Goal: Task Accomplishment & Management: Manage account settings

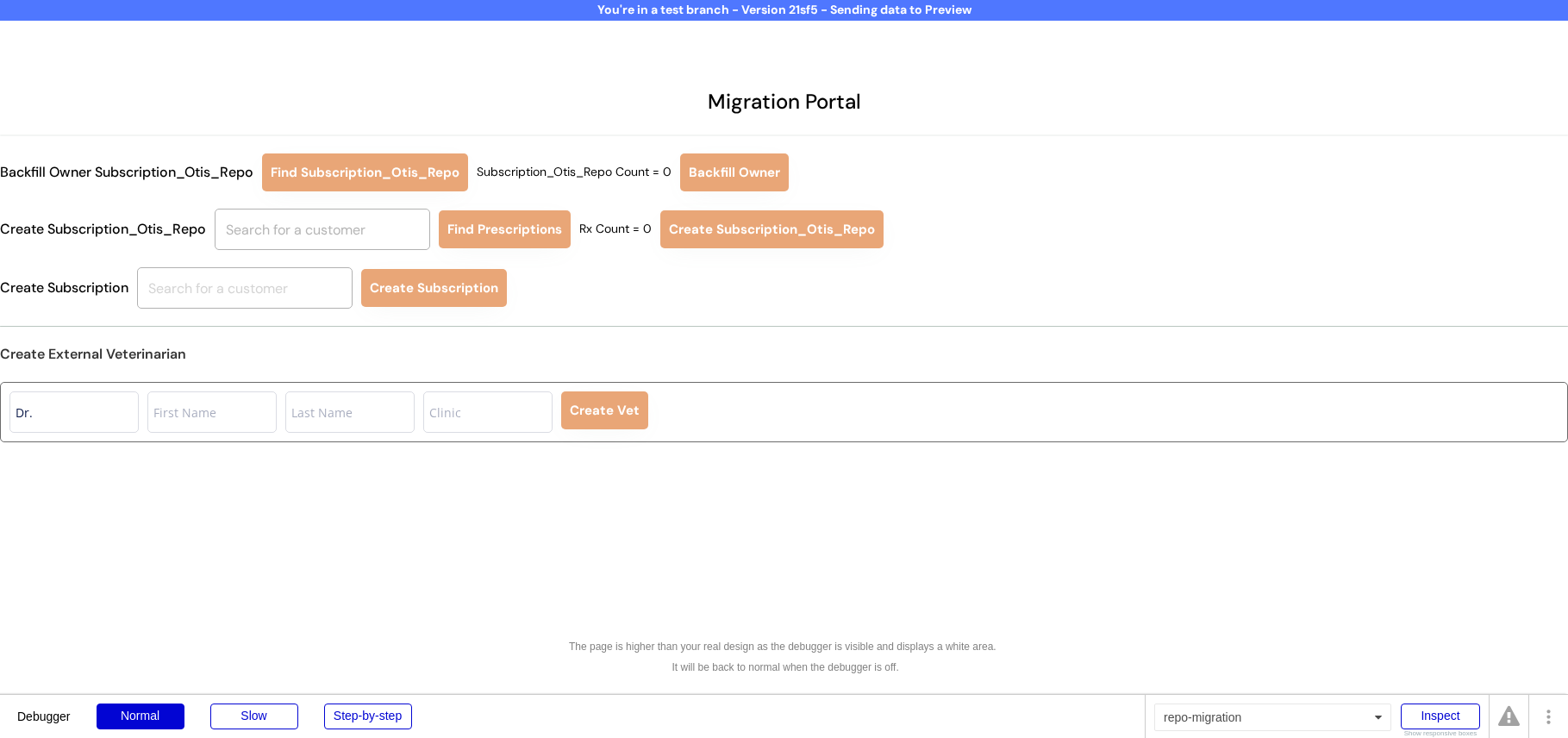
click at [872, 516] on div "Migration Portal Backfill Owner Subscription_Otis_Repo Find Subscription_Otis_R…" at bounding box center [784, 369] width 1568 height 738
click at [327, 228] on input "text" at bounding box center [322, 229] width 216 height 42
type input "niina al"
type input "niina al-Hassan"
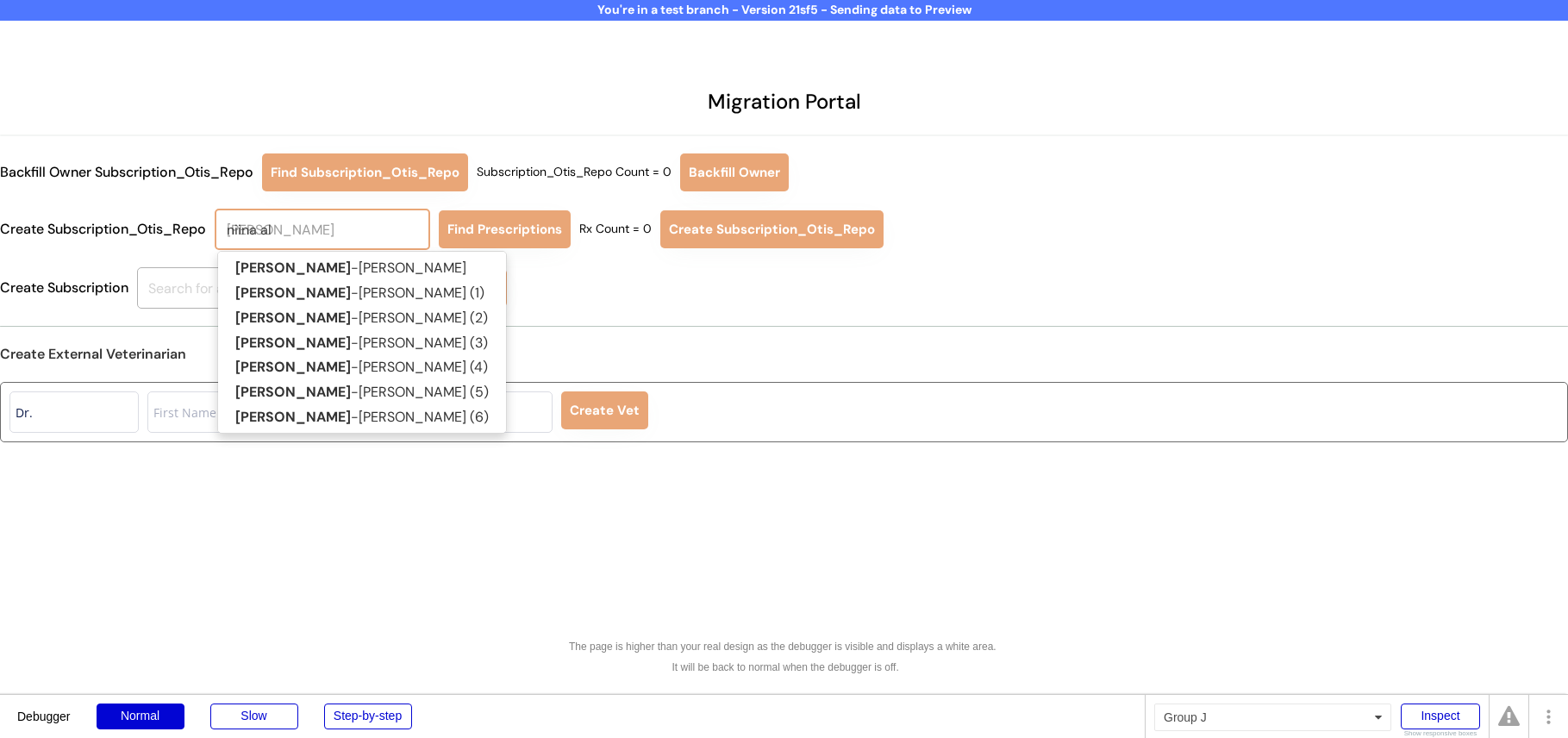
type input "niina al"
click at [859, 387] on div "Create Vet" at bounding box center [784, 411] width 1568 height 60
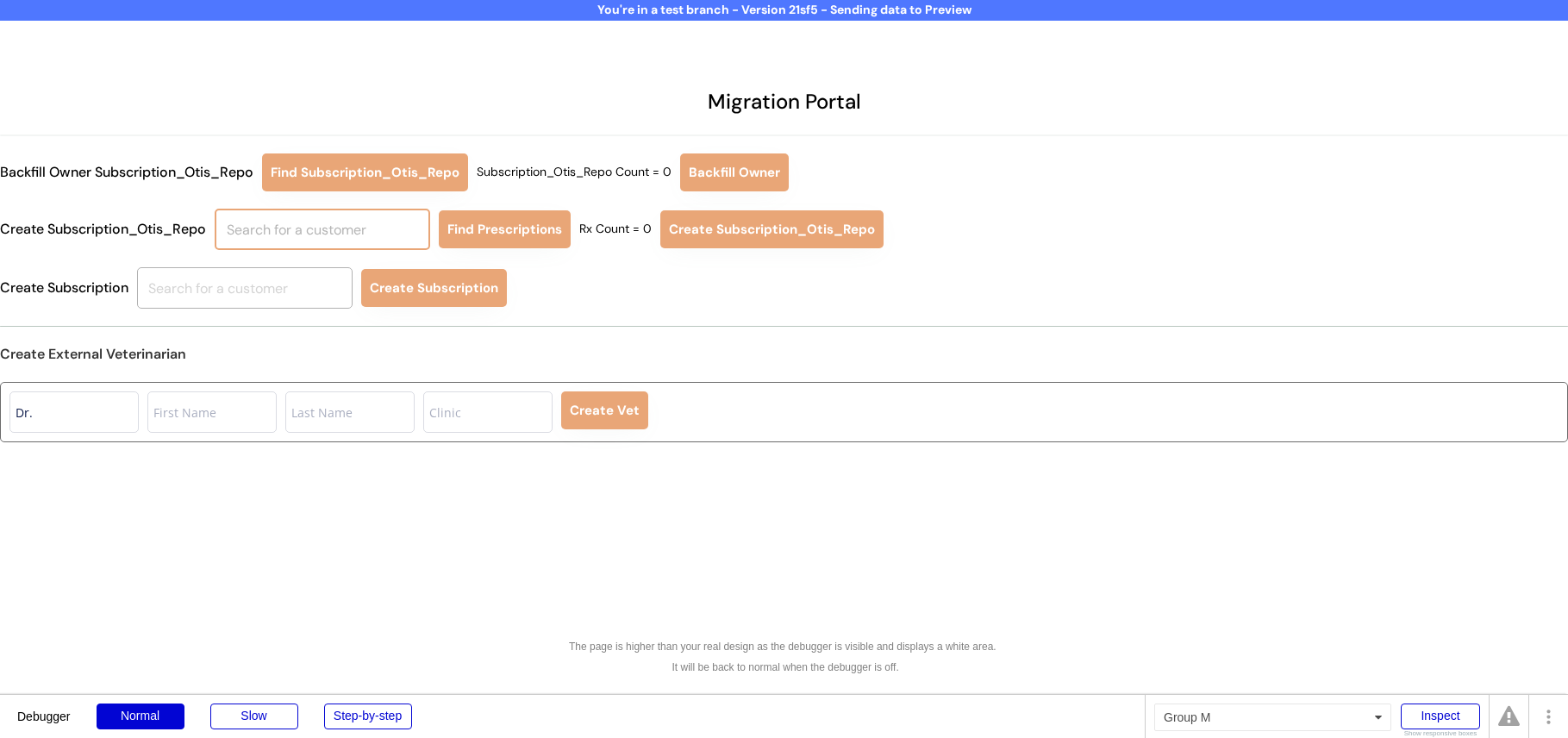
click at [306, 231] on input "text" at bounding box center [322, 229] width 216 height 42
type input "runa"
type input "runa Cooli"
click at [302, 256] on p "Runa Cooli" at bounding box center [325, 268] width 216 height 25
type input "Runa Cooli"
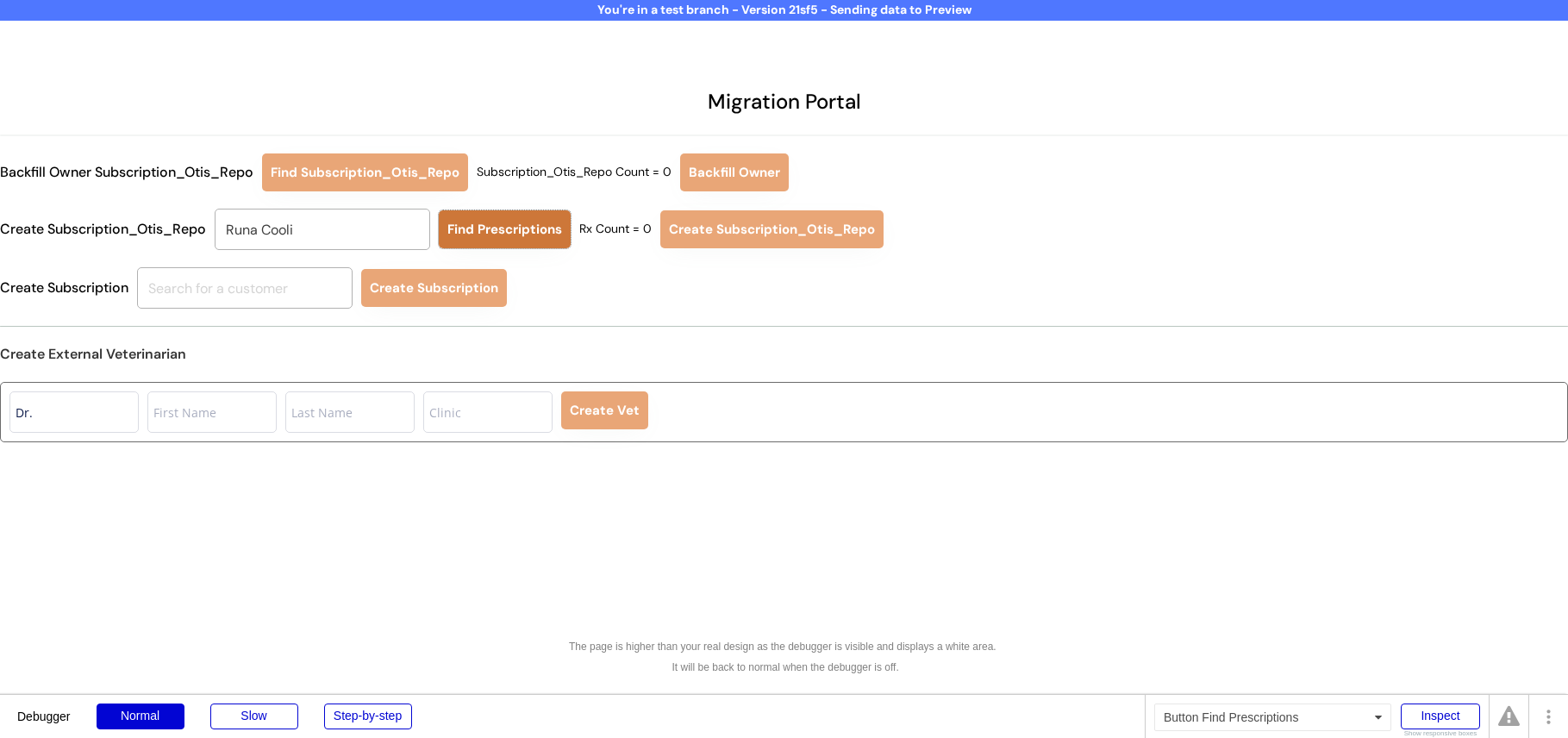
click at [491, 230] on button "Find Prescriptions" at bounding box center [505, 229] width 132 height 38
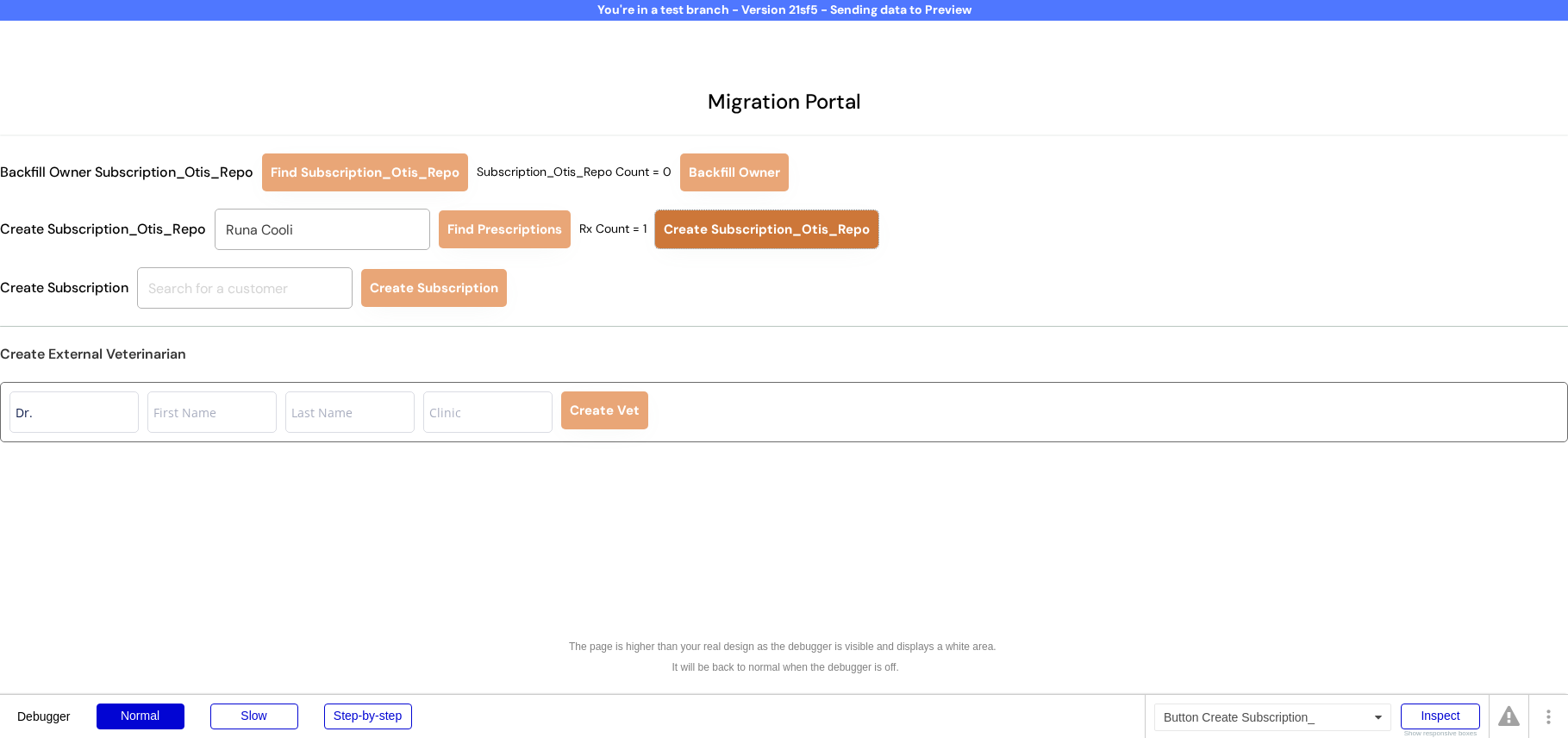
click at [690, 228] on button "Create Subscription_Otis_Repo" at bounding box center [766, 229] width 223 height 38
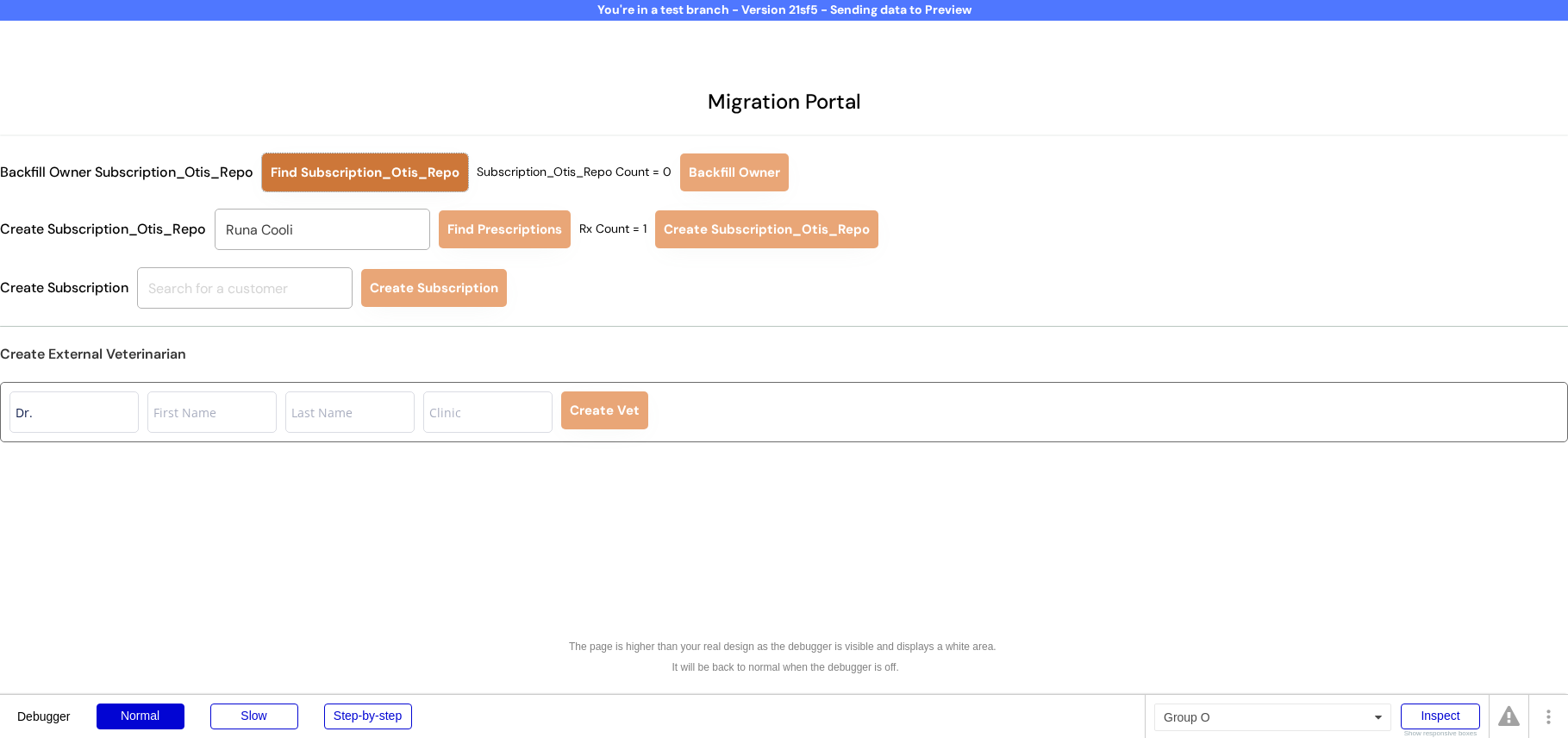
click at [393, 176] on button "Find Subscription_Otis_Repo" at bounding box center [365, 172] width 206 height 38
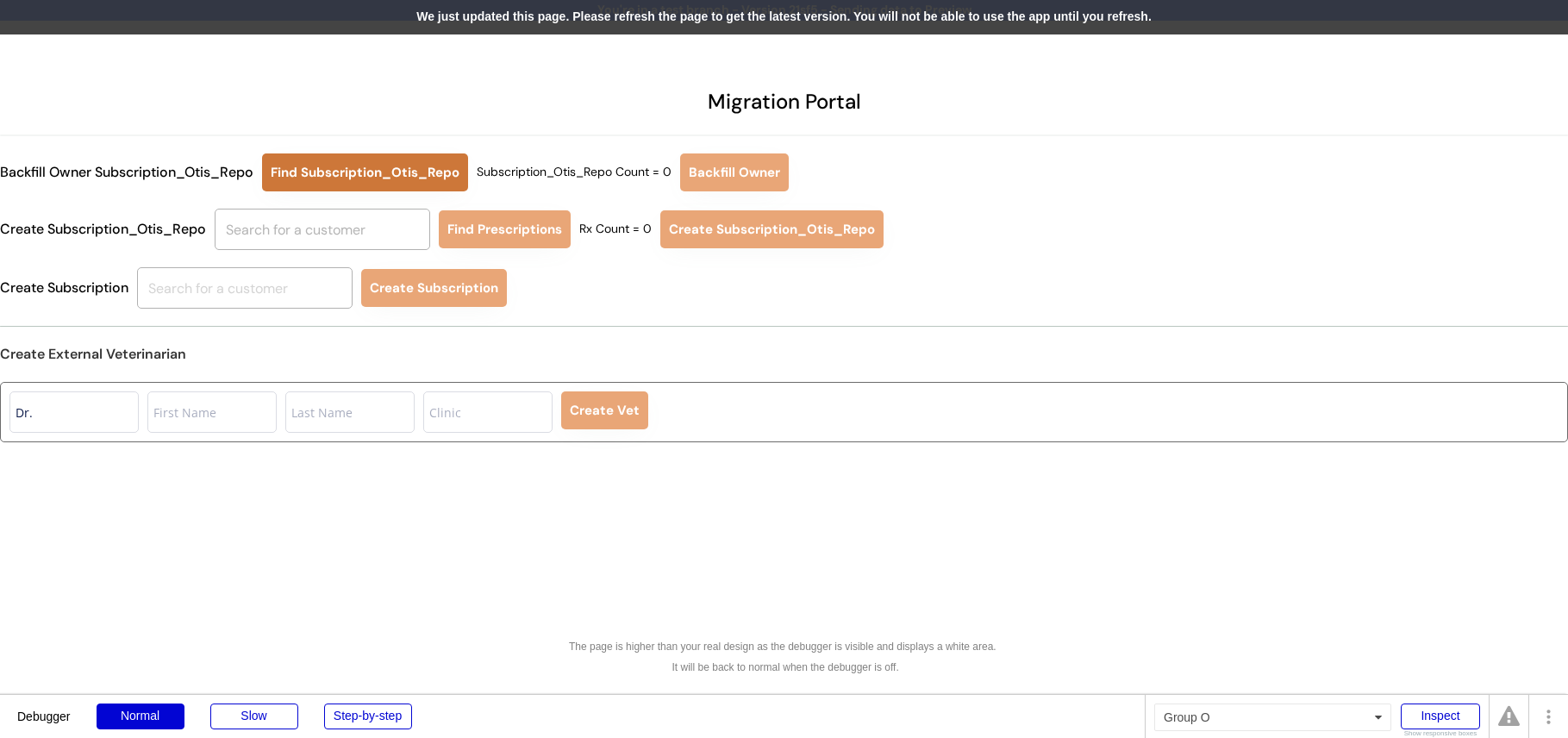
click at [385, 184] on button "Find Subscription_Otis_Repo" at bounding box center [365, 172] width 206 height 38
click at [492, 33] on div "We just updated this page. Please refresh the page to get the latest version. Y…" at bounding box center [784, 17] width 1568 height 34
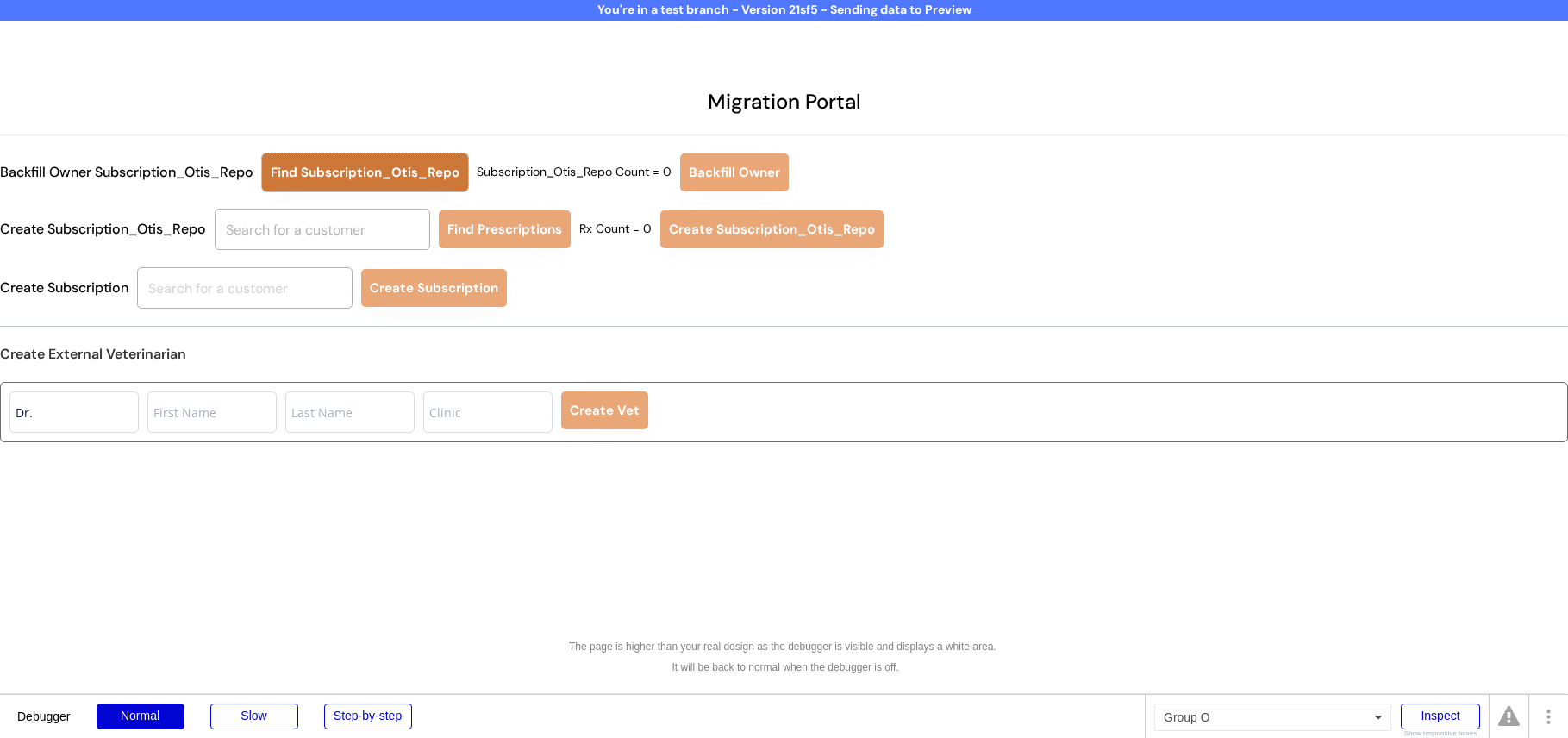
click at [385, 176] on button "Find Subscription_Otis_Repo" at bounding box center [365, 172] width 206 height 38
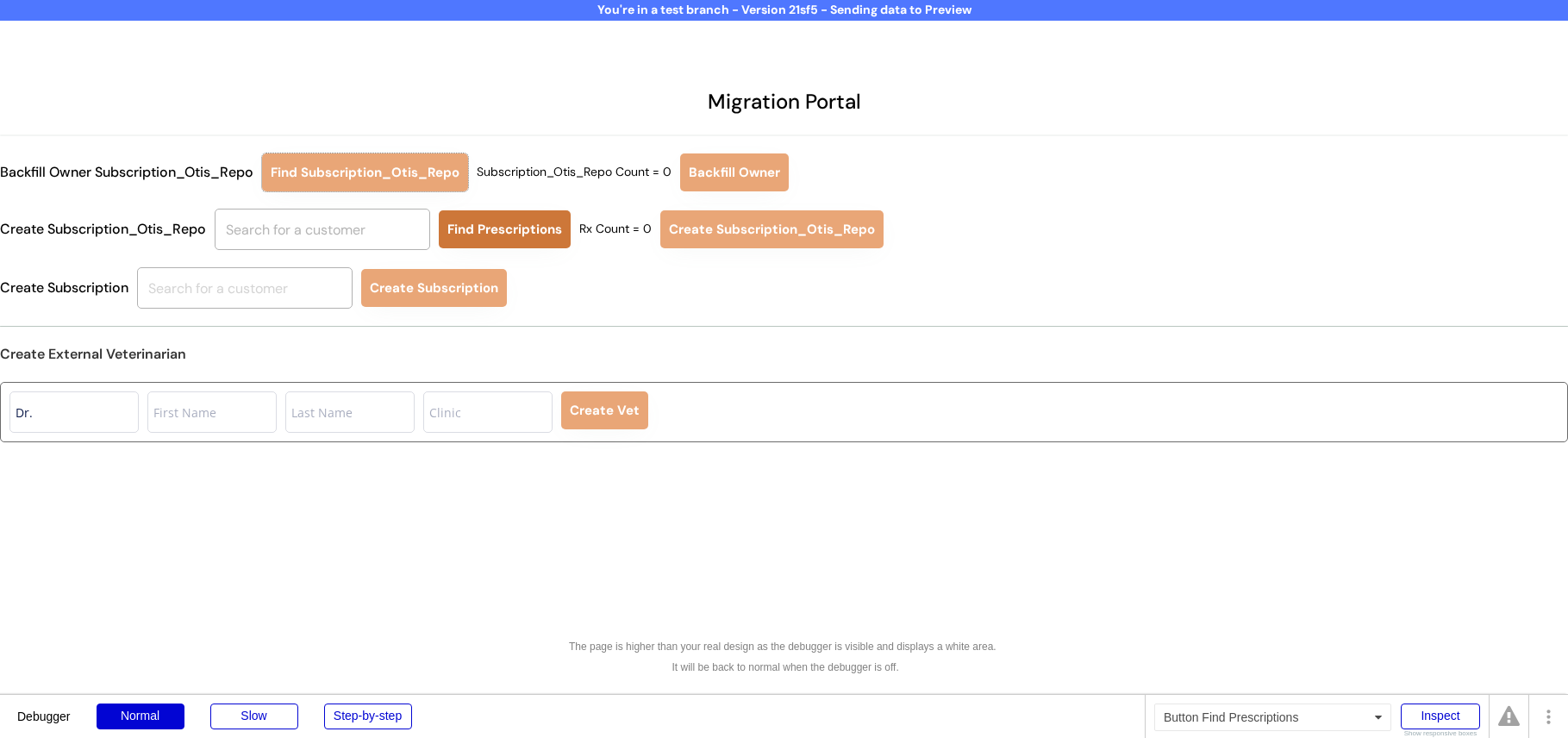
click at [354, 232] on input "text" at bounding box center [322, 229] width 216 height 42
type input "run"
type input "runa Cooli"
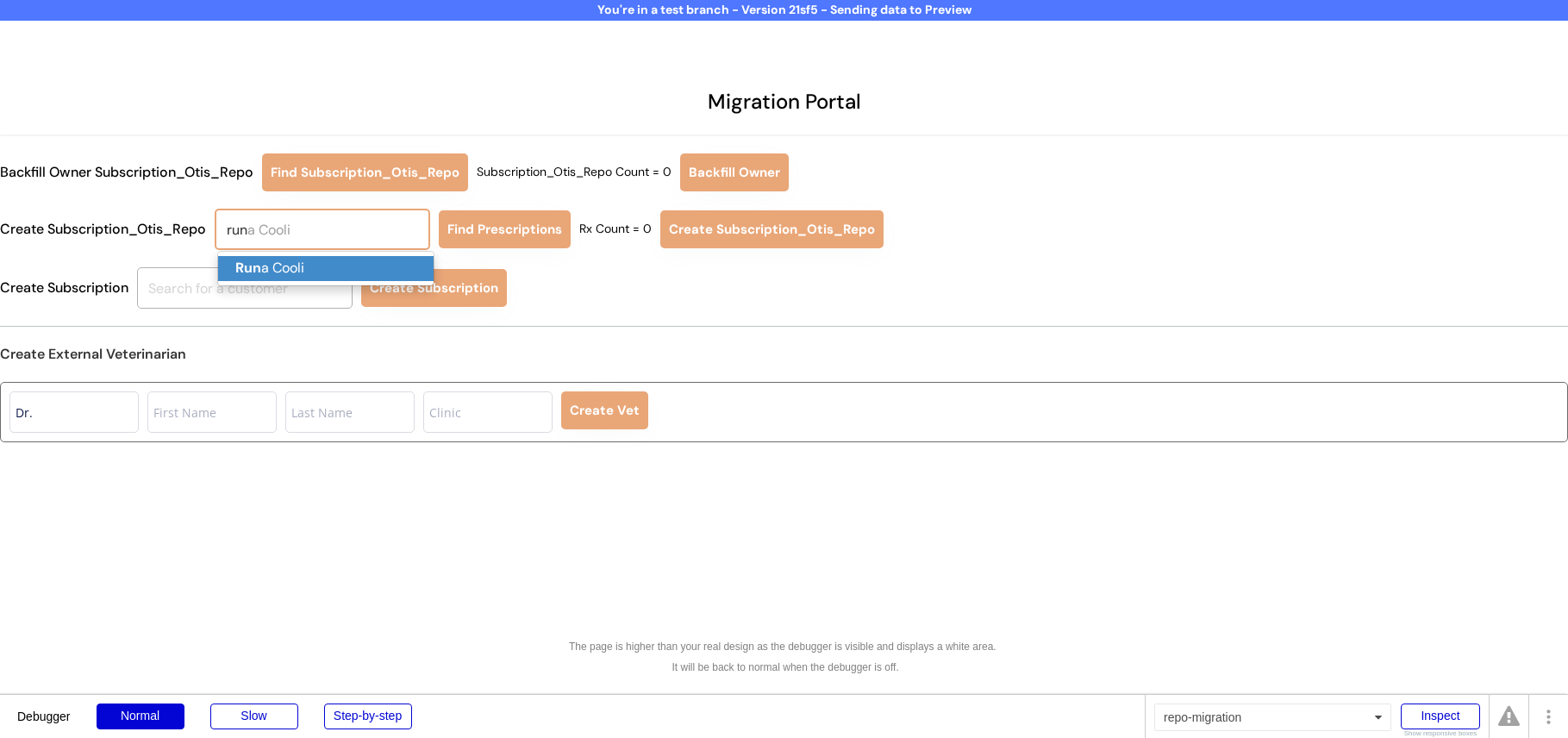
click at [346, 266] on p "Run a Cooli" at bounding box center [325, 268] width 216 height 25
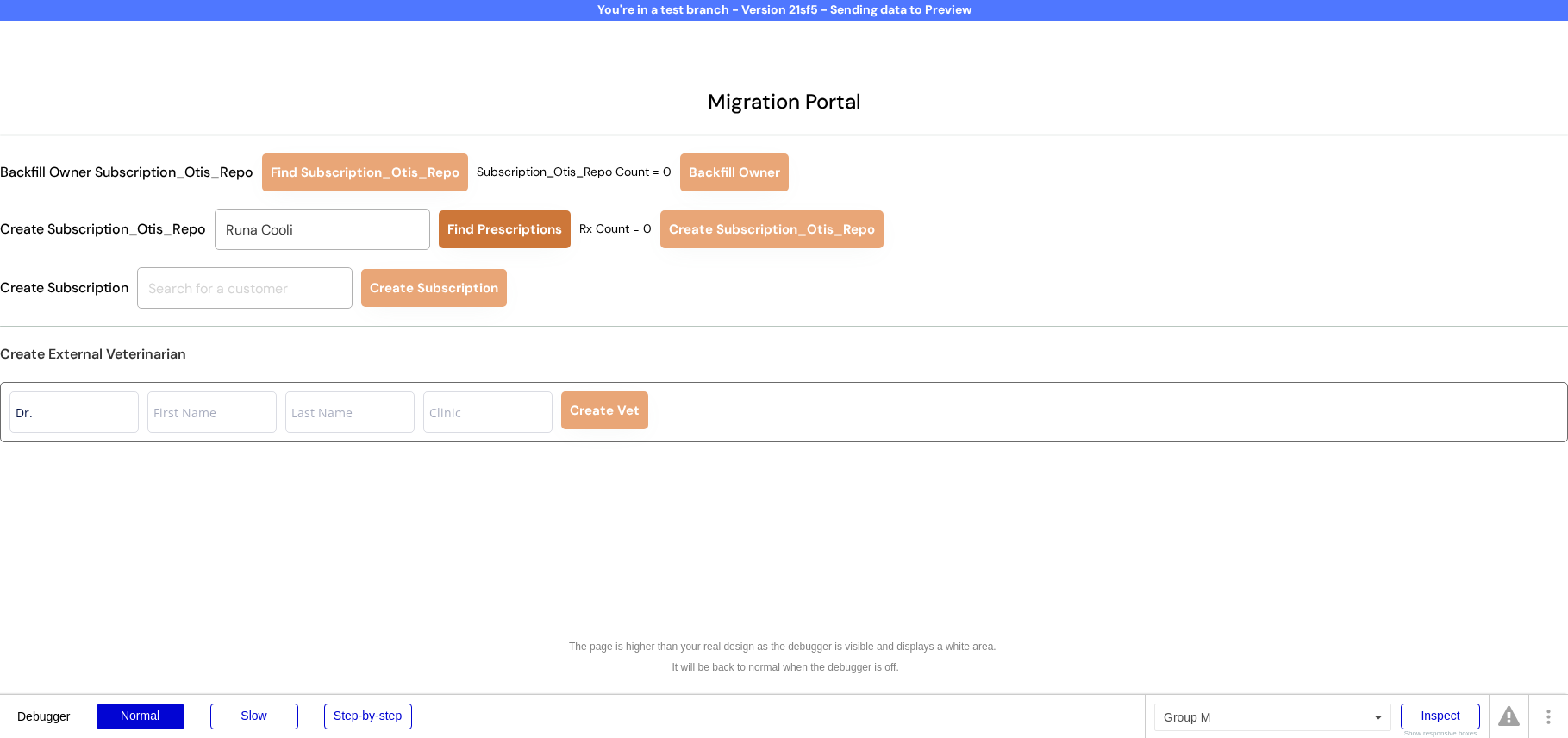
type input "Runa Cooli"
click at [519, 222] on button "Find Prescriptions" at bounding box center [505, 229] width 132 height 38
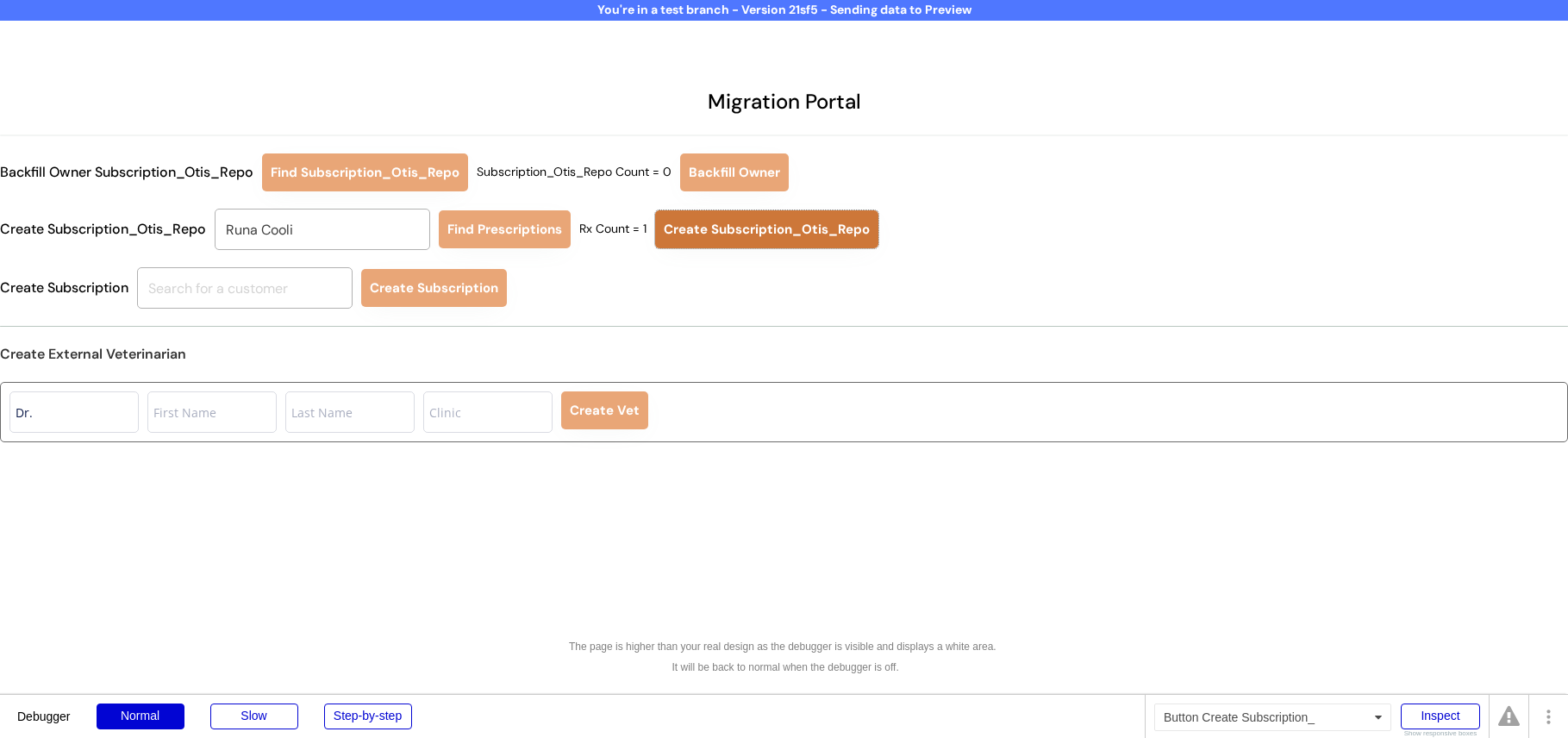
click at [715, 230] on button "Create Subscription_Otis_Repo" at bounding box center [766, 229] width 223 height 38
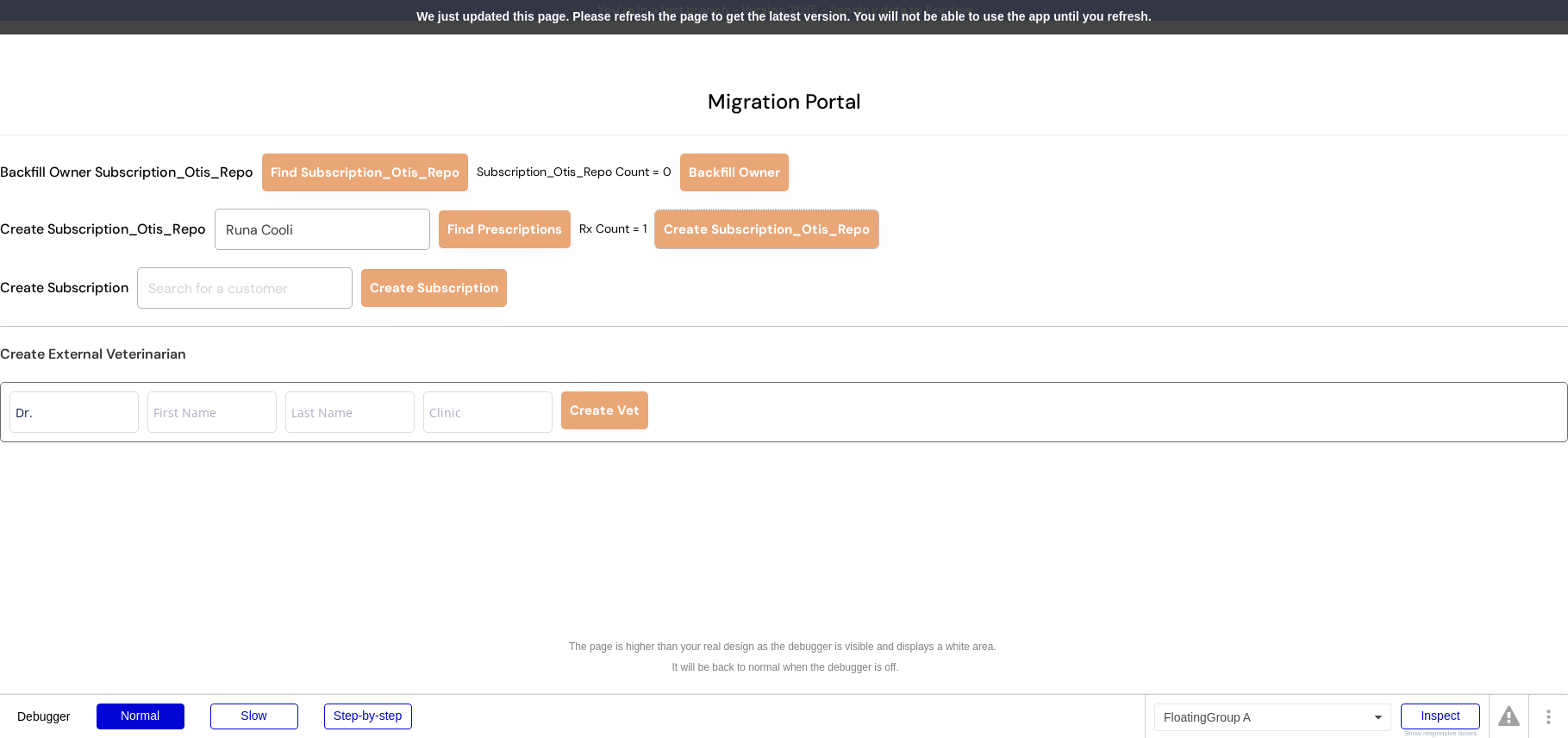
click at [734, 19] on div "We just updated this page. Please refresh the page to get the latest version. Y…" at bounding box center [784, 17] width 1568 height 34
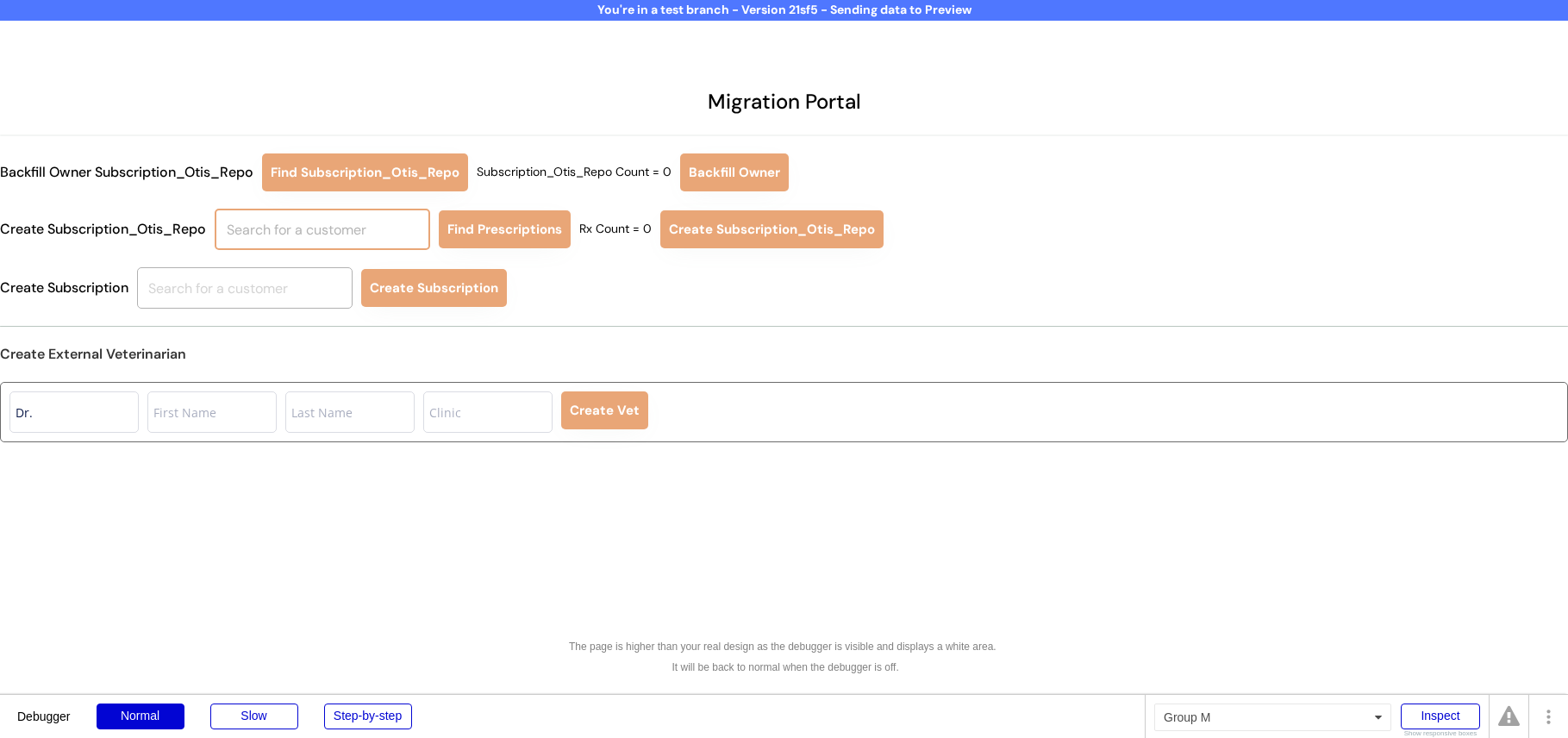
click at [325, 230] on input "text" at bounding box center [322, 229] width 216 height 42
type input "runa"
type input "runa Cooli"
click at [312, 266] on p "Runa Cooli" at bounding box center [325, 268] width 216 height 25
type input "Runa Cooli"
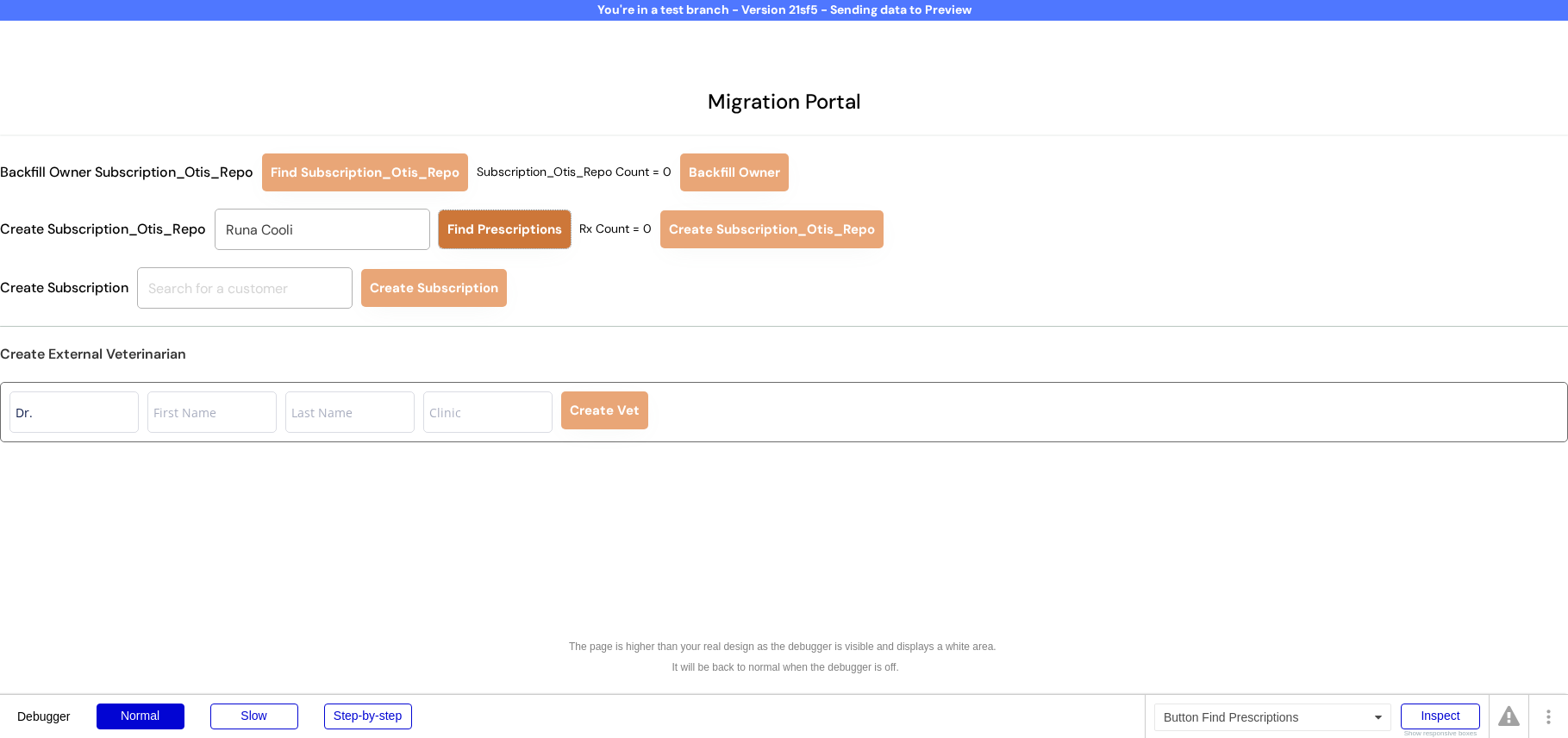
click at [502, 224] on button "Find Prescriptions" at bounding box center [505, 229] width 132 height 38
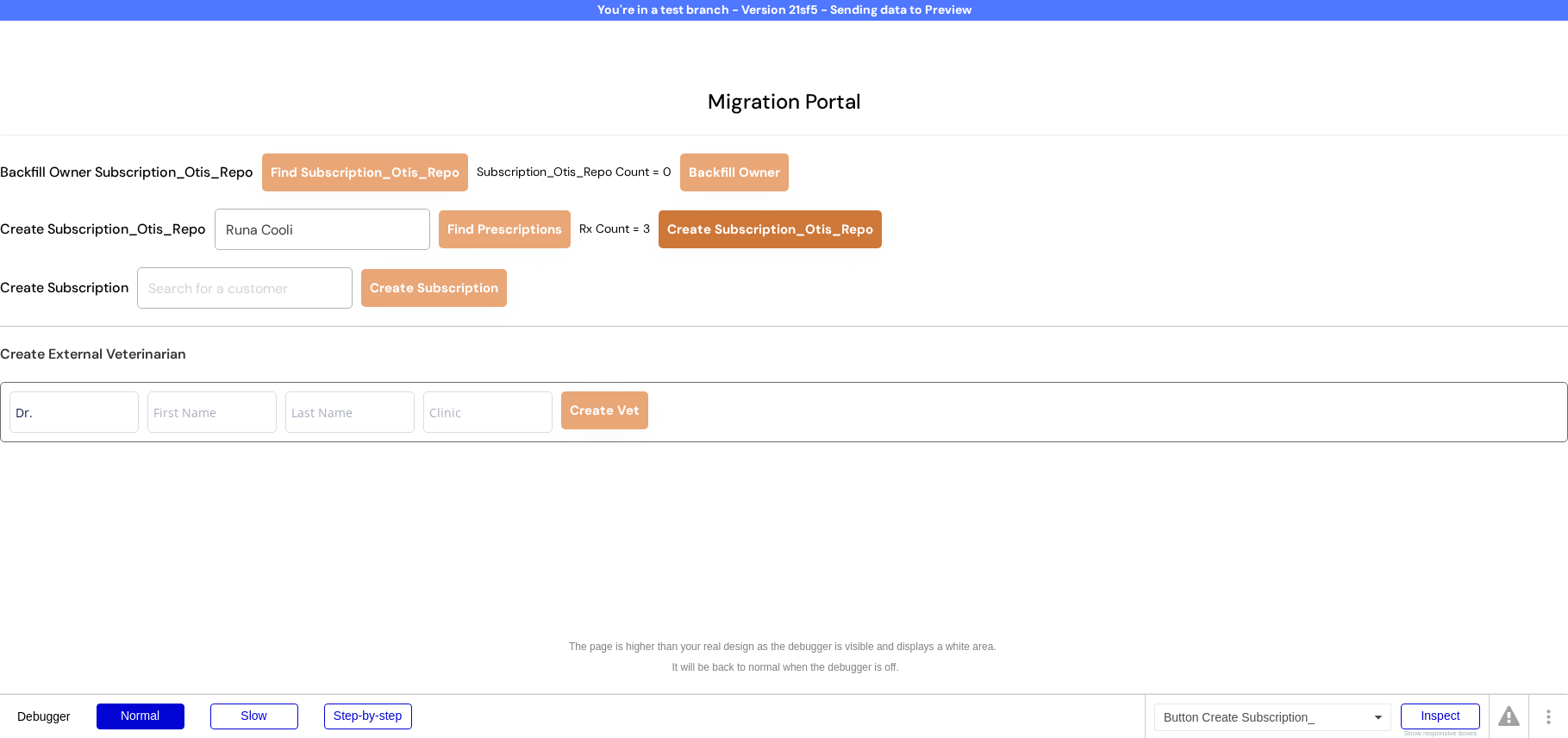
click at [732, 231] on button "Create Subscription_Otis_Repo" at bounding box center [770, 229] width 223 height 38
click at [955, 273] on div "Create Subscription Create Subscription" at bounding box center [784, 287] width 1568 height 42
click at [800, 556] on div "Migration Portal Backfill Owner Subscription_Otis_Repo Find Subscription_Otis_R…" at bounding box center [784, 369] width 1568 height 738
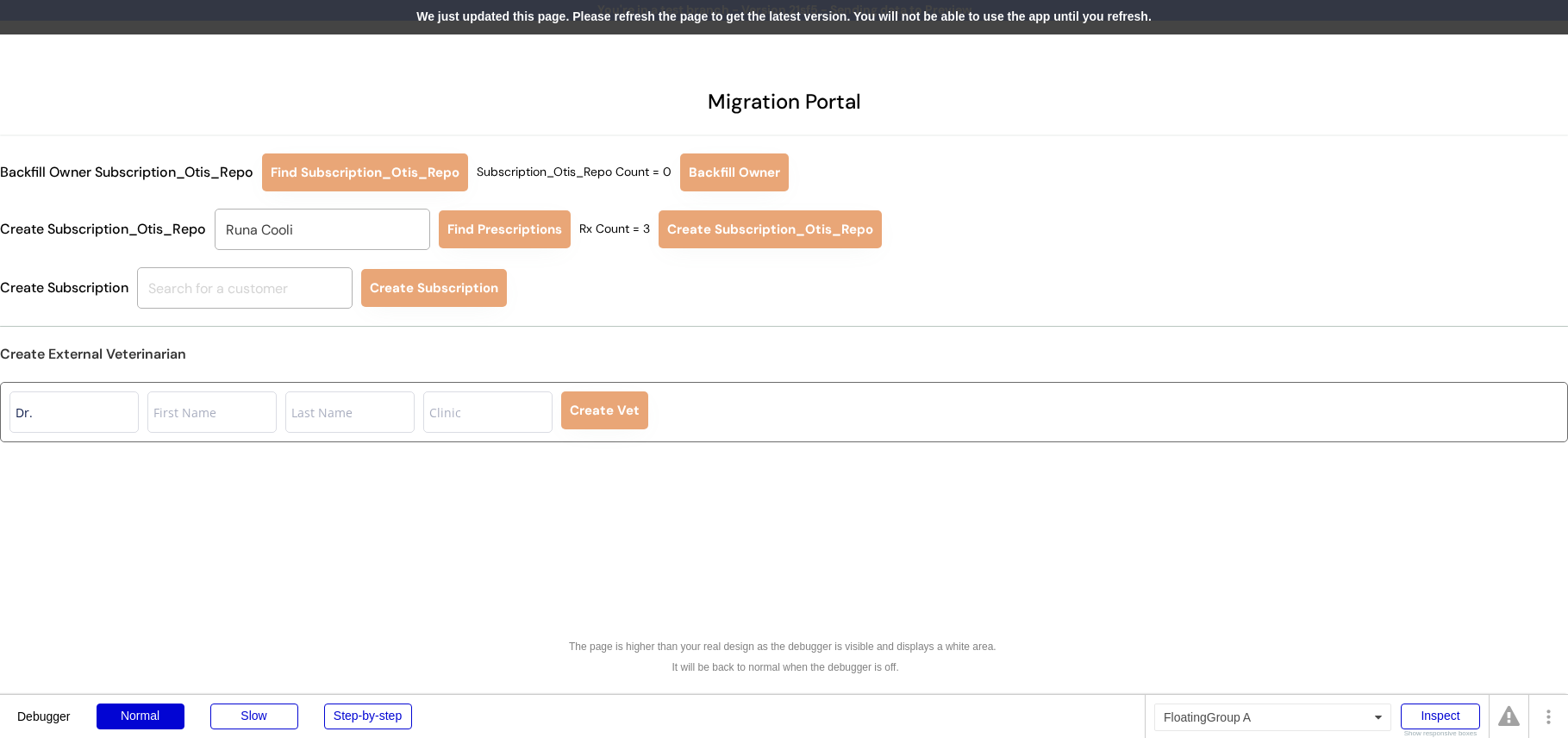
click at [640, 11] on div "We just updated this page. Please refresh the page to get the latest version. Y…" at bounding box center [784, 17] width 1568 height 34
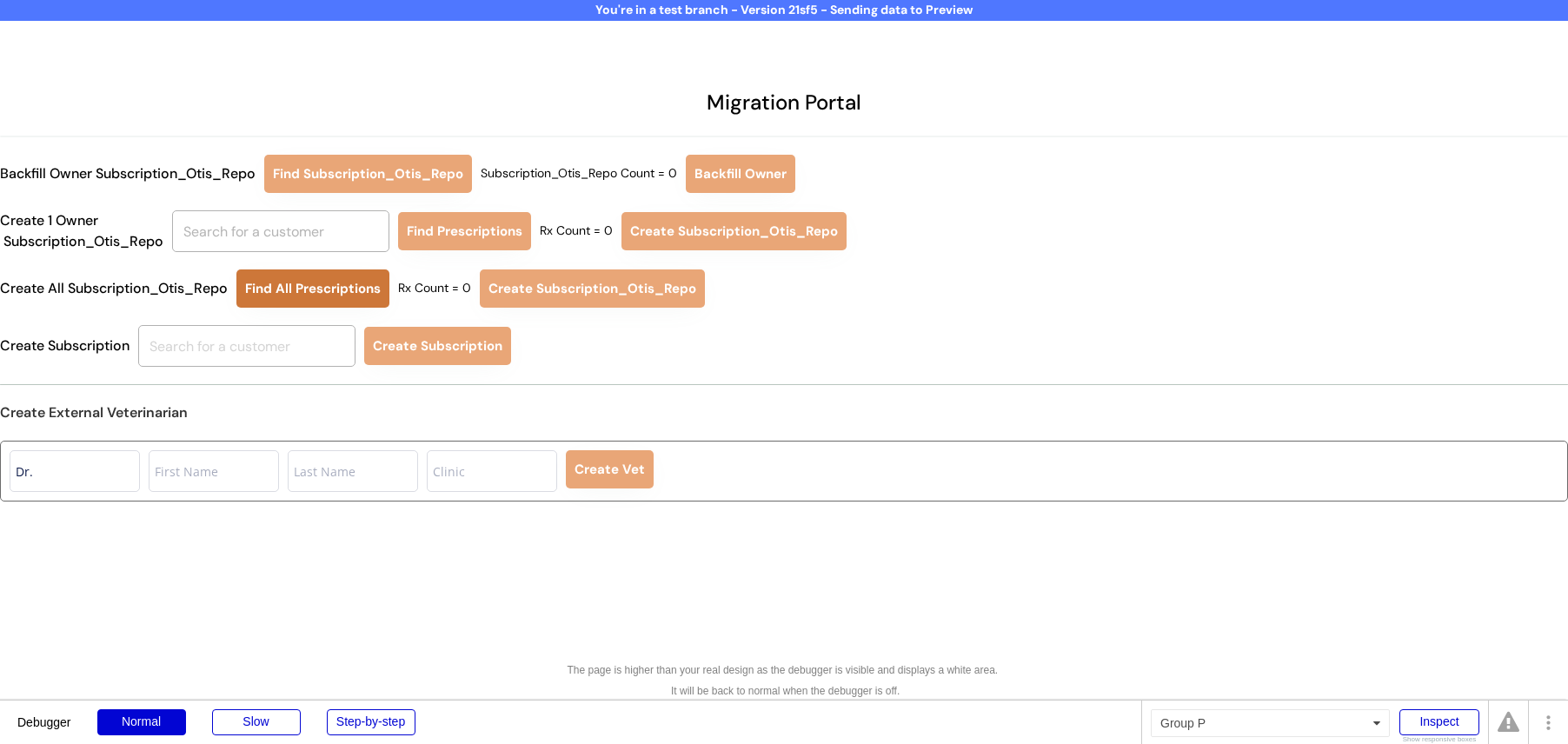
click at [345, 289] on button "Find All Prescriptions" at bounding box center [313, 288] width 153 height 38
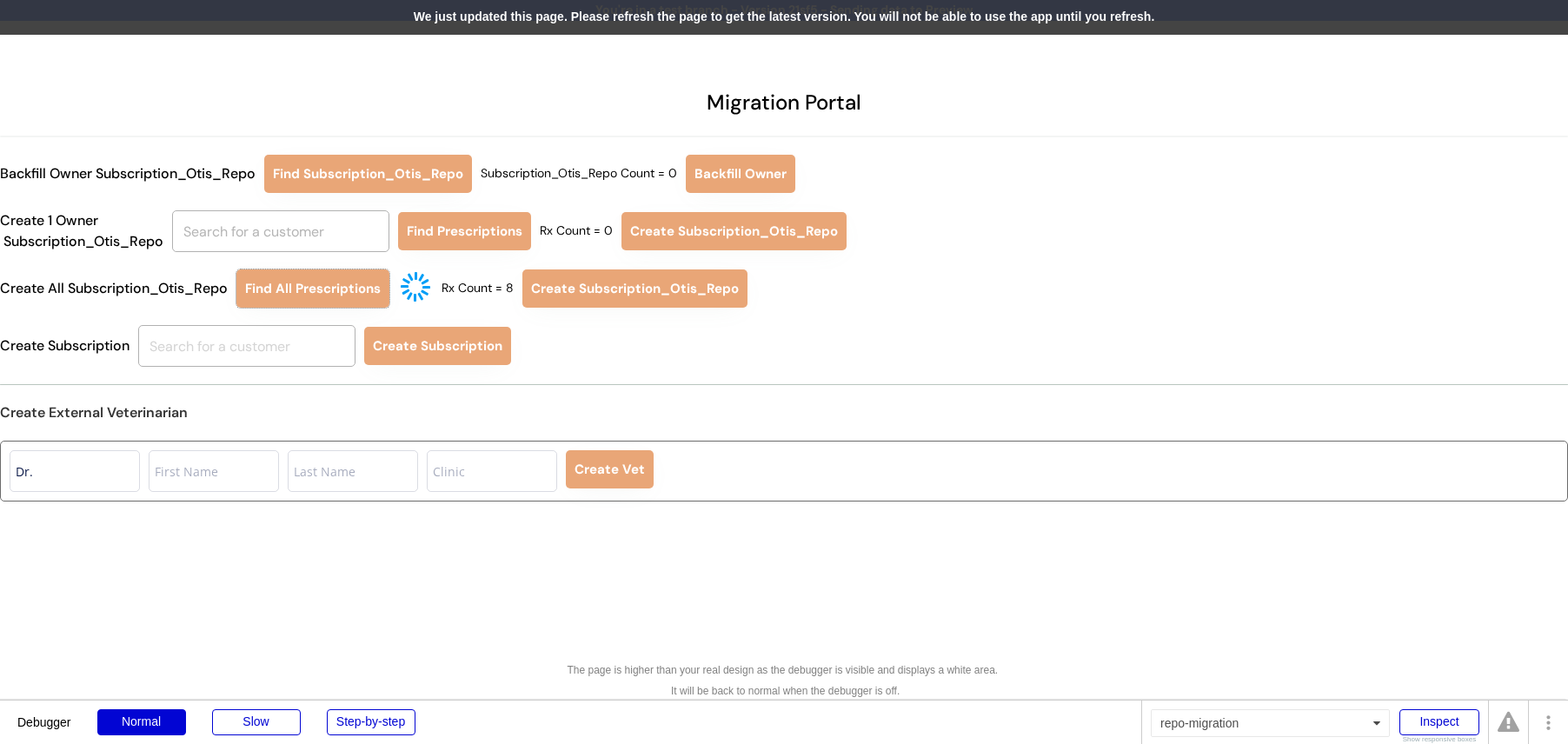
click at [567, 21] on div "We just updated this page. Please refresh the page to get the latest version. Y…" at bounding box center [784, 17] width 1568 height 35
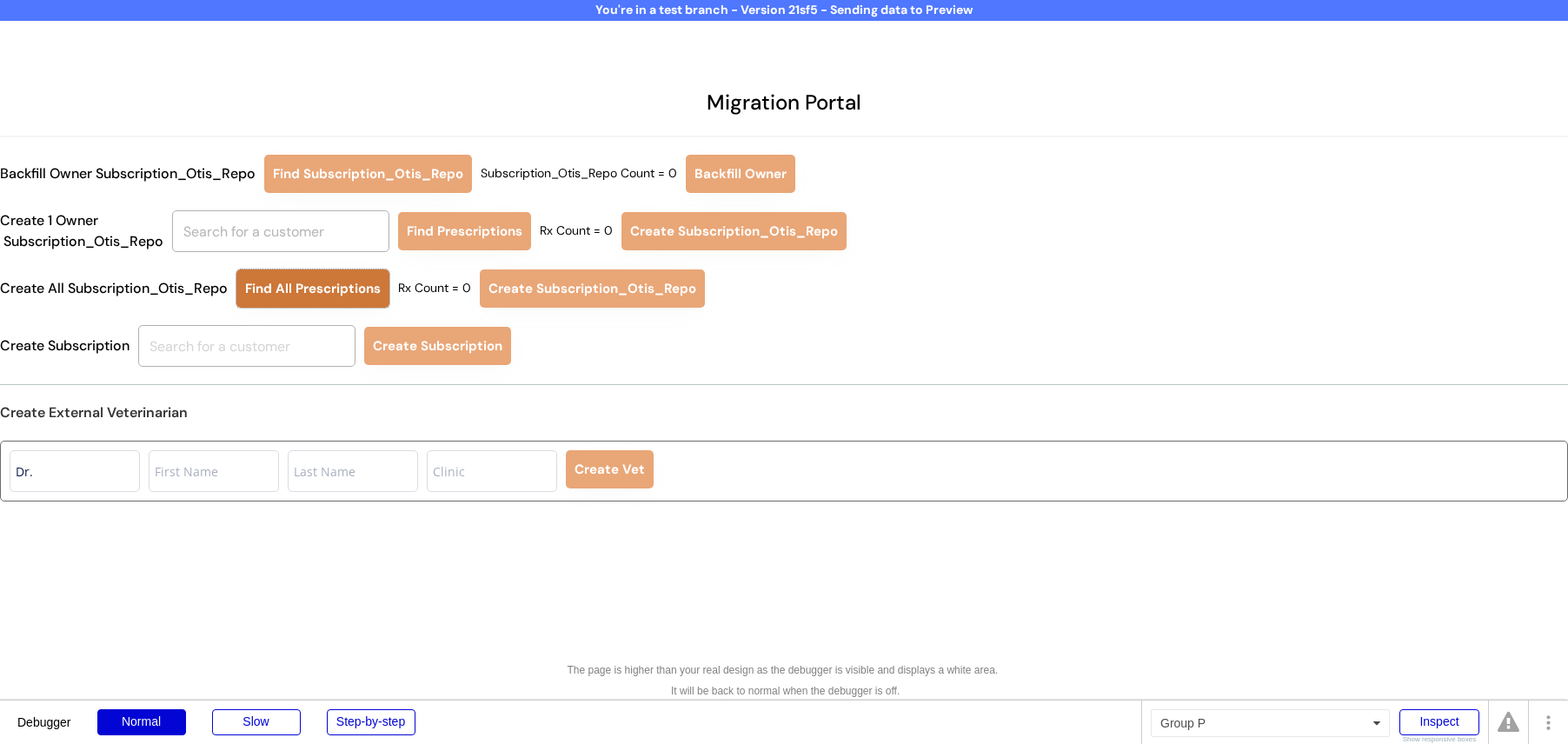
click at [293, 287] on button "Find All Prescriptions" at bounding box center [313, 288] width 153 height 38
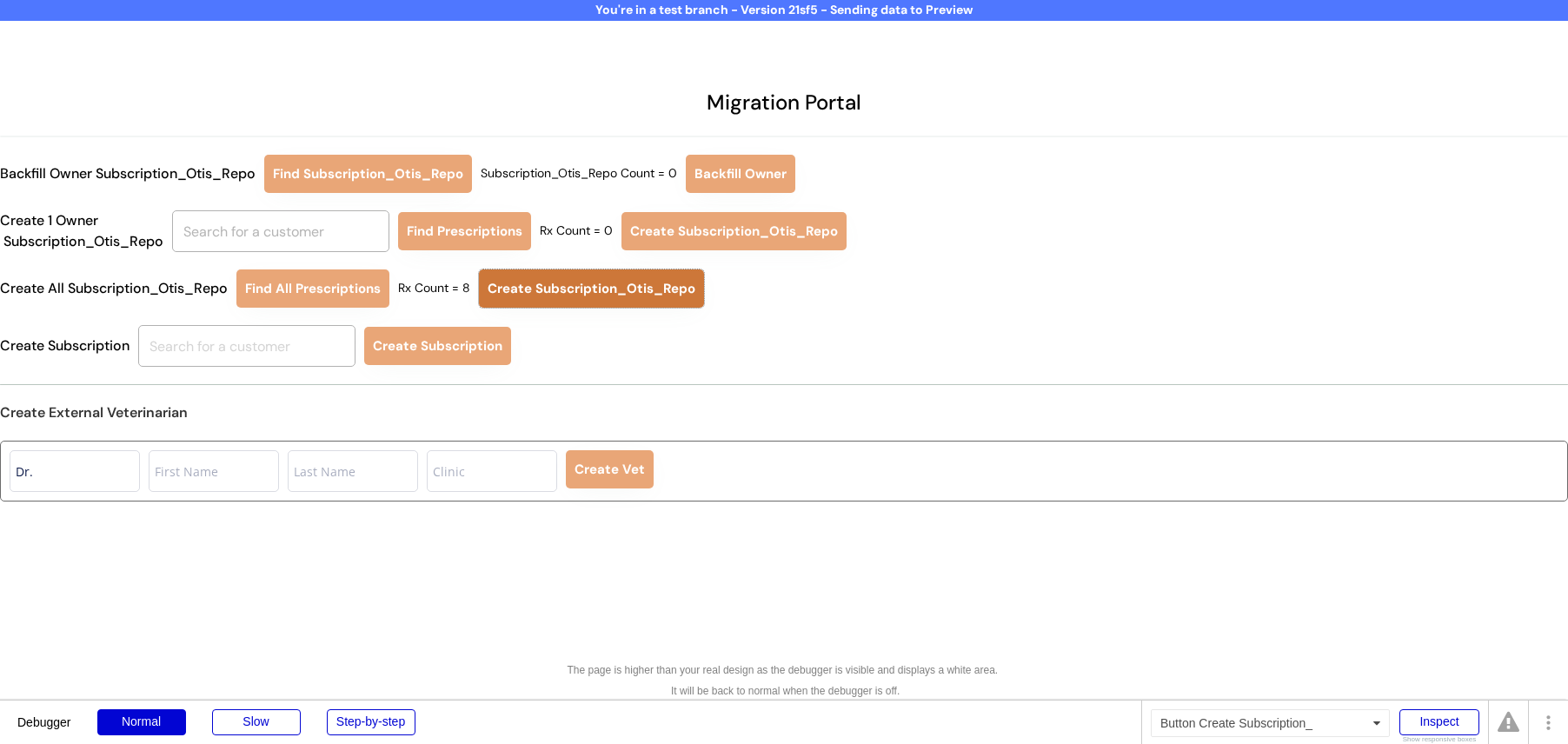
click at [551, 286] on button "Create Subscription_Otis_Repo" at bounding box center [591, 288] width 225 height 38
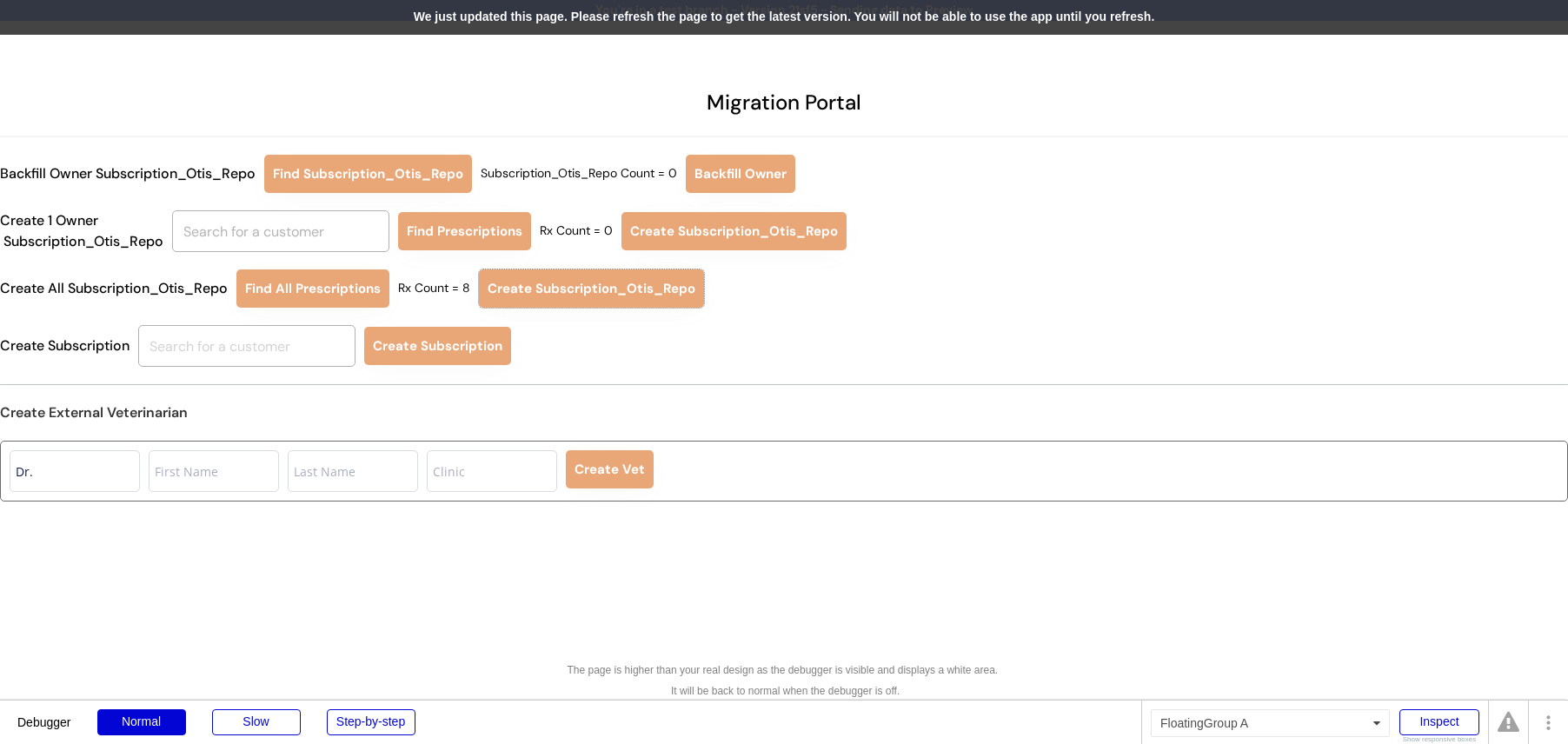
click at [854, 8] on div "We just updated this page. Please refresh the page to get the latest version. Y…" at bounding box center [784, 17] width 1568 height 35
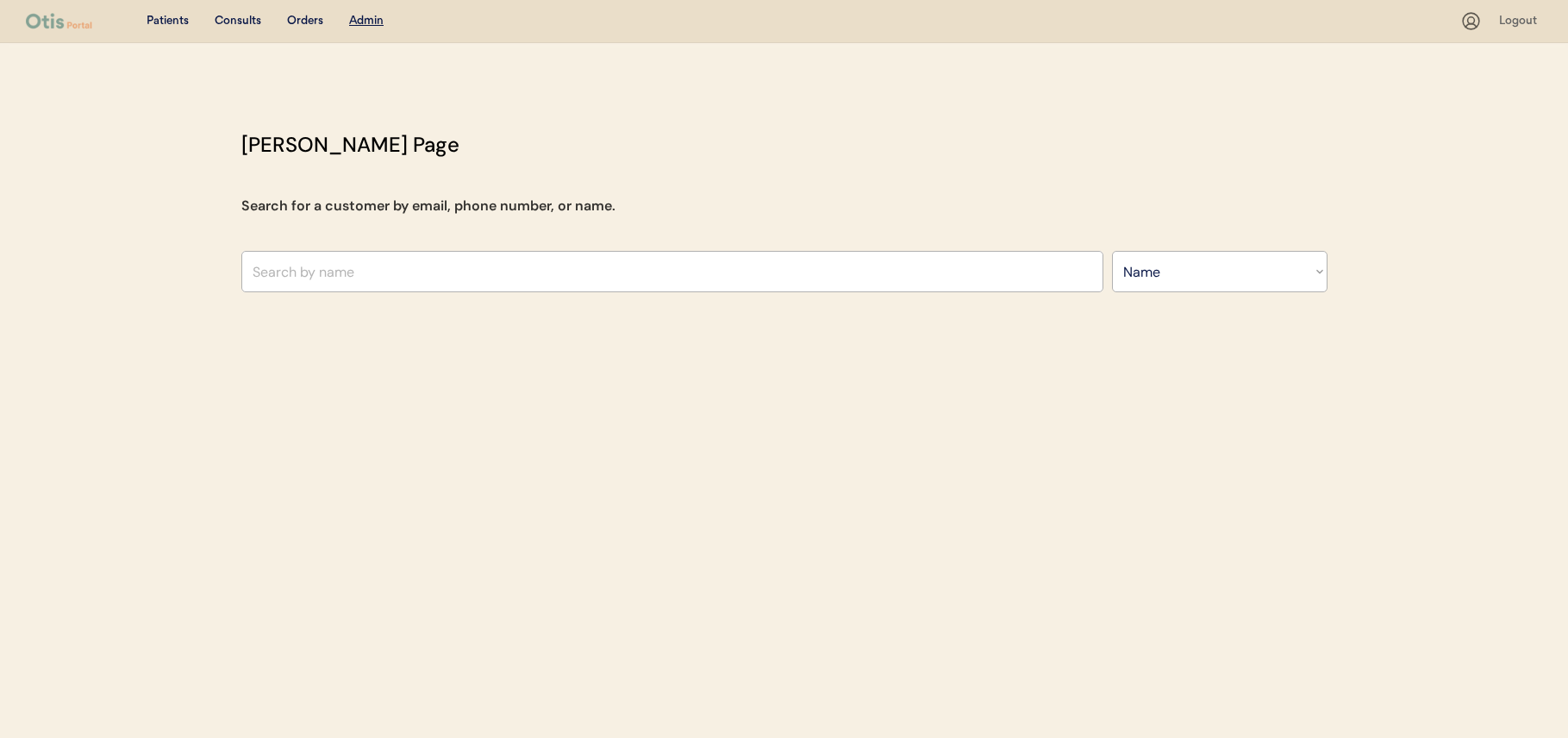
click at [1216, 256] on select "Search By Name Email Phone Number" at bounding box center [1219, 271] width 216 height 42
select select ""Email""
click at [1111, 251] on select "Search By Name Email Phone Number" at bounding box center [1219, 271] width 216 height 42
click at [890, 268] on input "input" at bounding box center [672, 271] width 862 height 42
paste input "[EMAIL_ADDRESS][DOMAIN_NAME]"
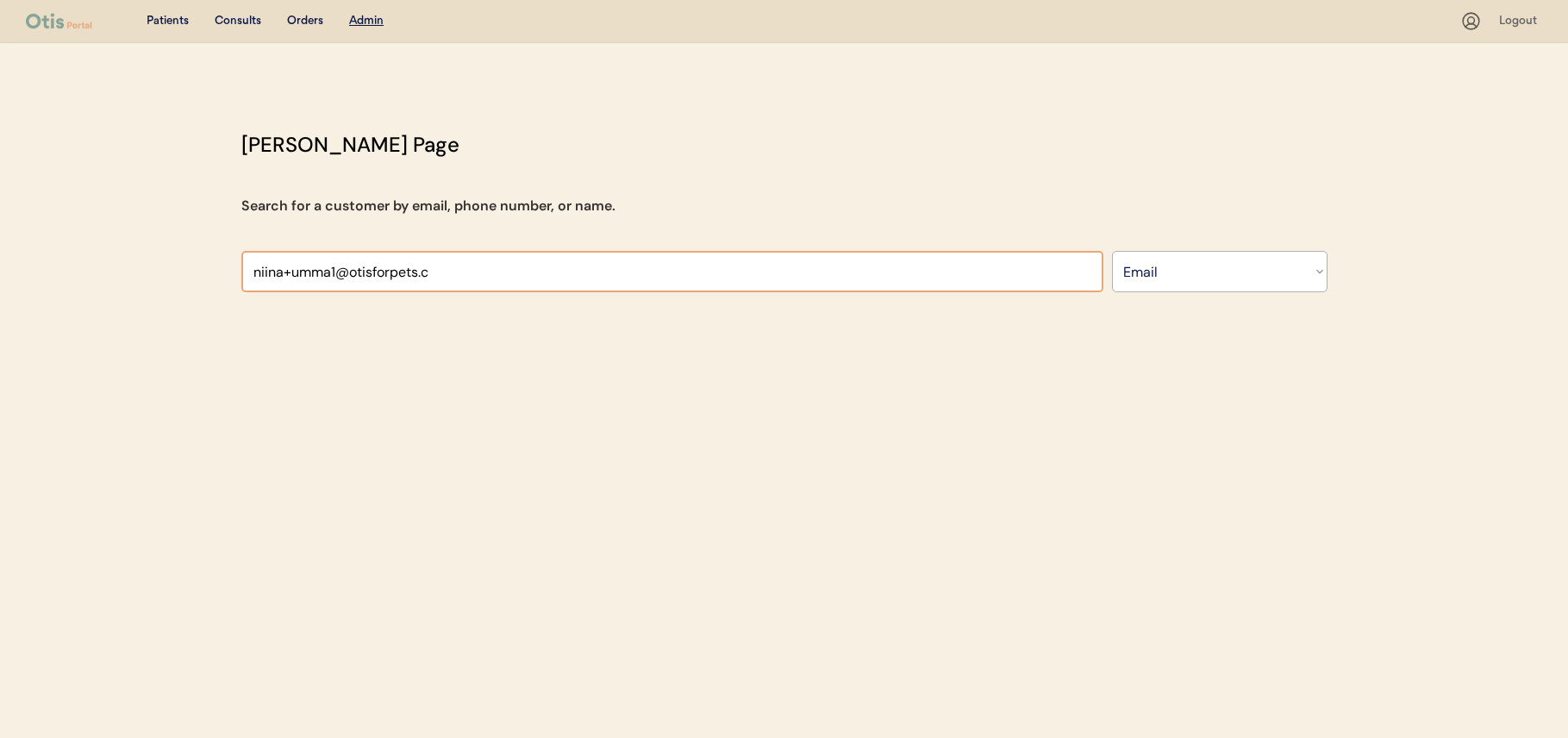
click at [556, 279] on input "input" at bounding box center [672, 271] width 862 height 42
click at [563, 324] on div "Patients Consults Orders Admin Logout Otis Admin Page Search for a customer by …" at bounding box center [784, 369] width 1568 height 738
click at [571, 275] on input "input" at bounding box center [672, 271] width 862 height 42
click at [946, 331] on div "Patients Consults Orders Admin Logout Otis Admin Page Search for a customer by …" at bounding box center [784, 369] width 1568 height 738
click at [741, 283] on input "input" at bounding box center [672, 271] width 862 height 42
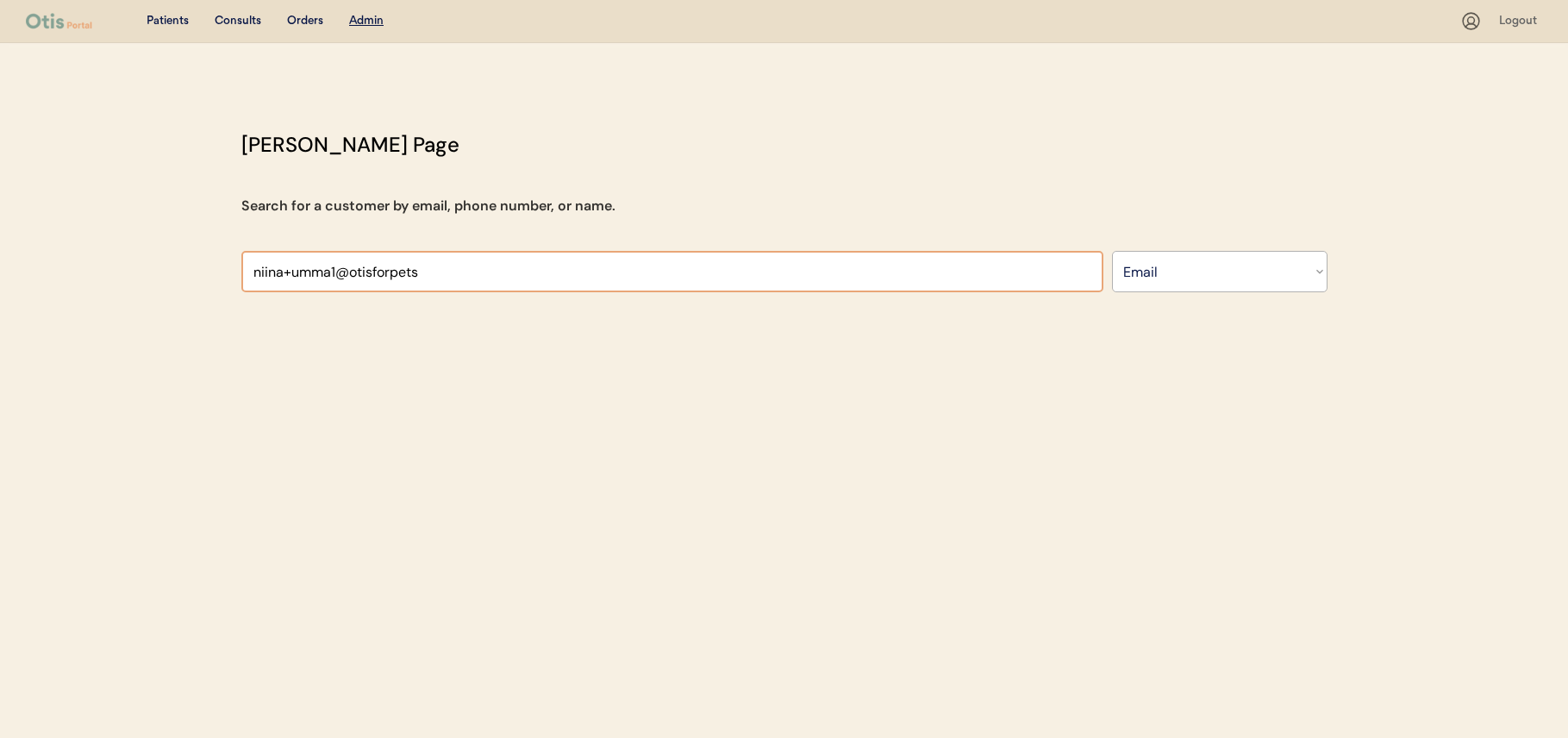
click at [616, 283] on input "input" at bounding box center [672, 271] width 862 height 42
click at [616, 281] on input "input" at bounding box center [672, 271] width 862 height 42
click at [616, 279] on input "input" at bounding box center [672, 271] width 862 height 42
click at [1156, 294] on div "Otis Admin Page Search for a customer by email, phone number, or name. Search B…" at bounding box center [784, 215] width 1121 height 171
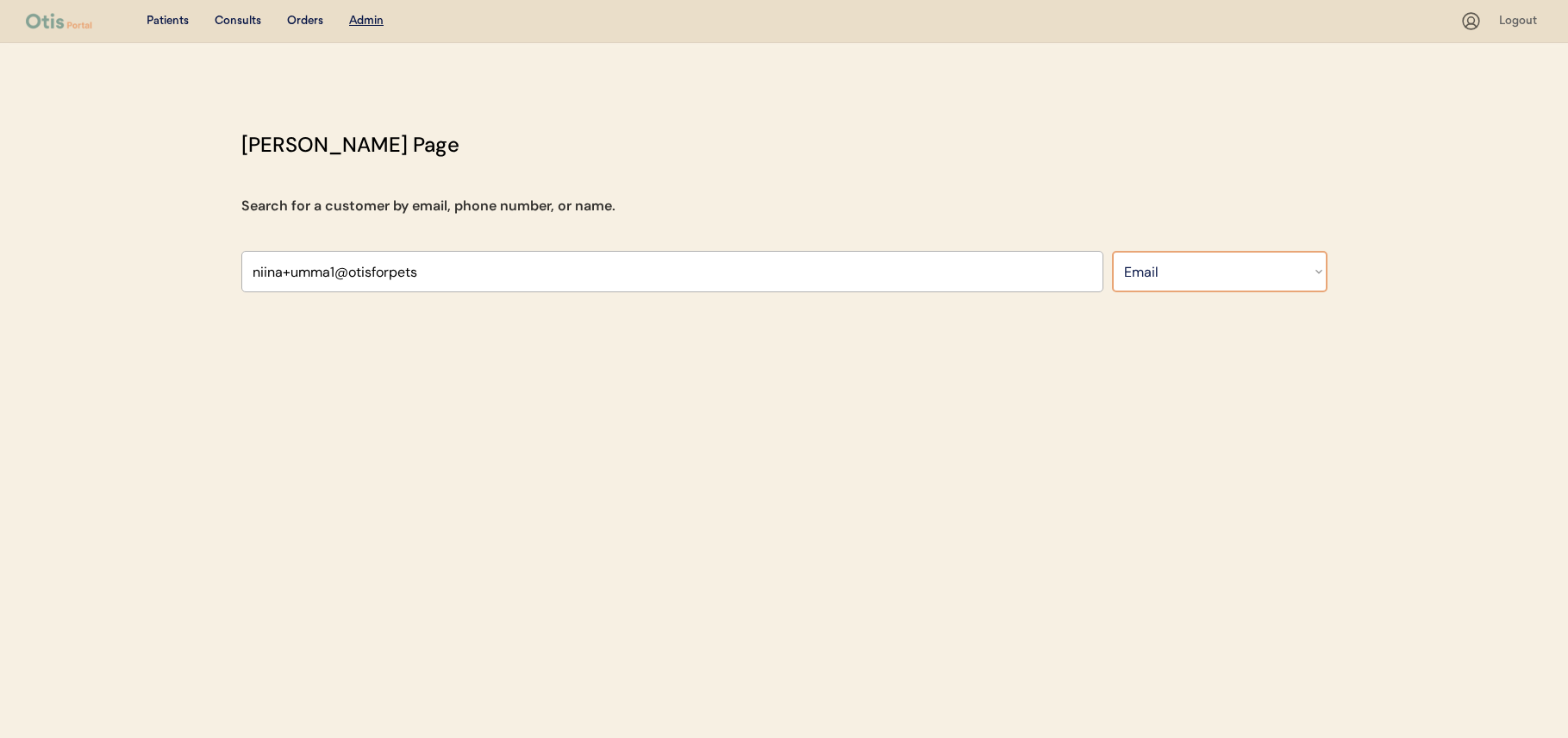
click at [1160, 286] on select "Search By Name Email Phone Number" at bounding box center [1219, 271] width 216 height 42
click at [1111, 251] on select "Search By Name Email Phone Number" at bounding box center [1219, 271] width 216 height 42
click at [883, 266] on input "input" at bounding box center [672, 271] width 862 height 42
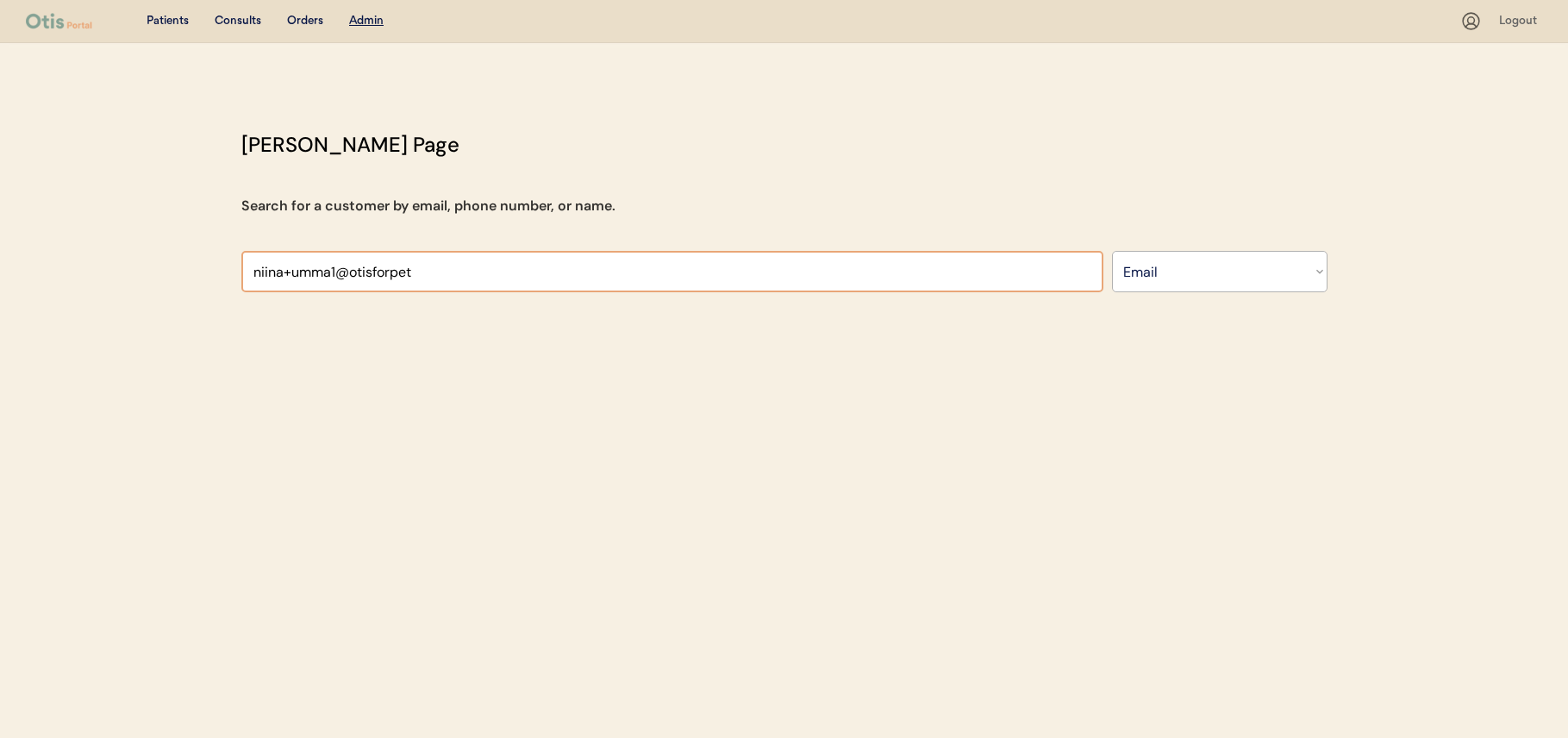
type input "niina+umma1@otisforpe"
type input "niina+ummma"
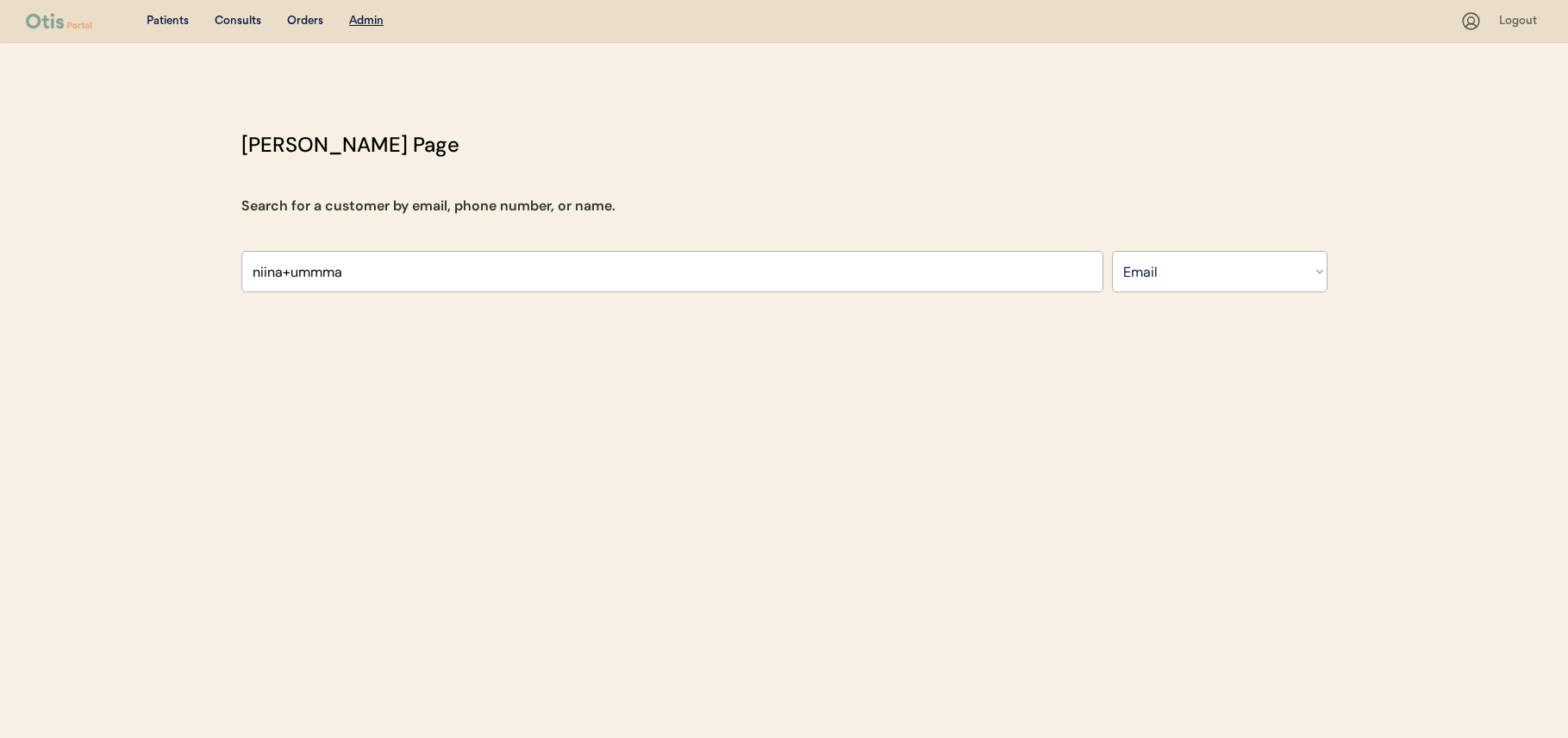
click at [621, 325] on div "Patients Consults Orders Admin Logout Otis Admin Page Search for a customer by …" at bounding box center [784, 369] width 1568 height 738
click at [1197, 271] on select "Search By Name Email Phone Number" at bounding box center [1219, 271] width 216 height 42
select select ""Name""
click at [1111, 251] on select "Search By Name Email Phone Number" at bounding box center [1219, 271] width 216 height 42
click at [0, 0] on input "text" at bounding box center [0, 0] width 0 height 0
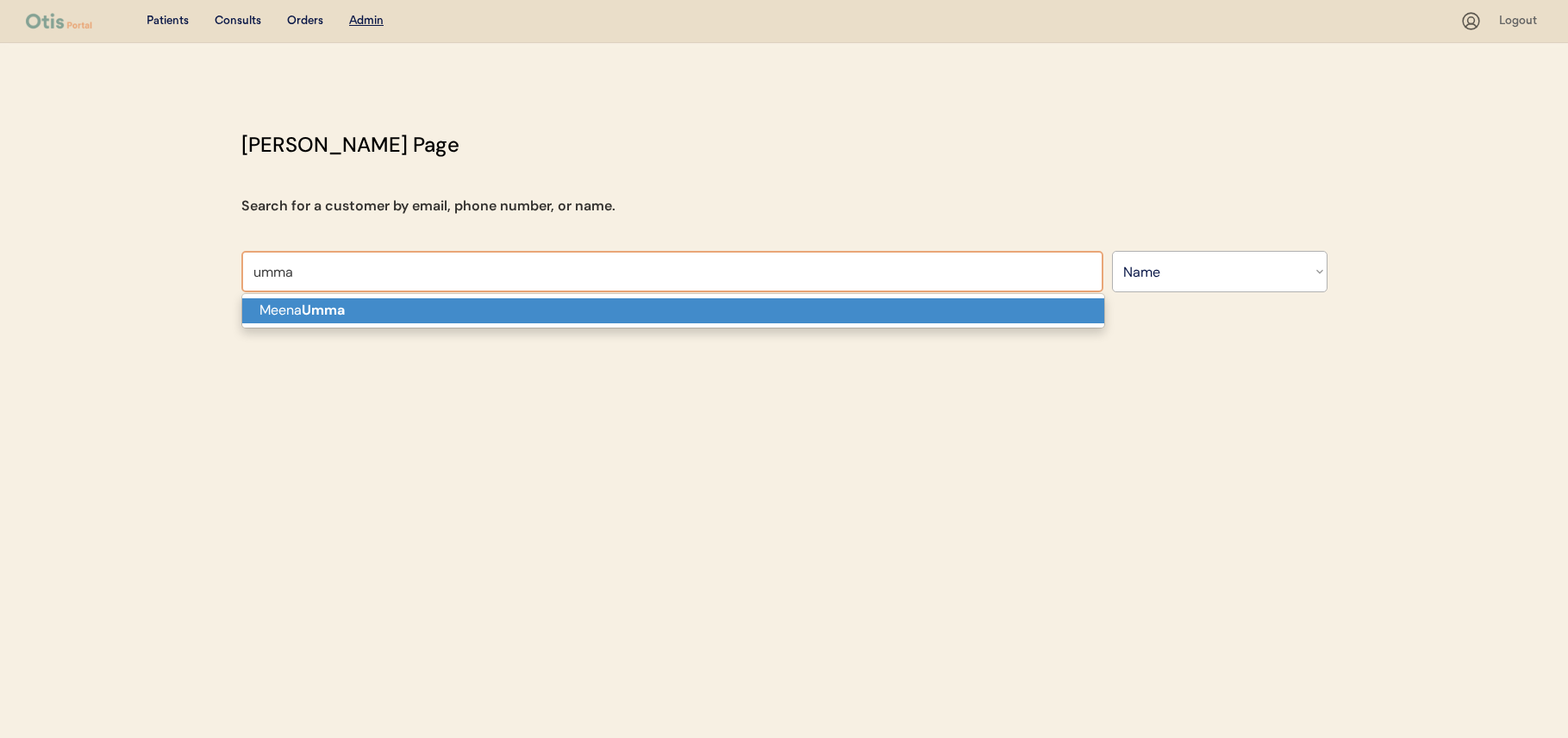
click at [734, 319] on p "Meena Umma" at bounding box center [673, 310] width 862 height 25
type input "Meena Umma"
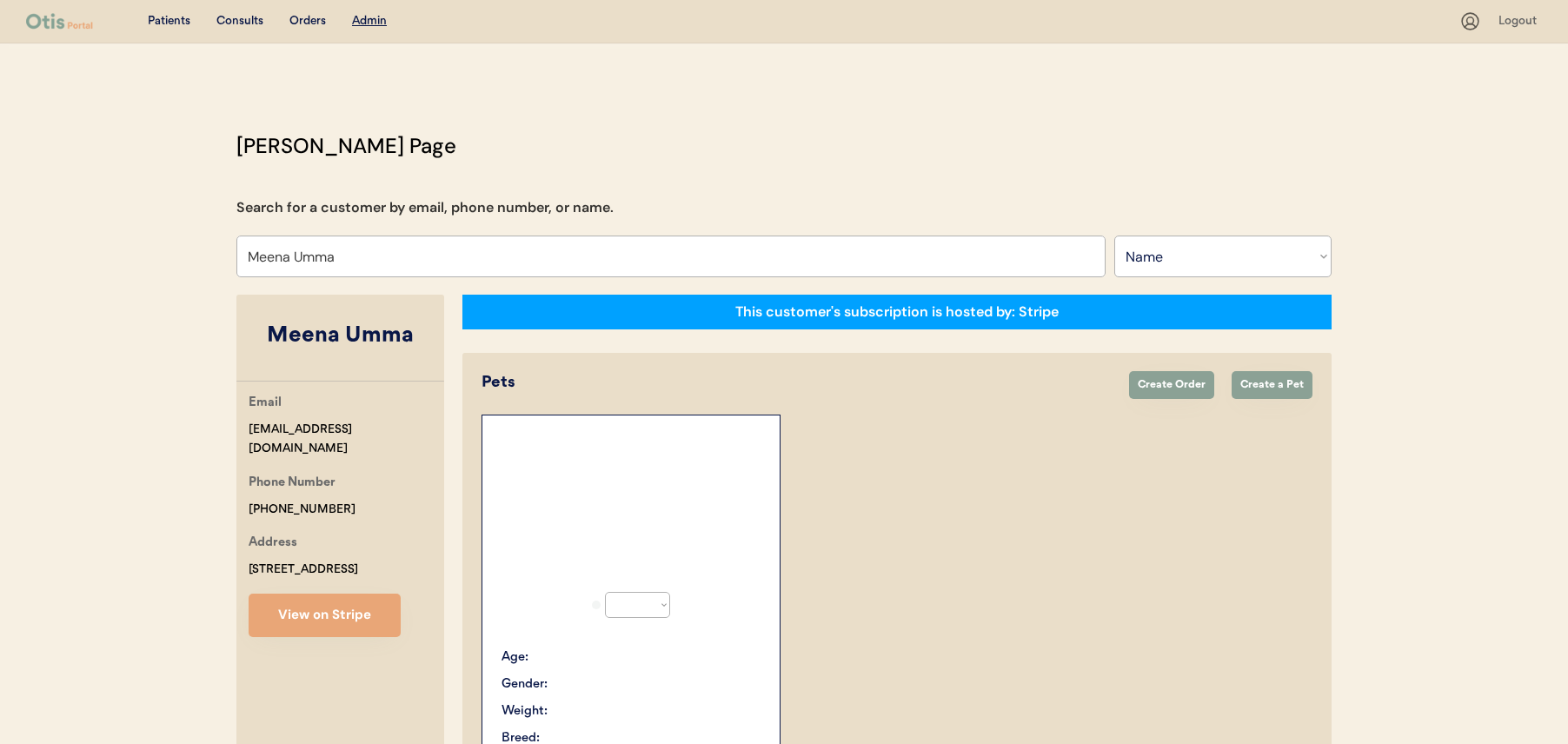
select select "true"
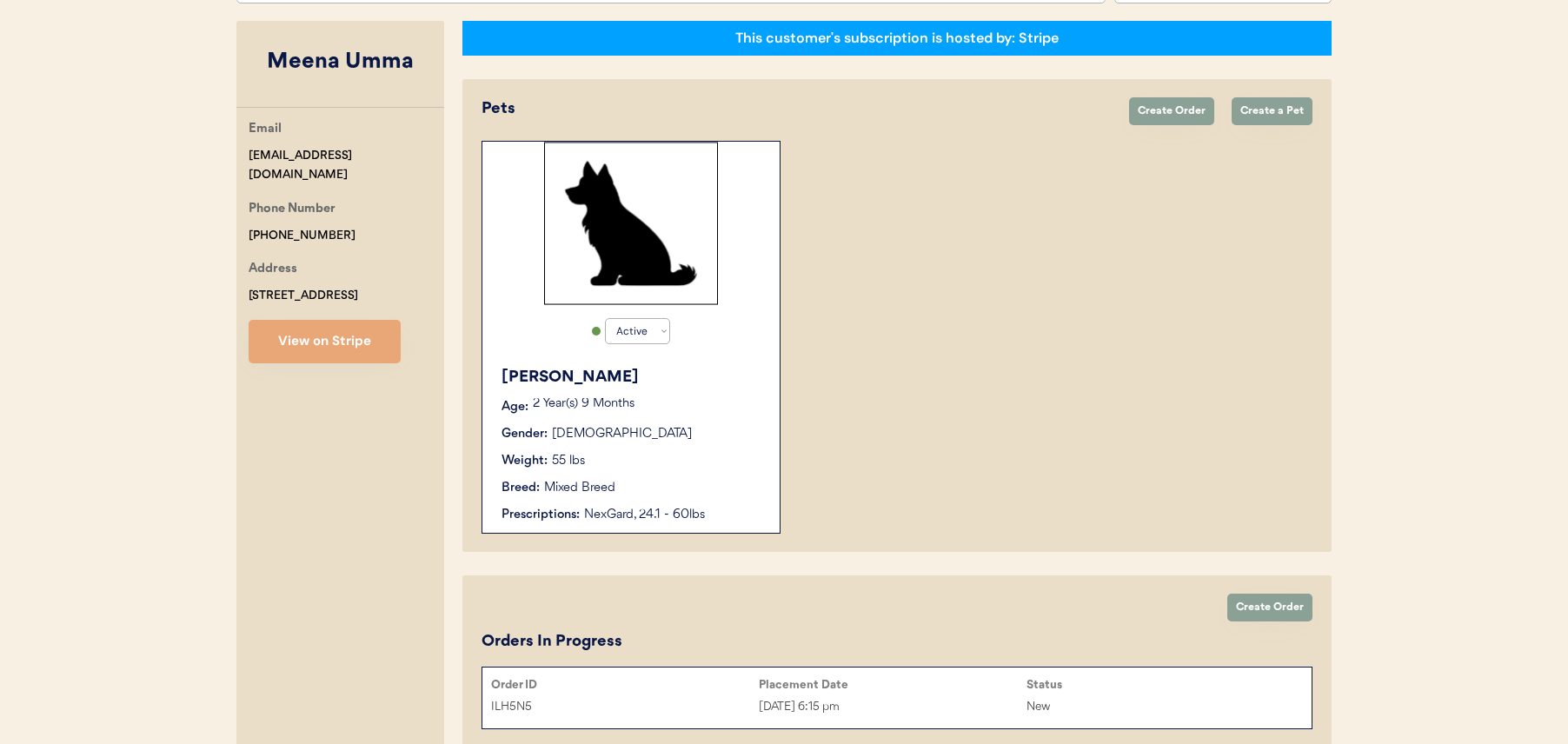
scroll to position [356, 0]
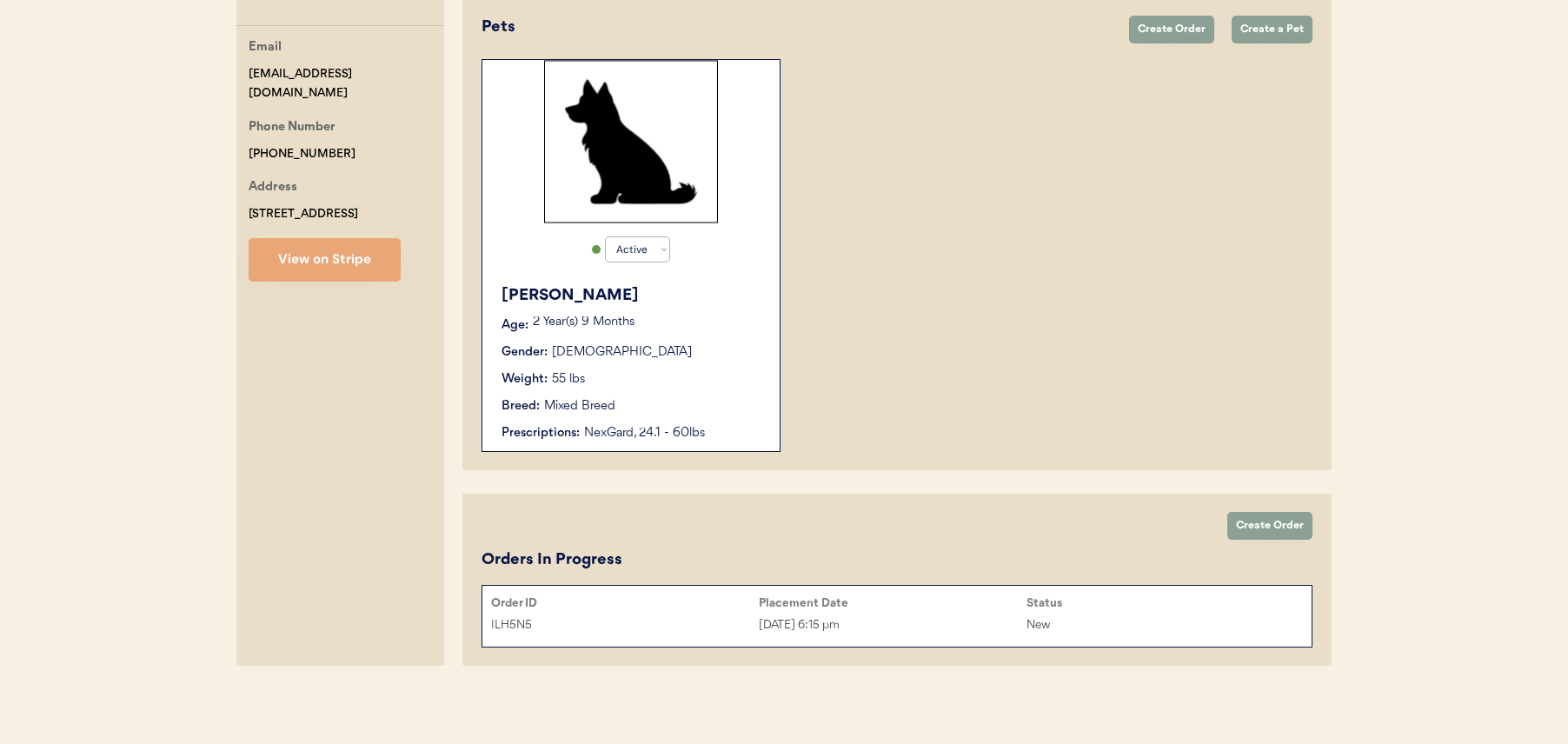
type input "Meena Umma"
click at [731, 383] on div "Weight: 55 lbs" at bounding box center [631, 379] width 261 height 19
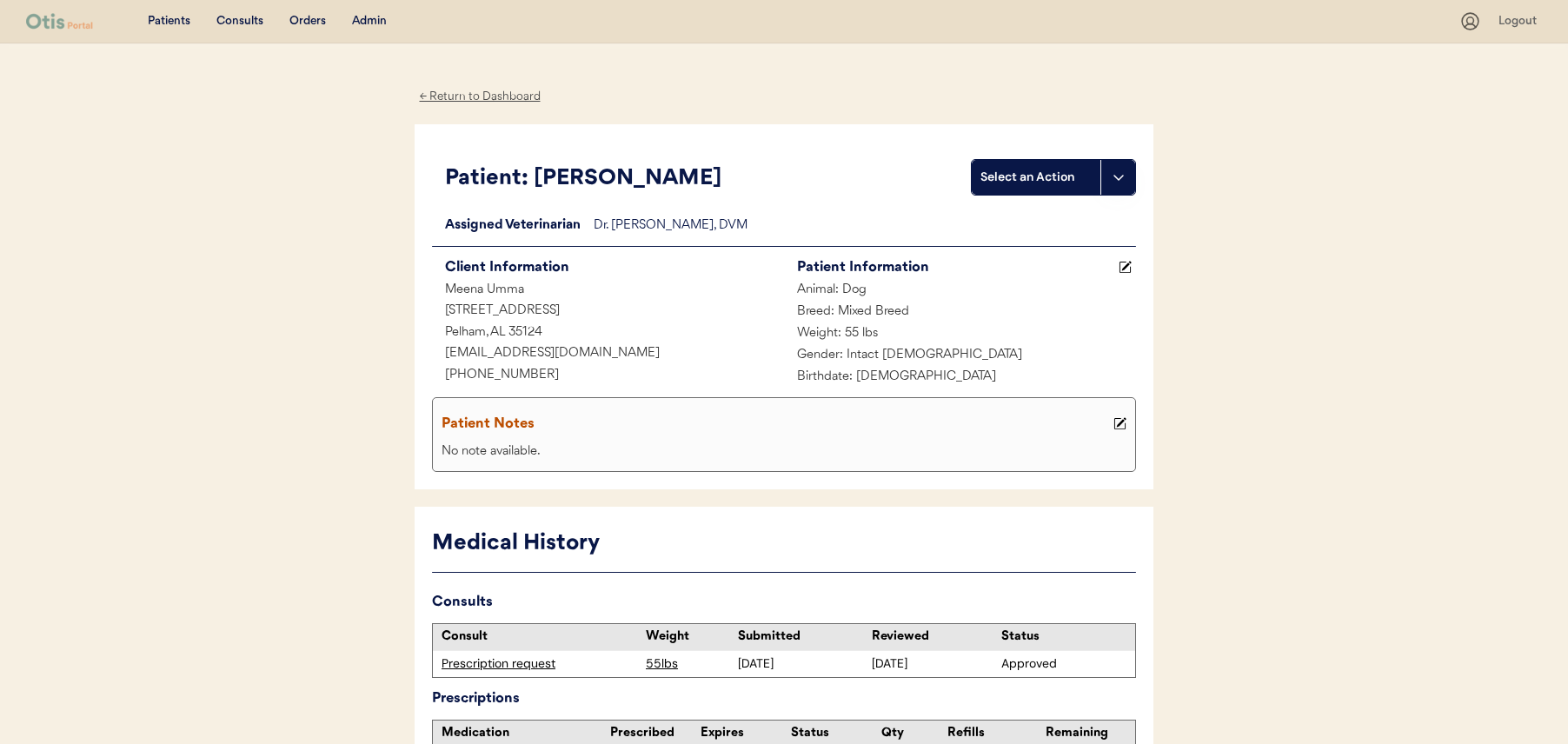
click at [424, 91] on div "← Return to Dashboard" at bounding box center [480, 96] width 131 height 20
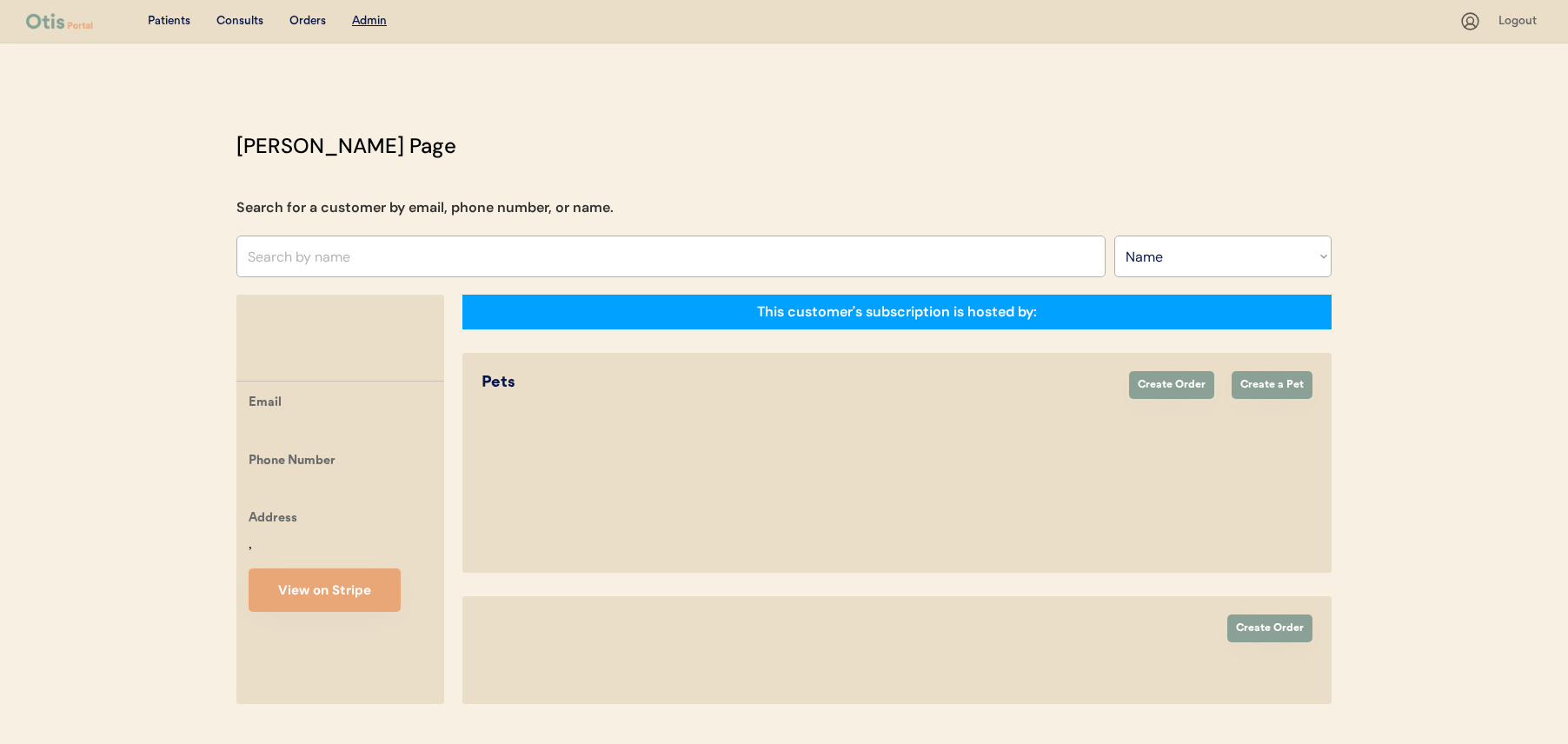
select select ""Name""
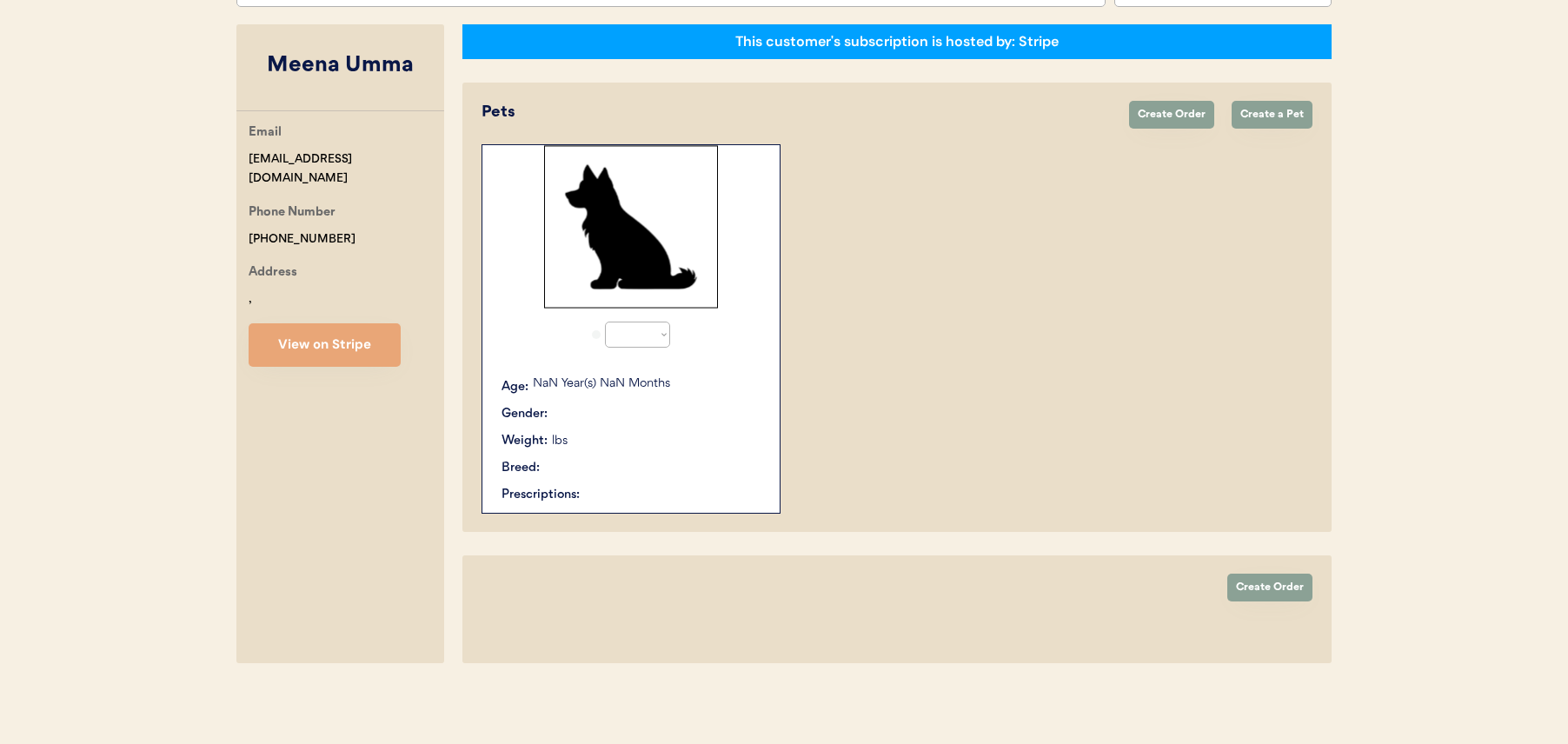
select select "true"
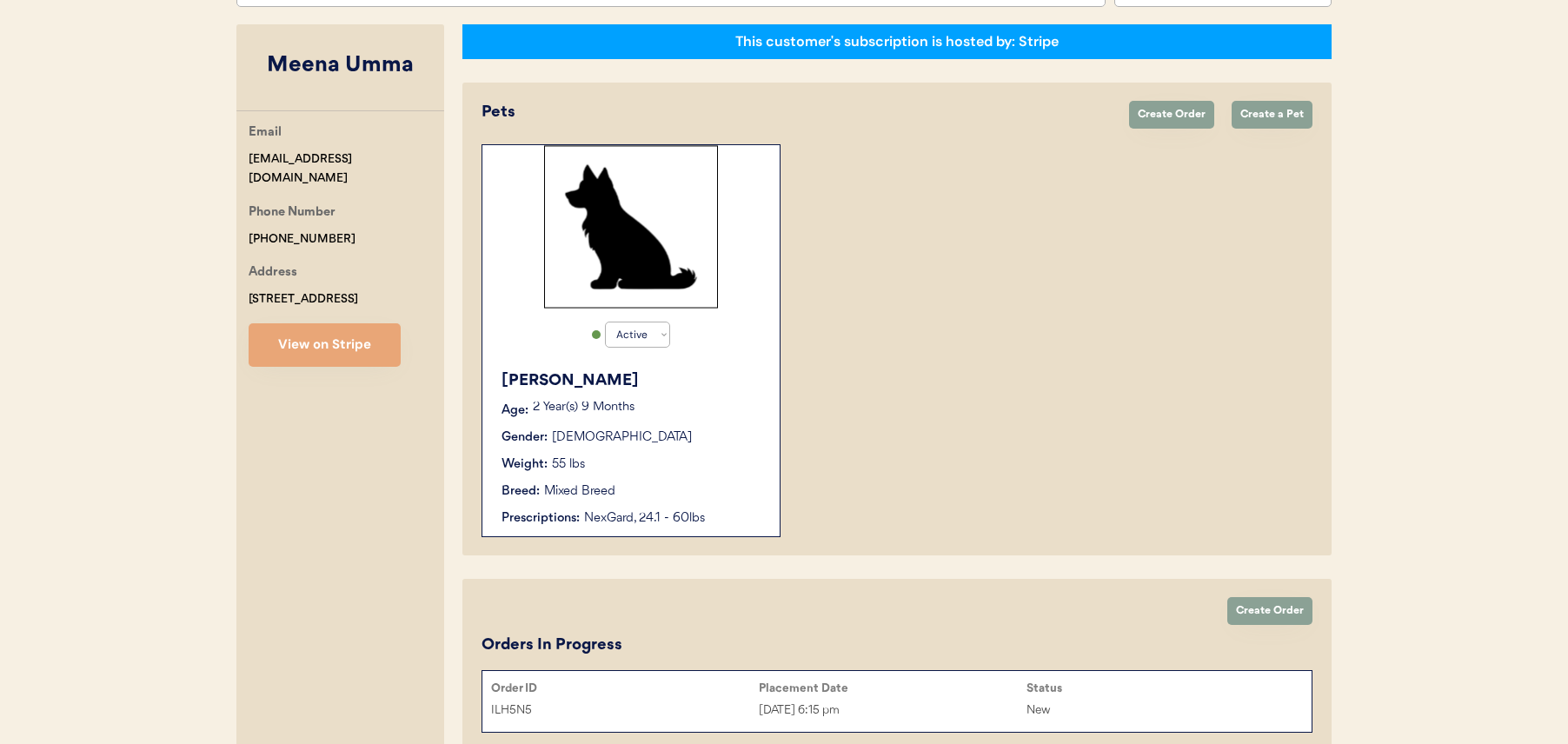
scroll to position [104, 0]
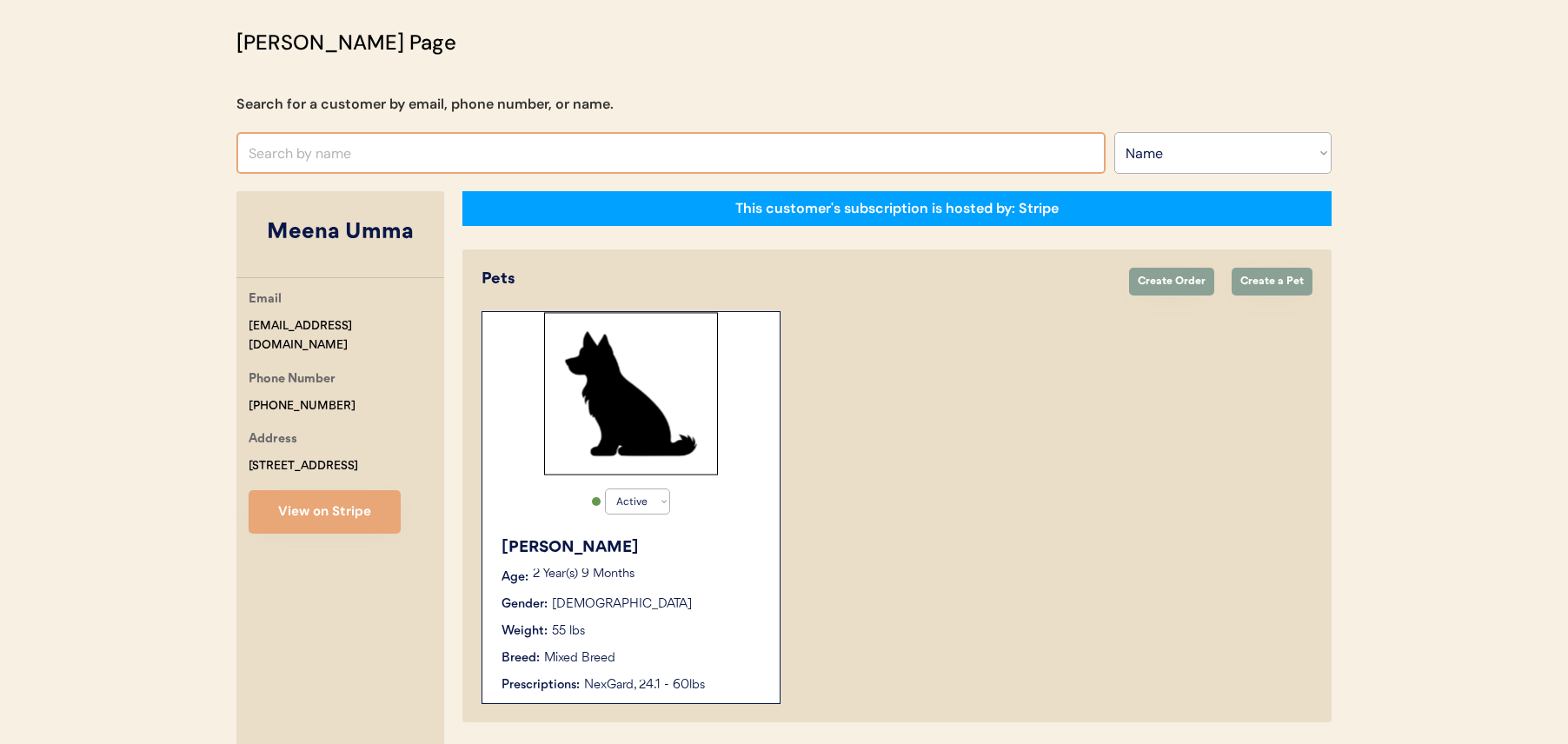
click at [476, 158] on input "text" at bounding box center [671, 152] width 869 height 42
type input "girodi"
click at [1153, 154] on select "Search By Name Email Phone Number" at bounding box center [1222, 152] width 218 height 42
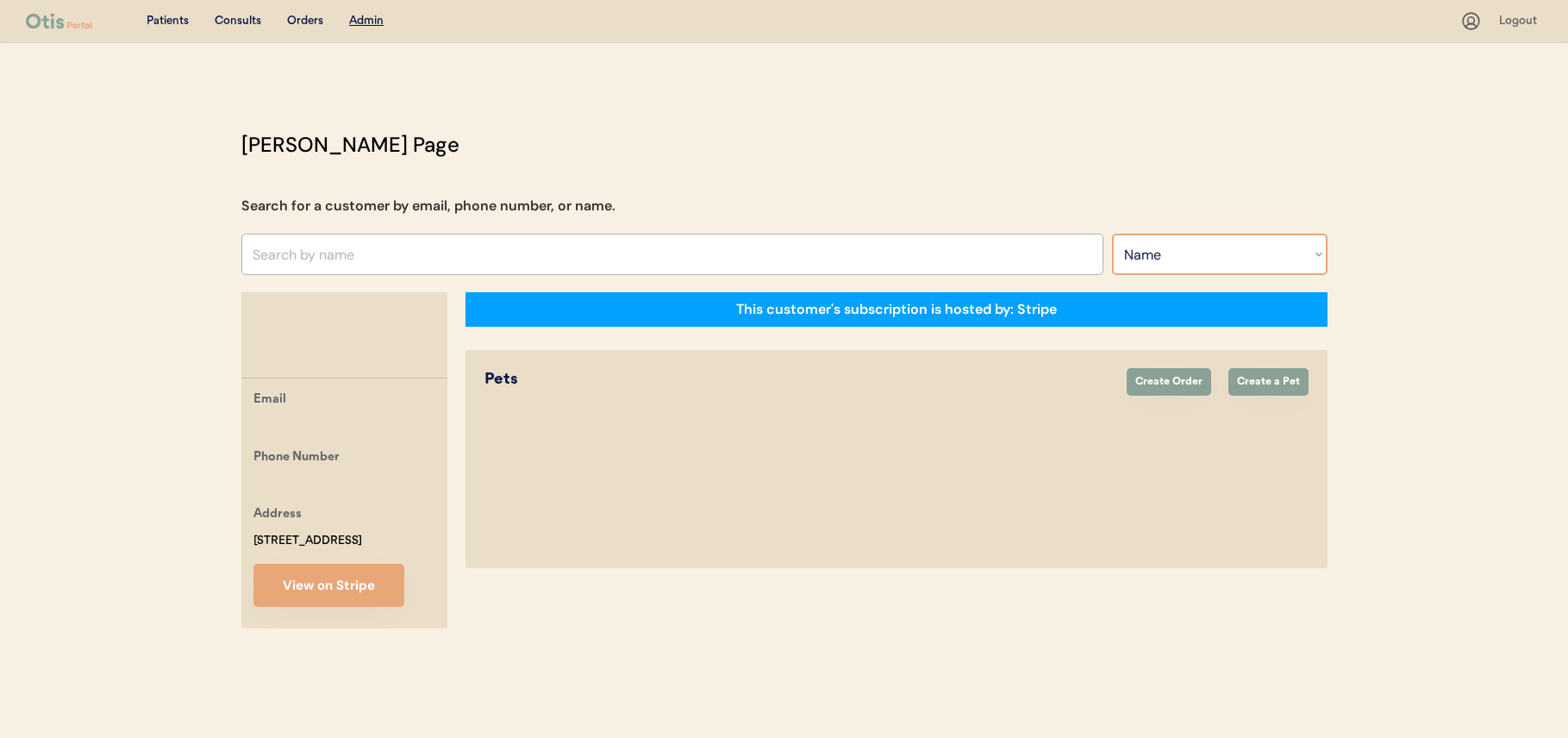
select select ""Email""
click at [1111, 233] on select "Search By Name Email Phone Number" at bounding box center [1219, 254] width 216 height 42
click at [685, 282] on div "Otis Admin Page Search for a customer by email, phone number, or name. Search B…" at bounding box center [784, 383] width 1121 height 507
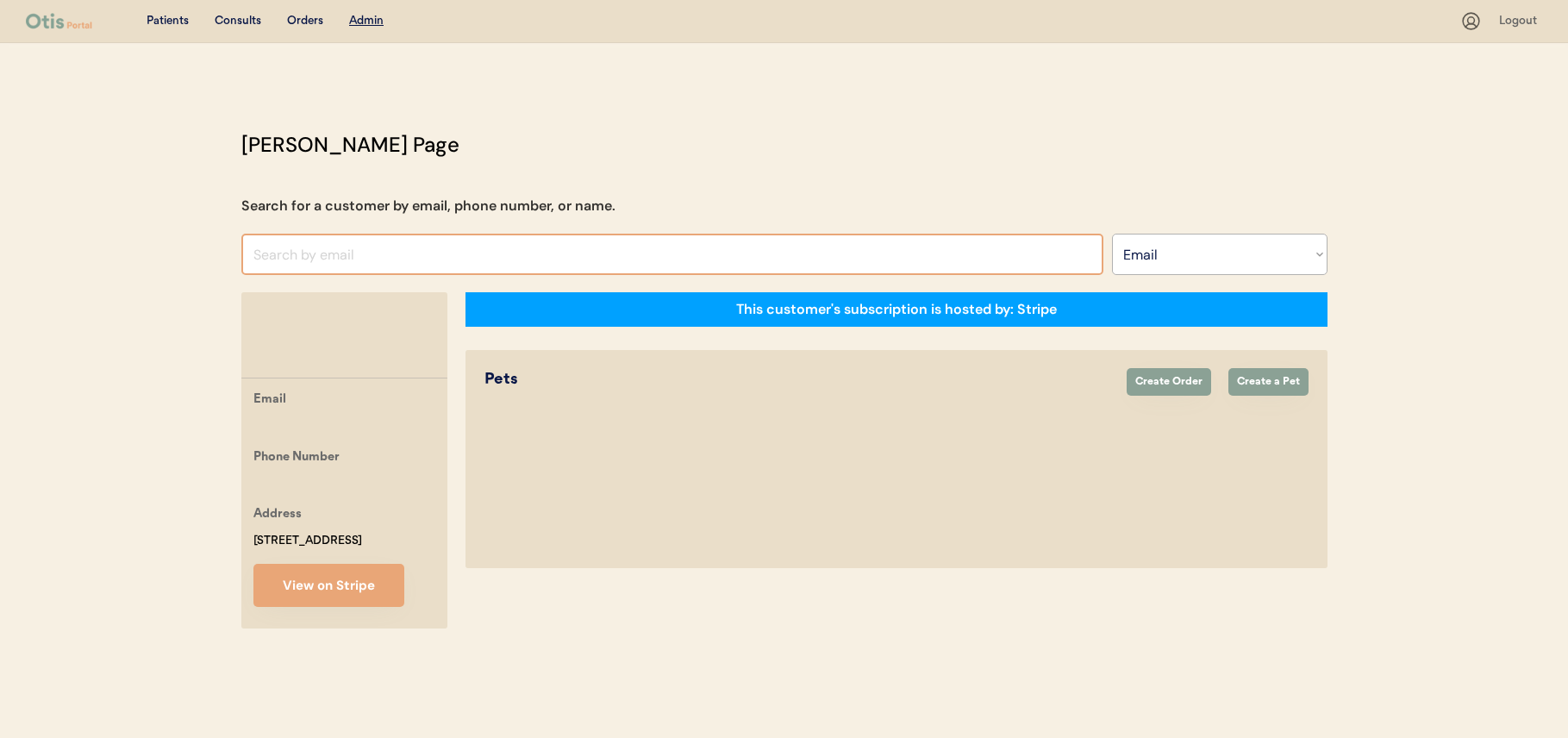
click at [690, 260] on input "input" at bounding box center [672, 254] width 862 height 42
type input "niina+gior"
click at [689, 260] on input "input" at bounding box center [672, 254] width 862 height 42
type input "niina"
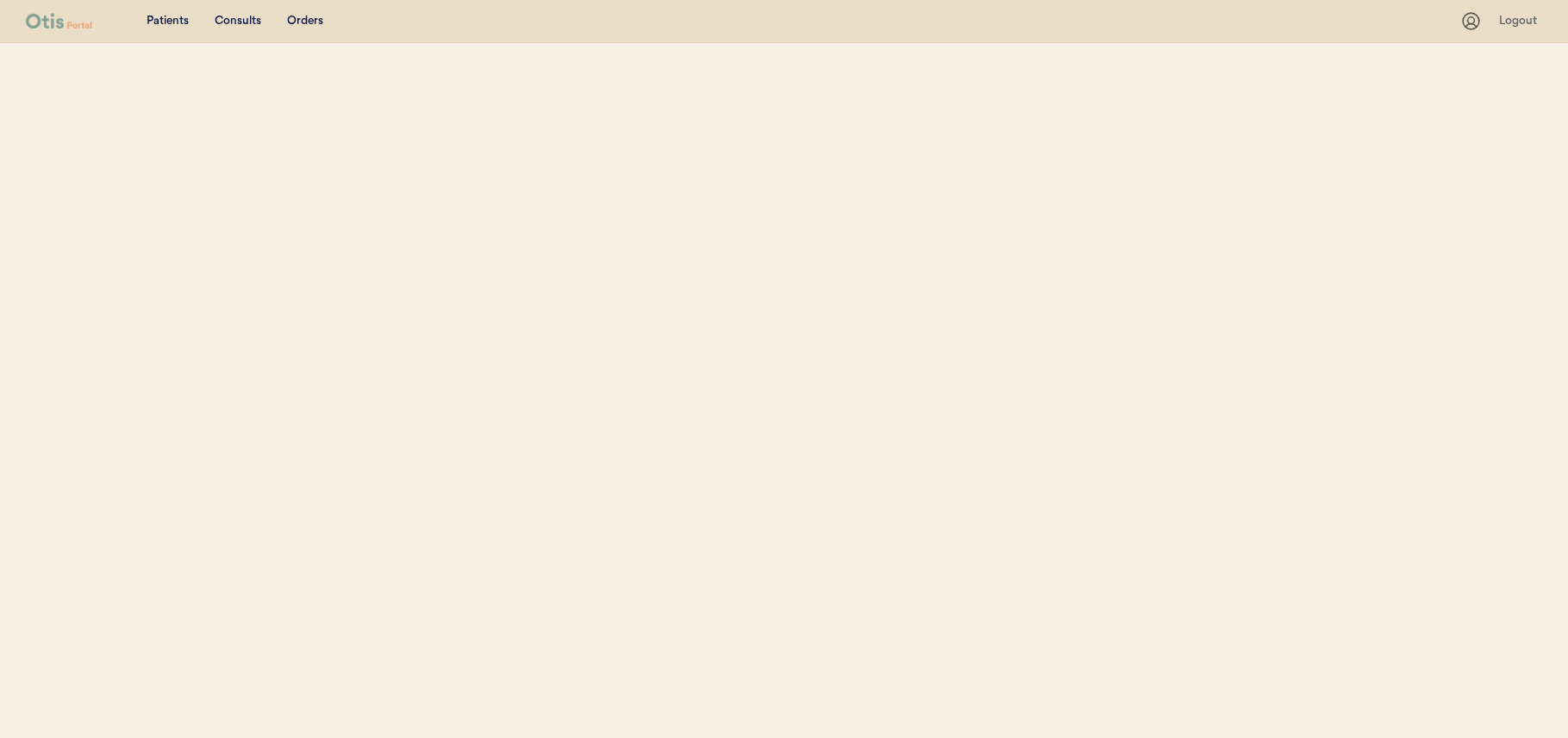
select select ""Email""
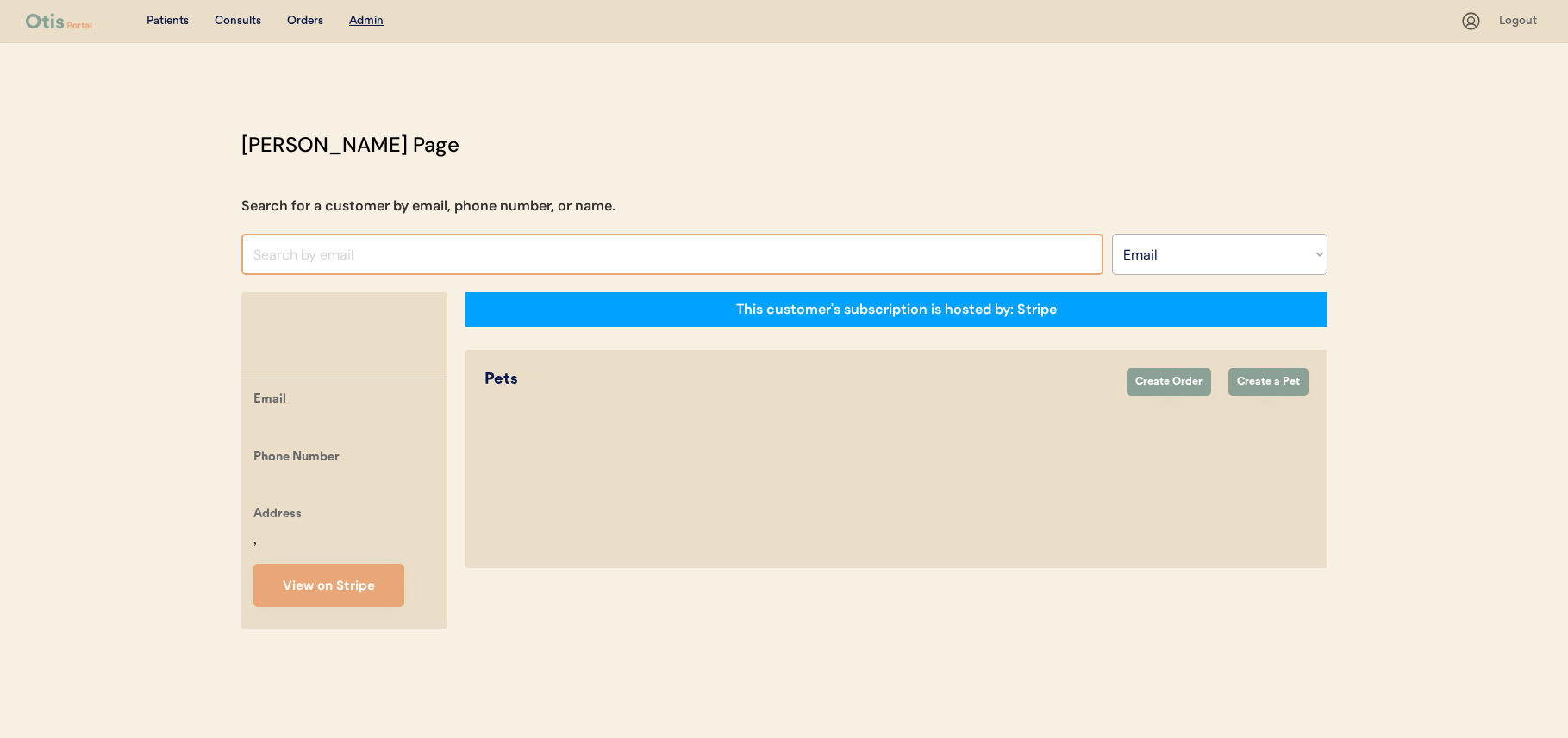
click at [470, 264] on input "input" at bounding box center [672, 254] width 862 height 42
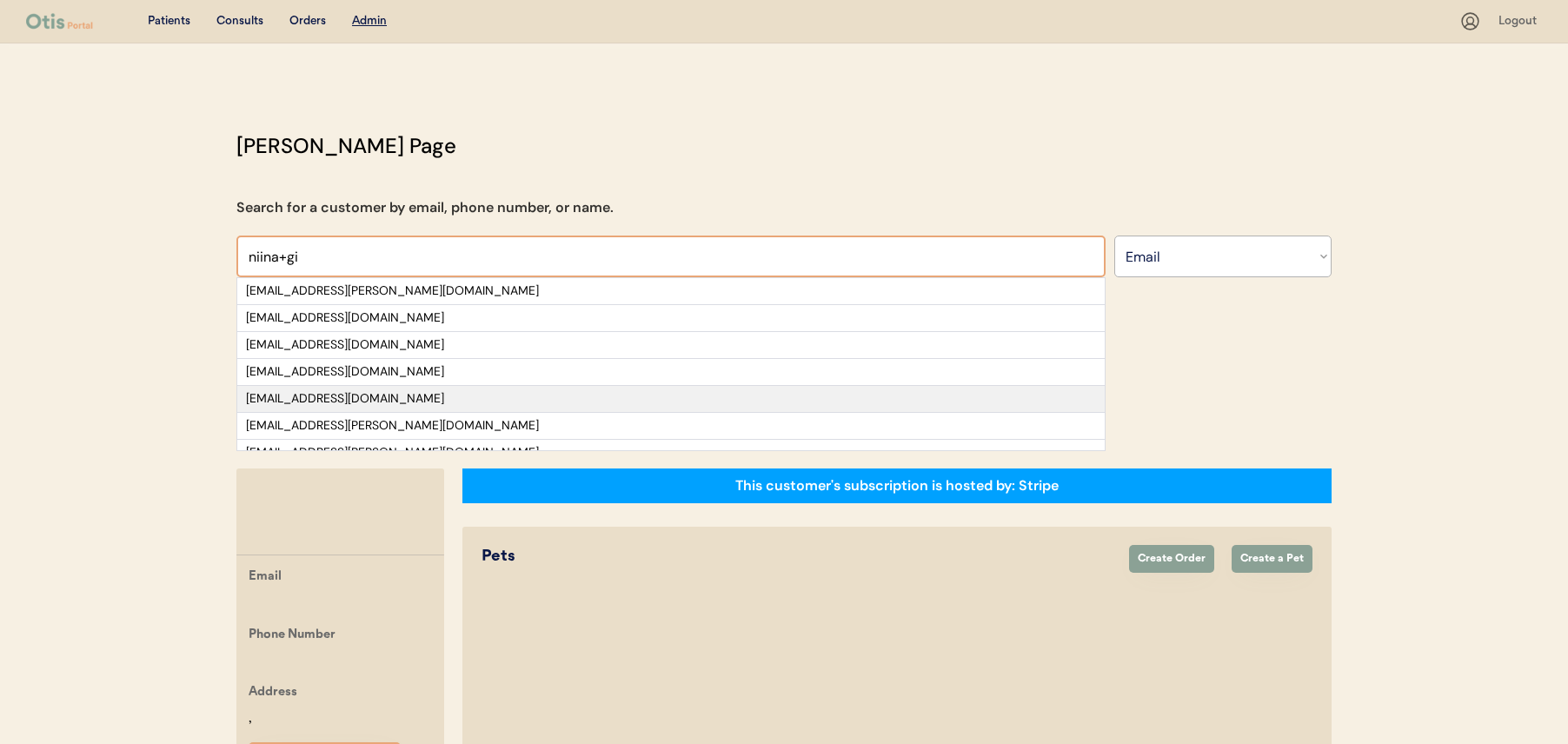
type input "niina+gi"
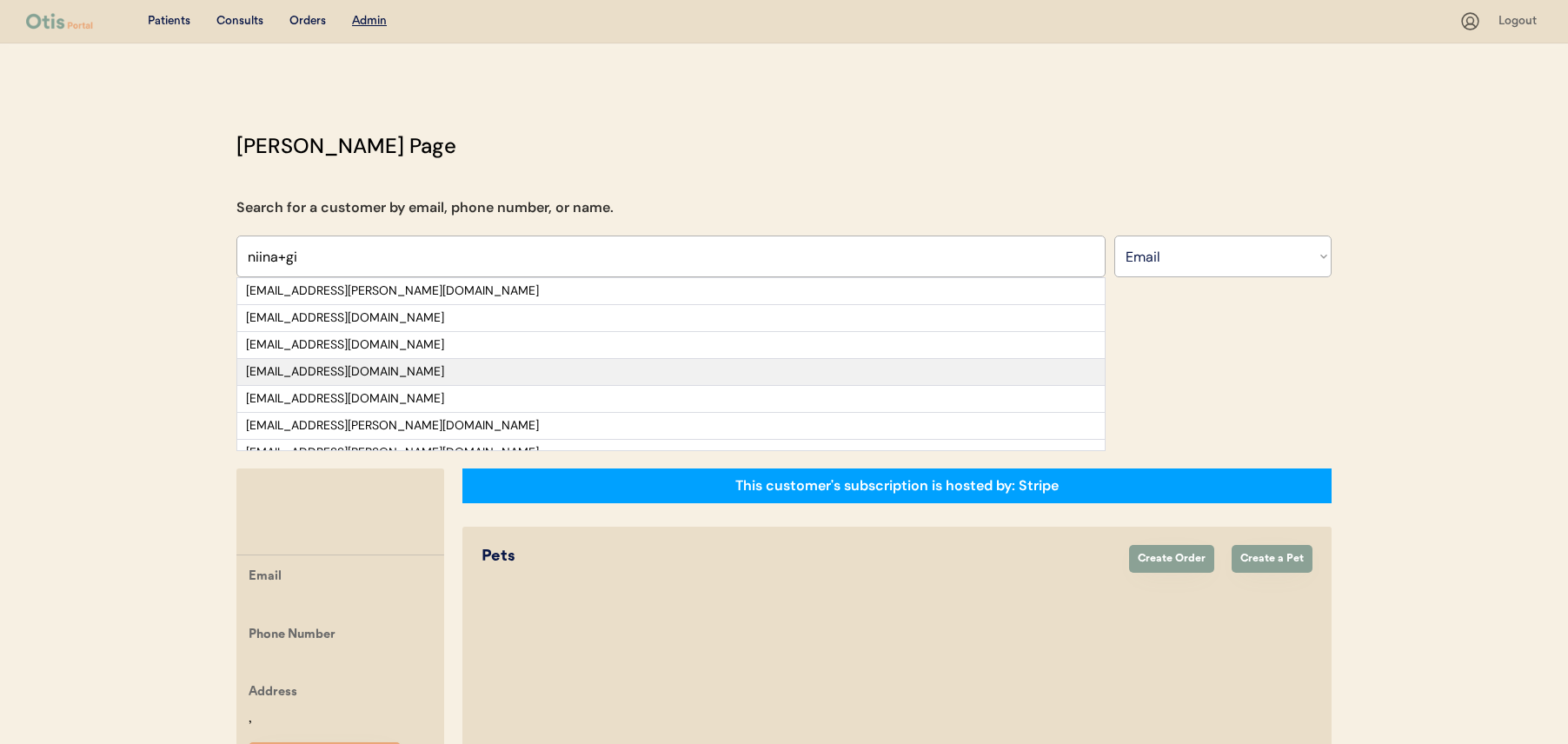
click at [428, 380] on div "[EMAIL_ADDRESS][DOMAIN_NAME]" at bounding box center [671, 372] width 850 height 18
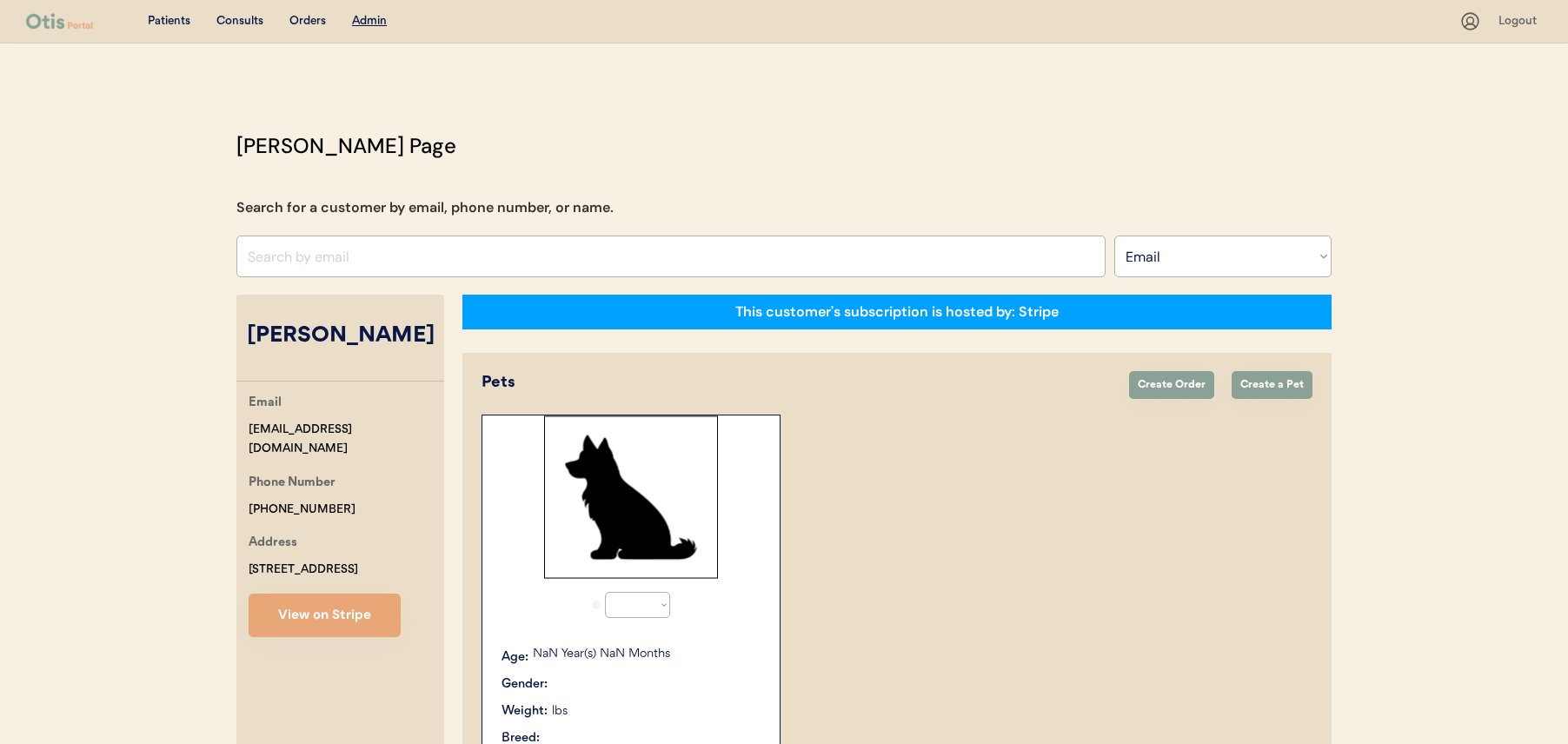
select select "true"
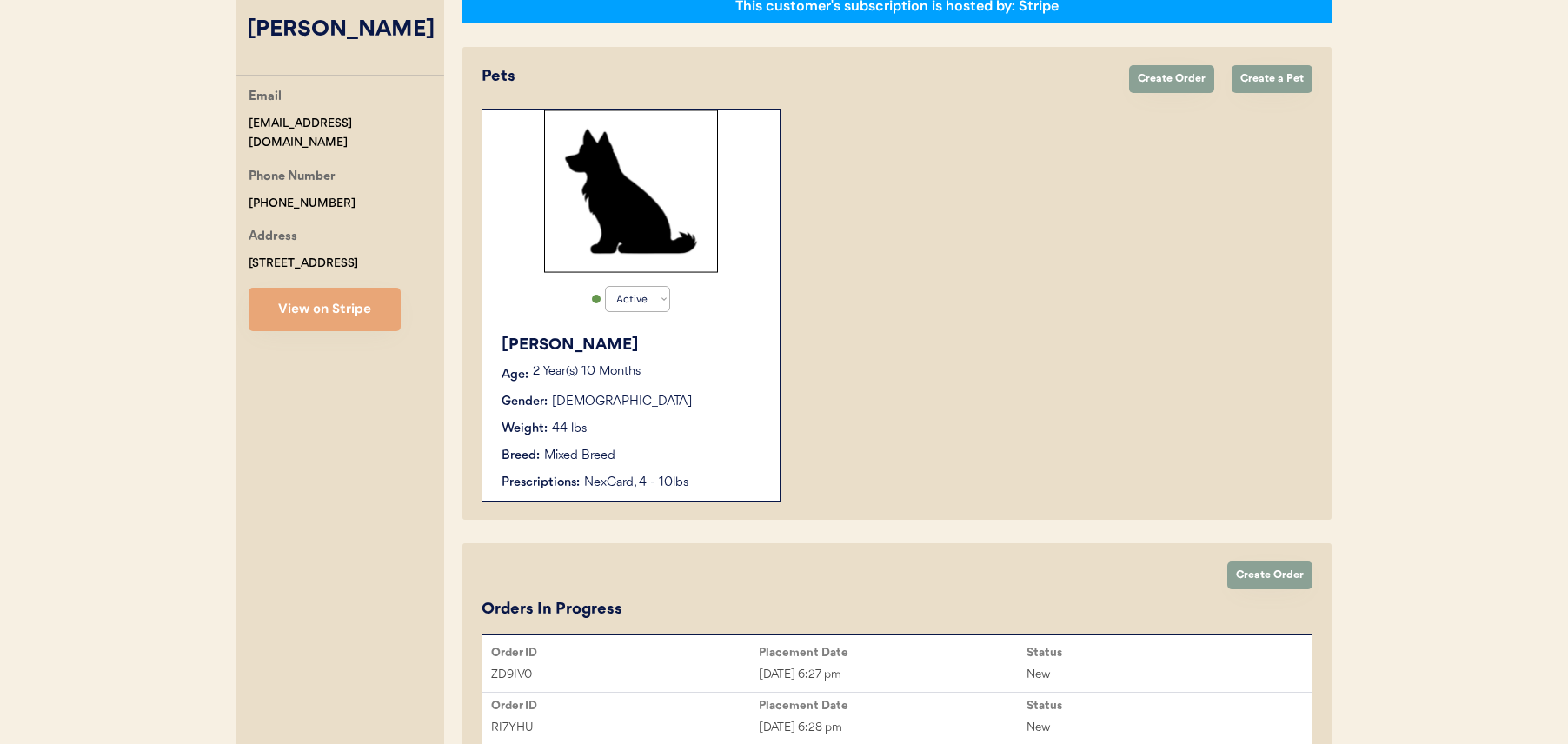
scroll to position [517, 0]
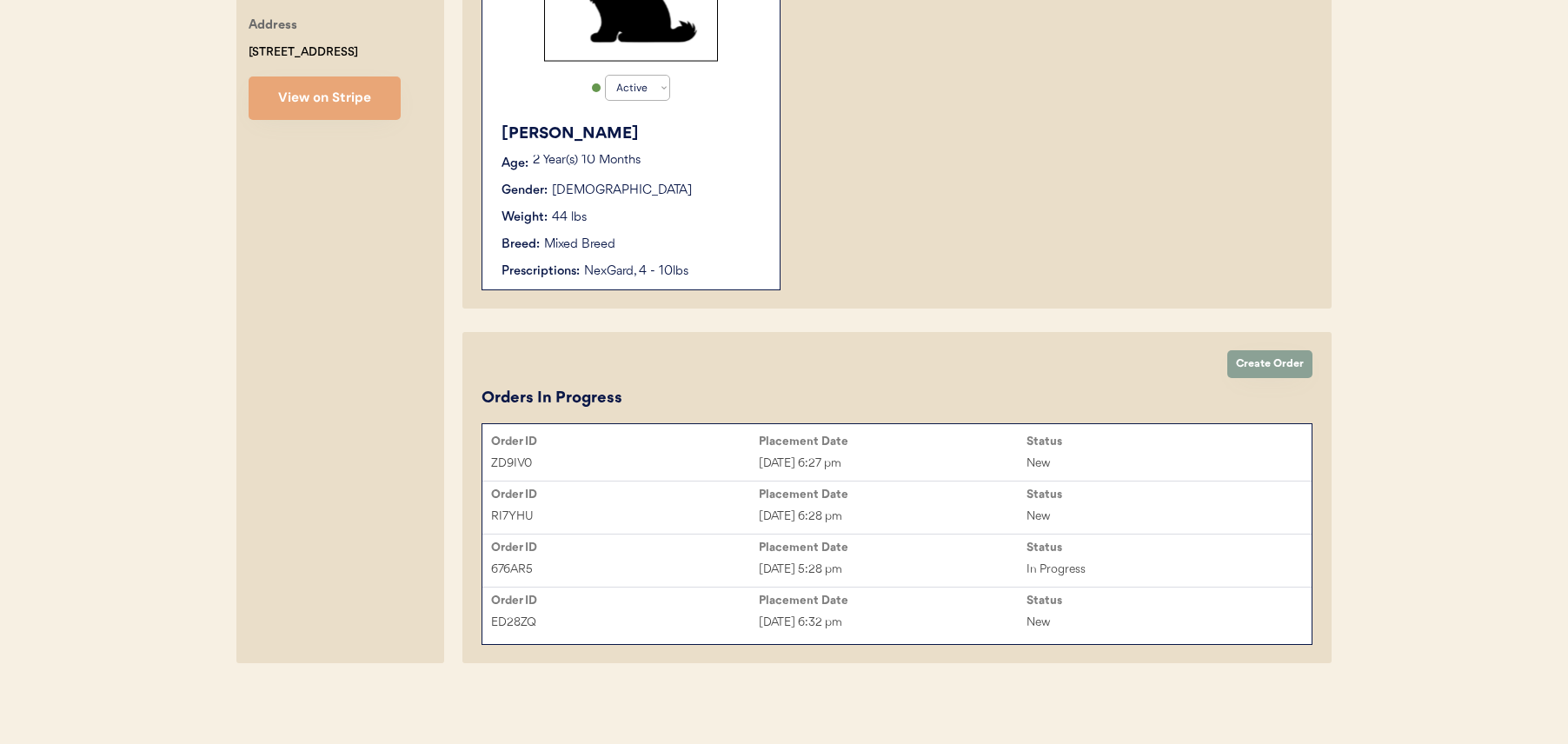
click at [696, 281] on div "Carol Age: 2 Year(s) 10 Months Gender: Male Weight: 44 lbs Breed: Mixed Breed P…" at bounding box center [631, 202] width 280 height 175
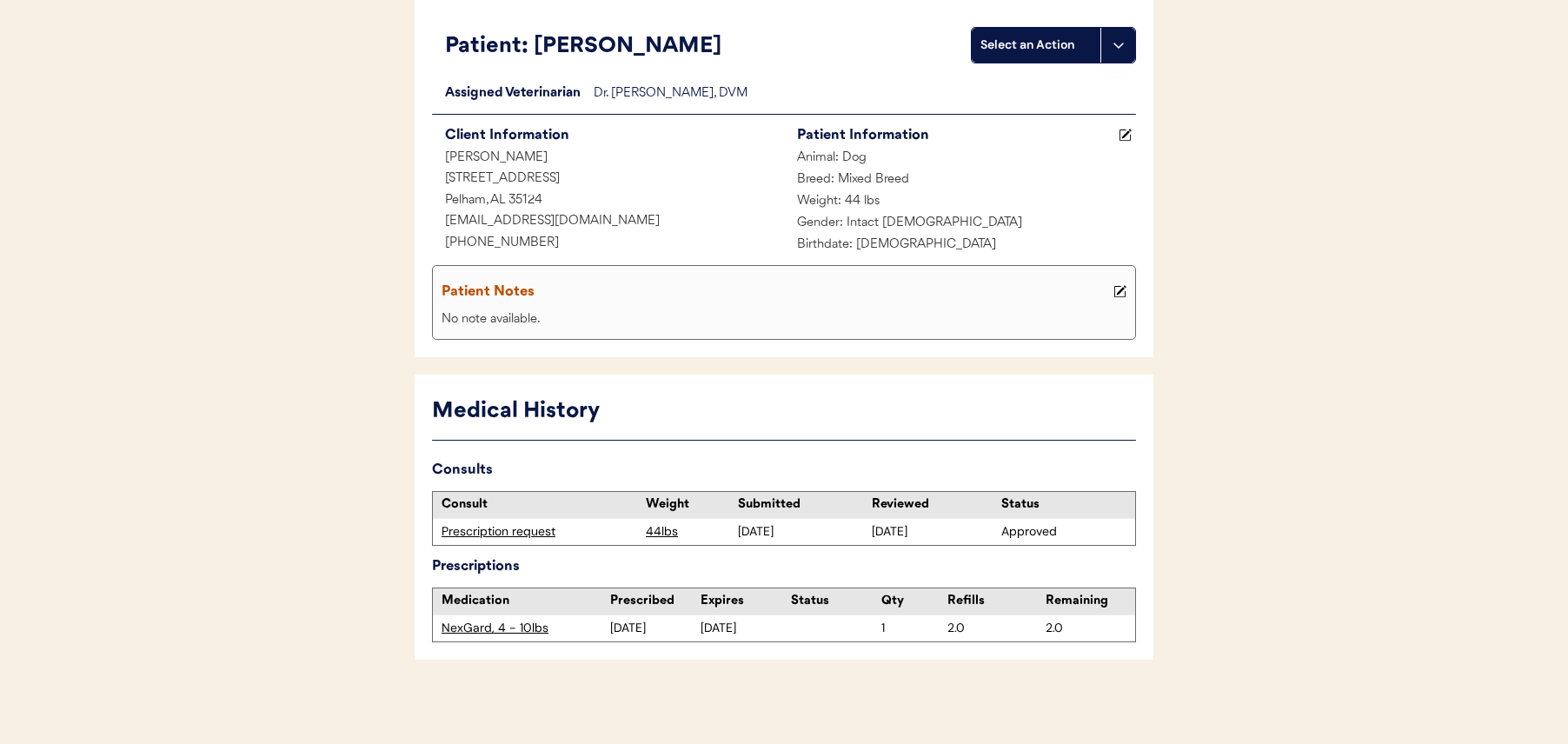
scroll to position [134, 0]
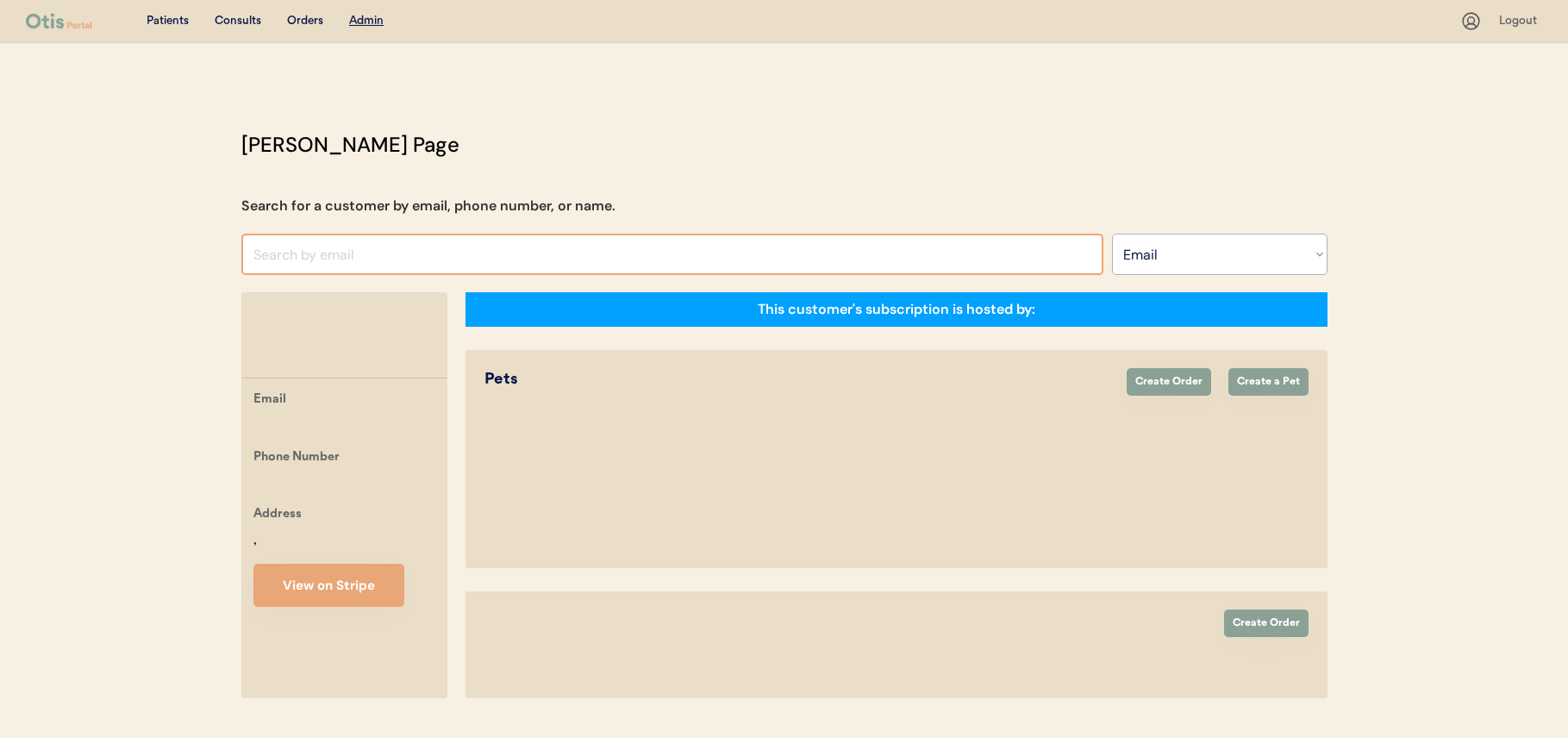
select select ""Email""
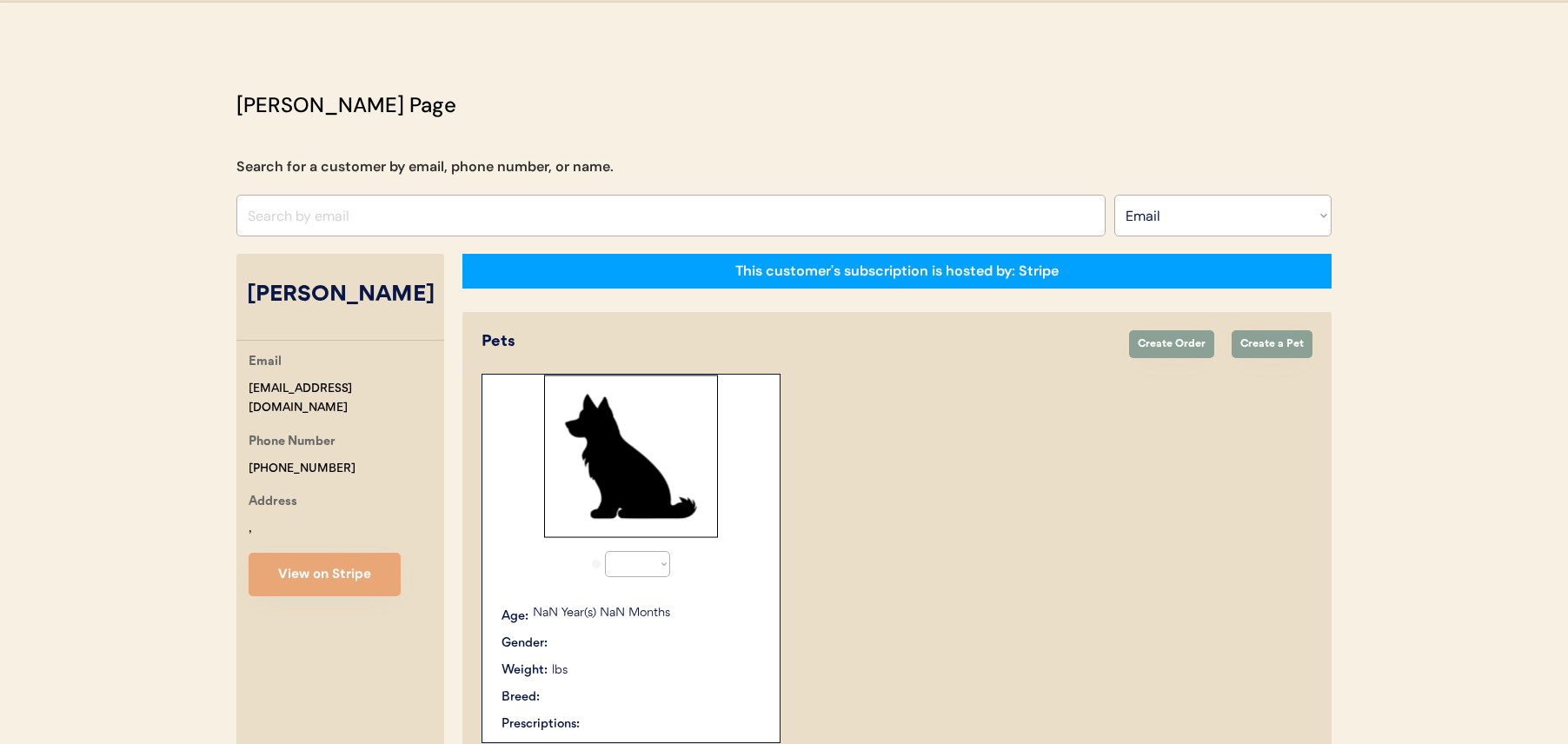
click at [511, 235] on input "input" at bounding box center [671, 215] width 869 height 42
select select "true"
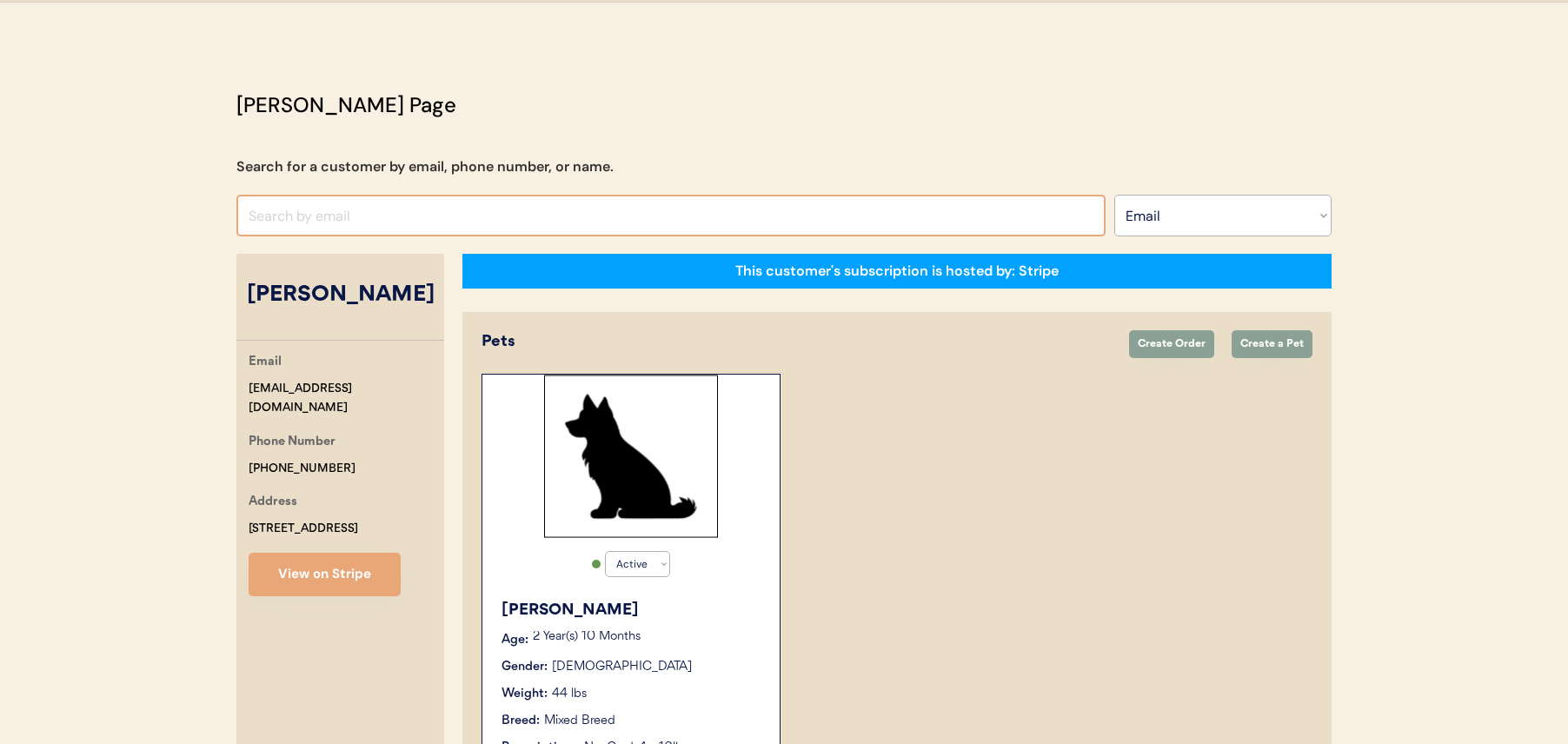
paste input "eric+alabama@squaduplabs.com"
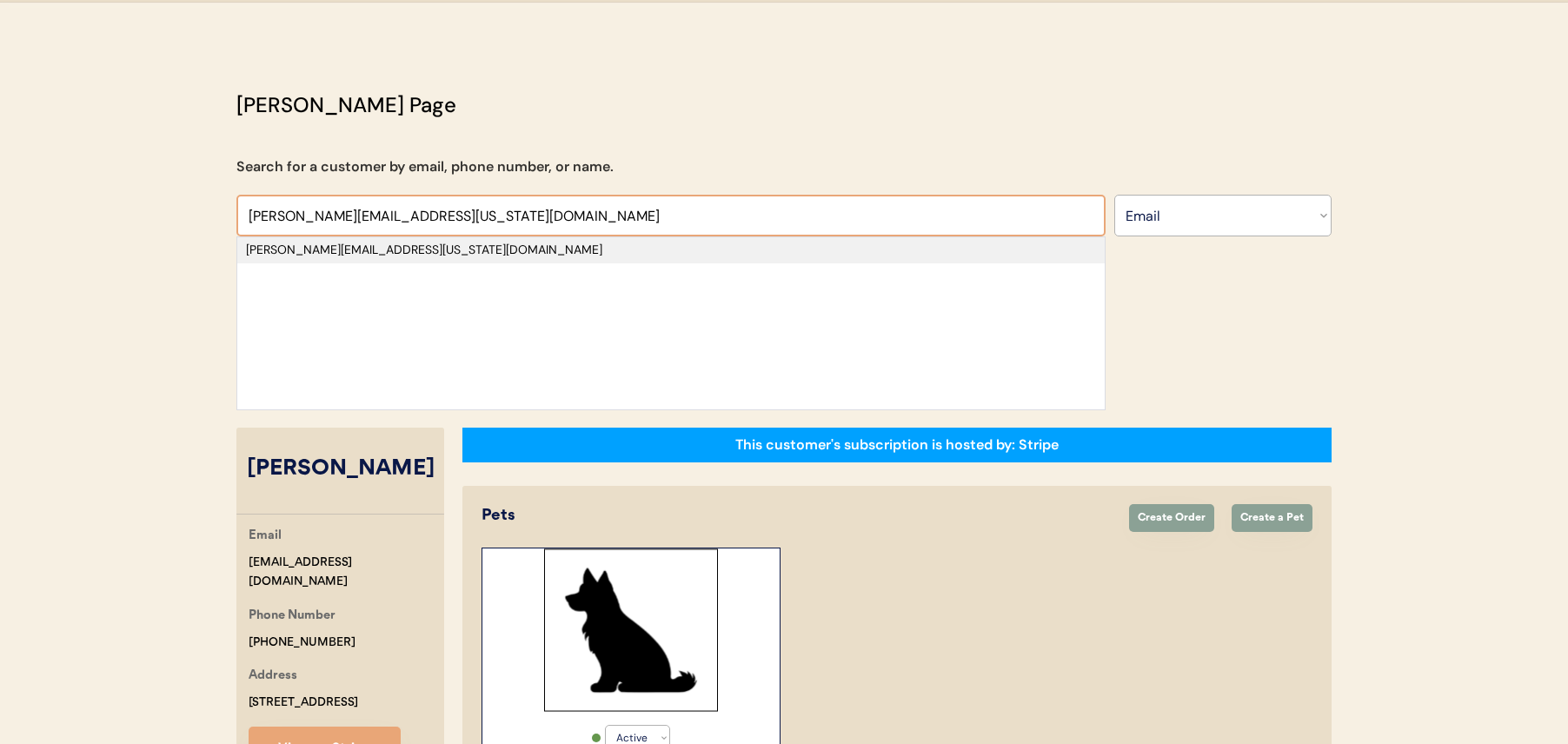
type input "eric+alabama@squaduplabs.com"
click at [497, 257] on div "eric+alabama@squaduplabs.com" at bounding box center [671, 250] width 850 height 18
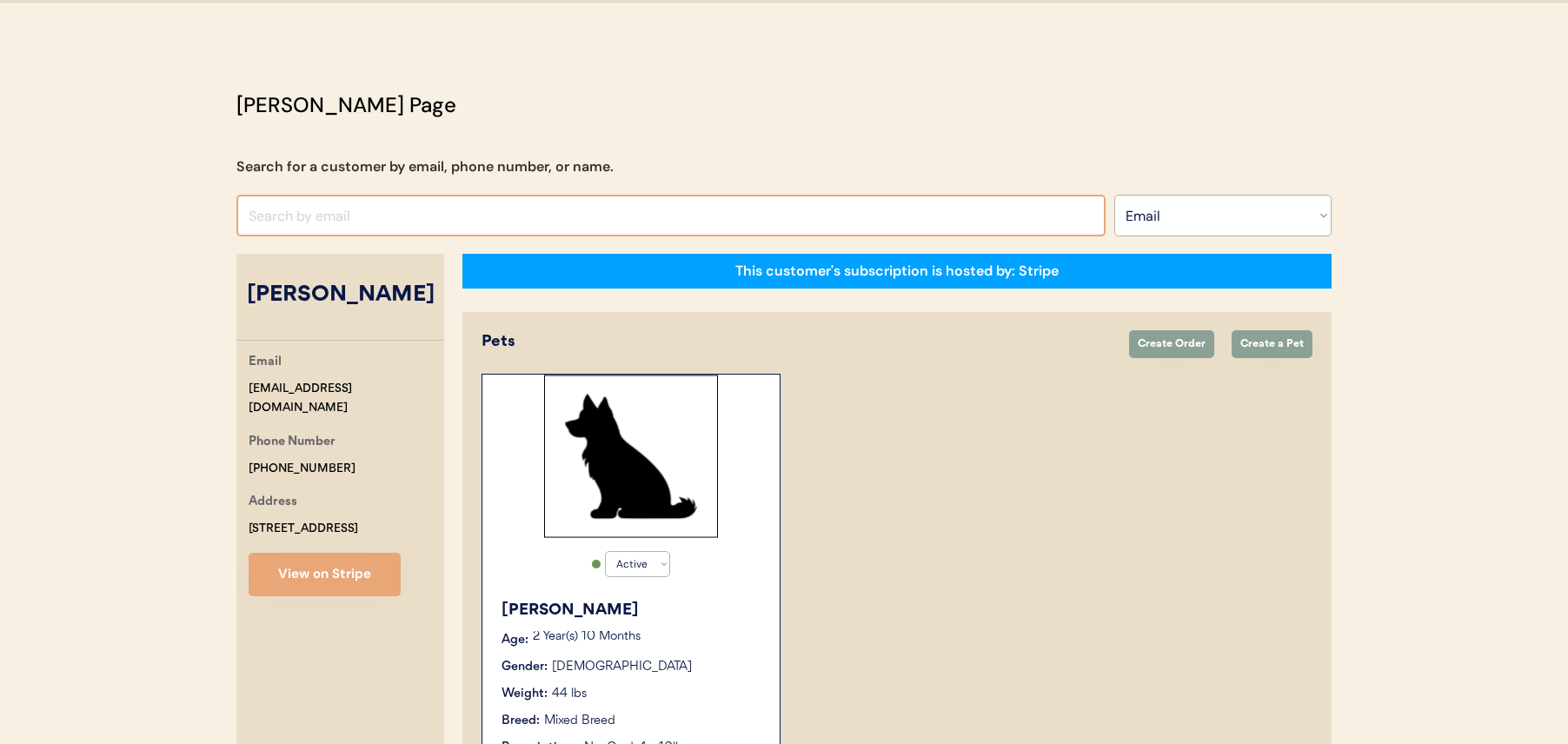
click at [772, 217] on input "input" at bounding box center [671, 215] width 869 height 42
paste input "eric+alabama@squaduplabs.com"
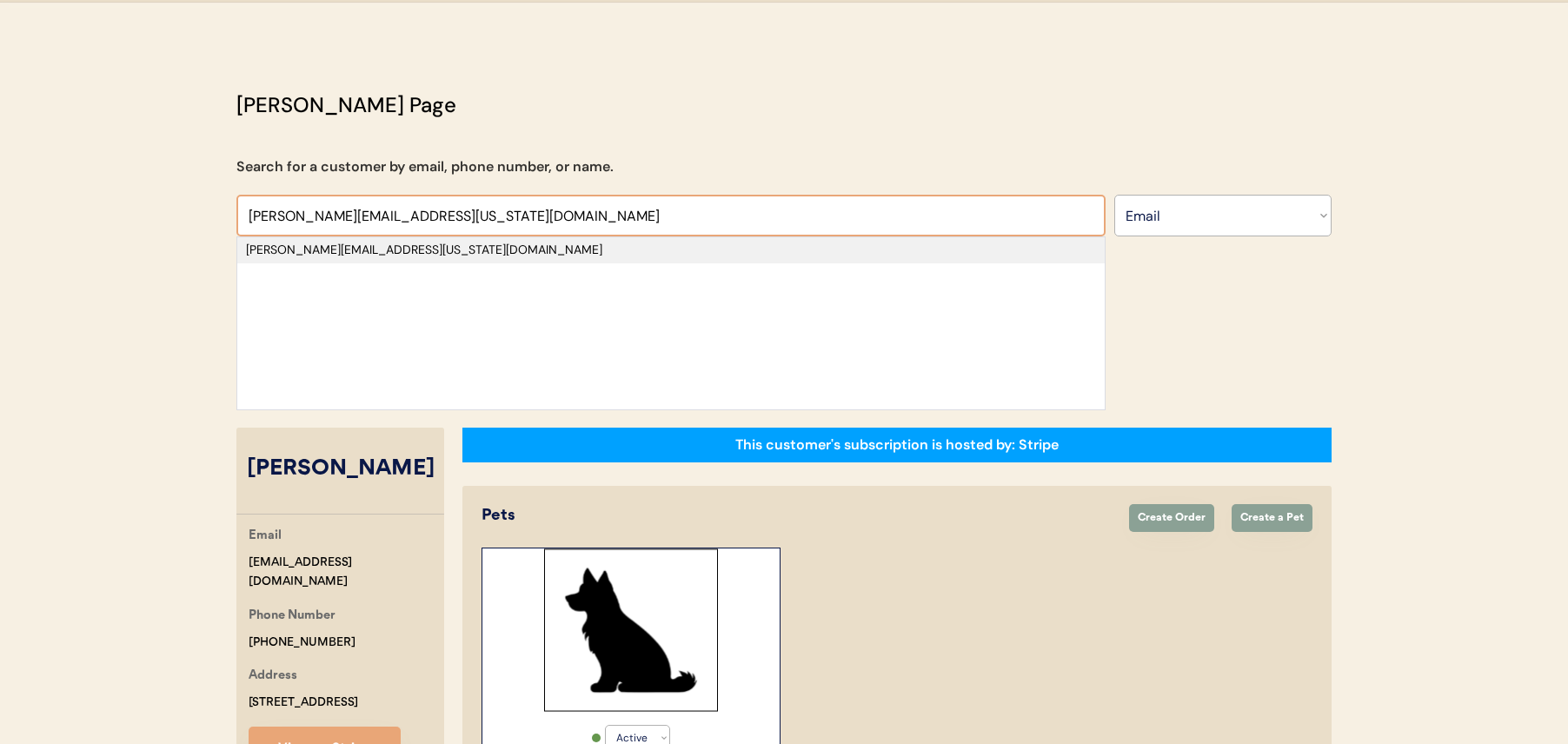
type input "eric+alabama@squaduplabs.com"
click at [541, 253] on div "eric+alabama@squaduplabs.com" at bounding box center [671, 250] width 850 height 18
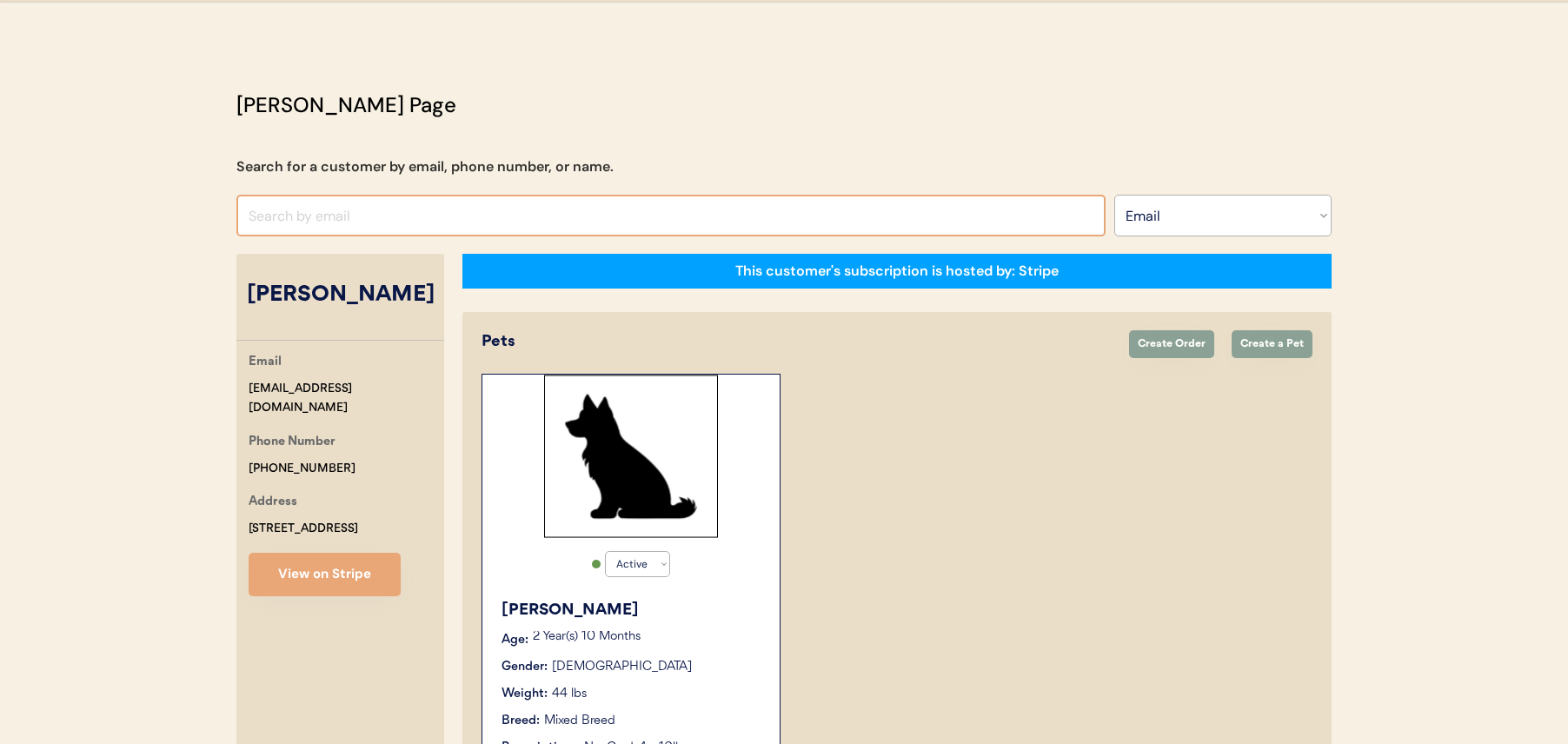
click at [558, 218] on input "input" at bounding box center [671, 215] width 869 height 42
paste input "agustin+testerino2@squaduplabs.com"
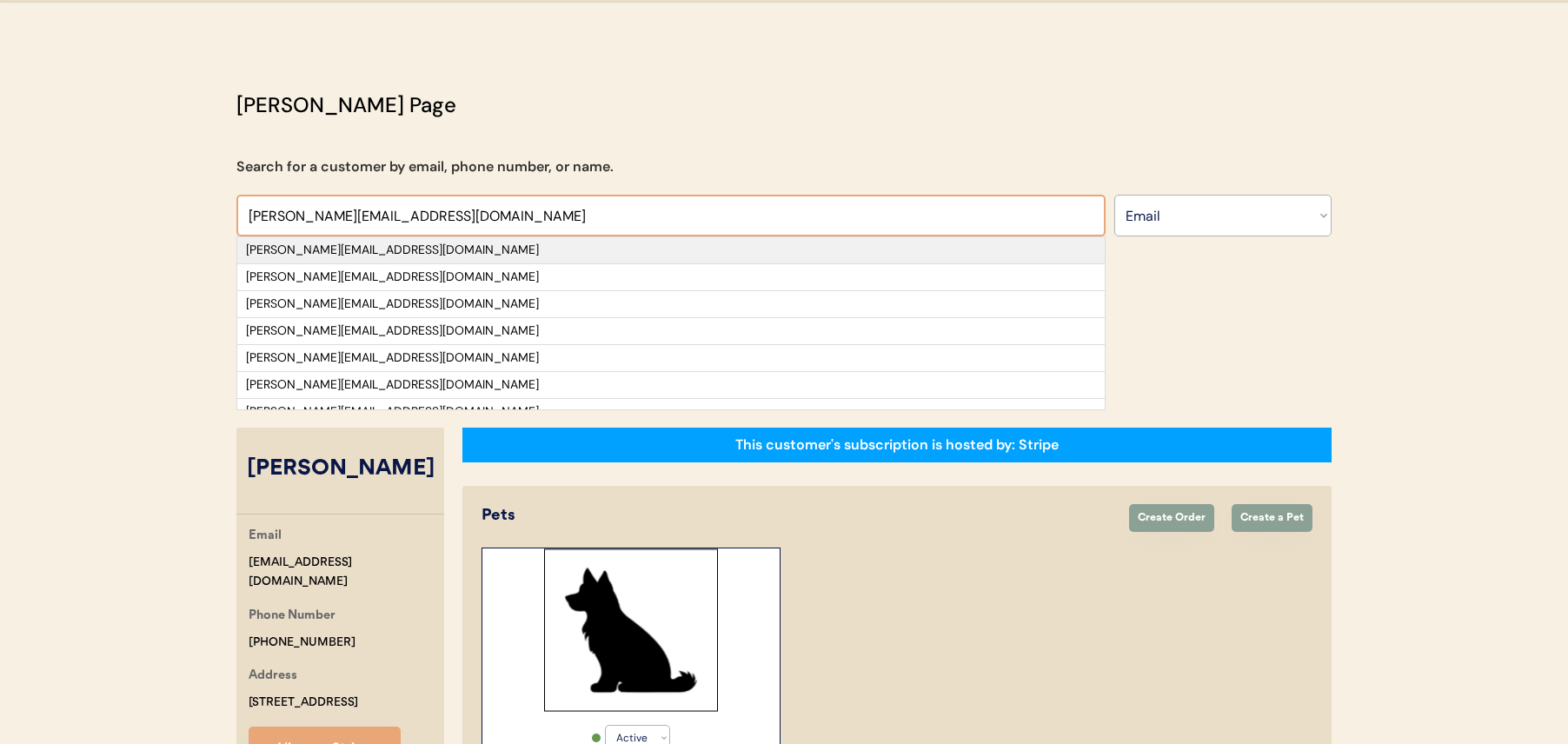
type input "agustin+testerino2@squaduplabs.com"
click at [521, 250] on div "agustin+testerino2@squaduplabs.com" at bounding box center [671, 250] width 850 height 18
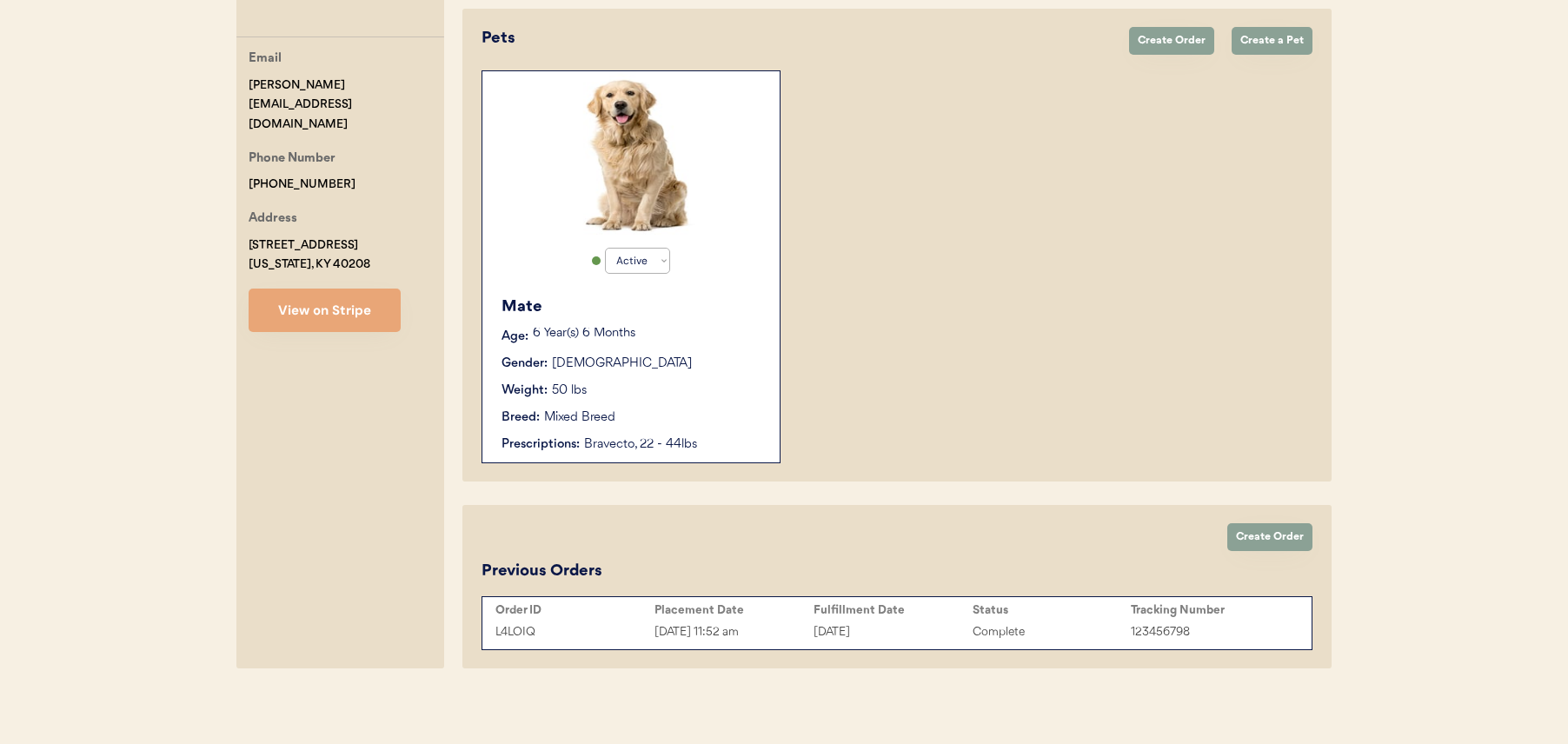
scroll to position [349, 0]
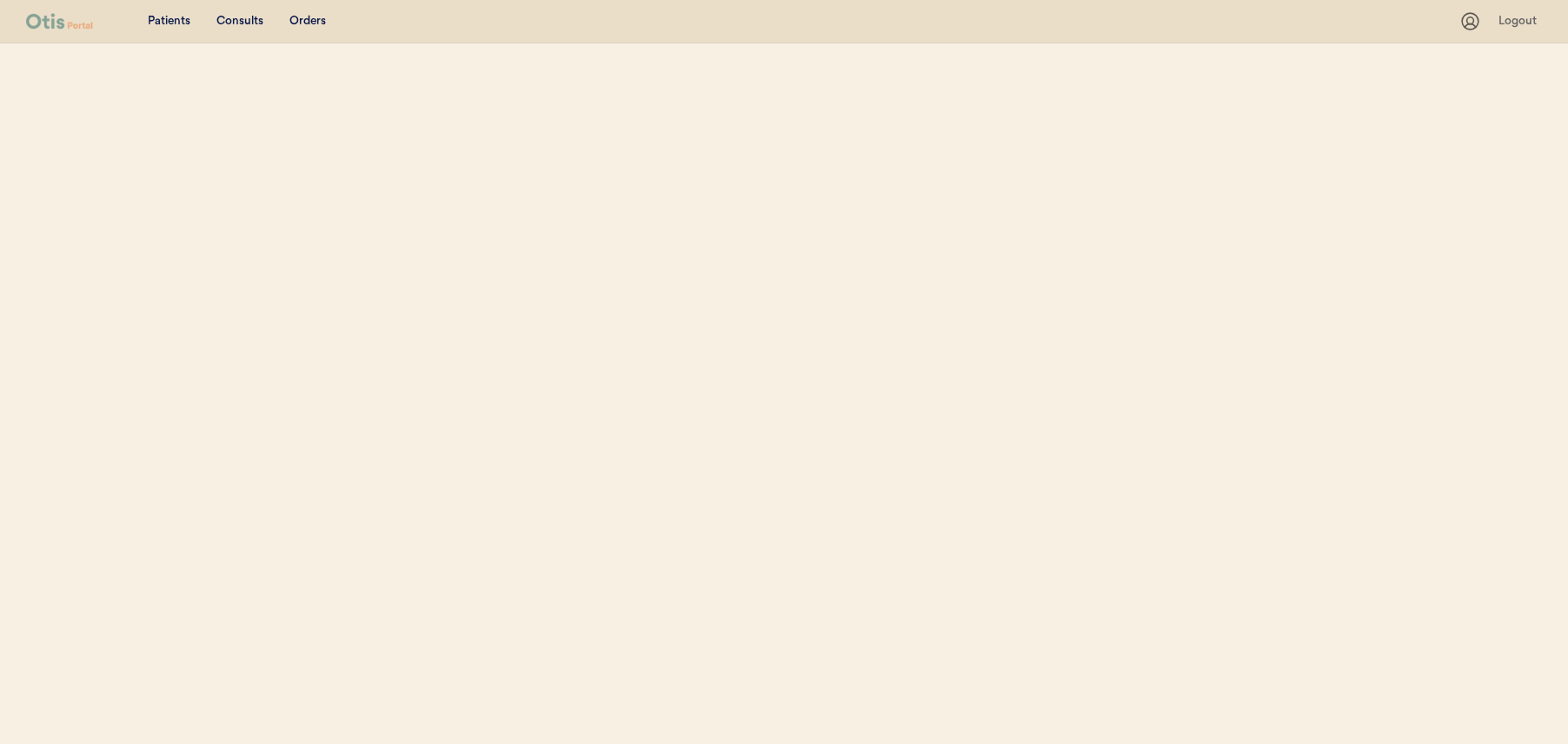
select select ""Email""
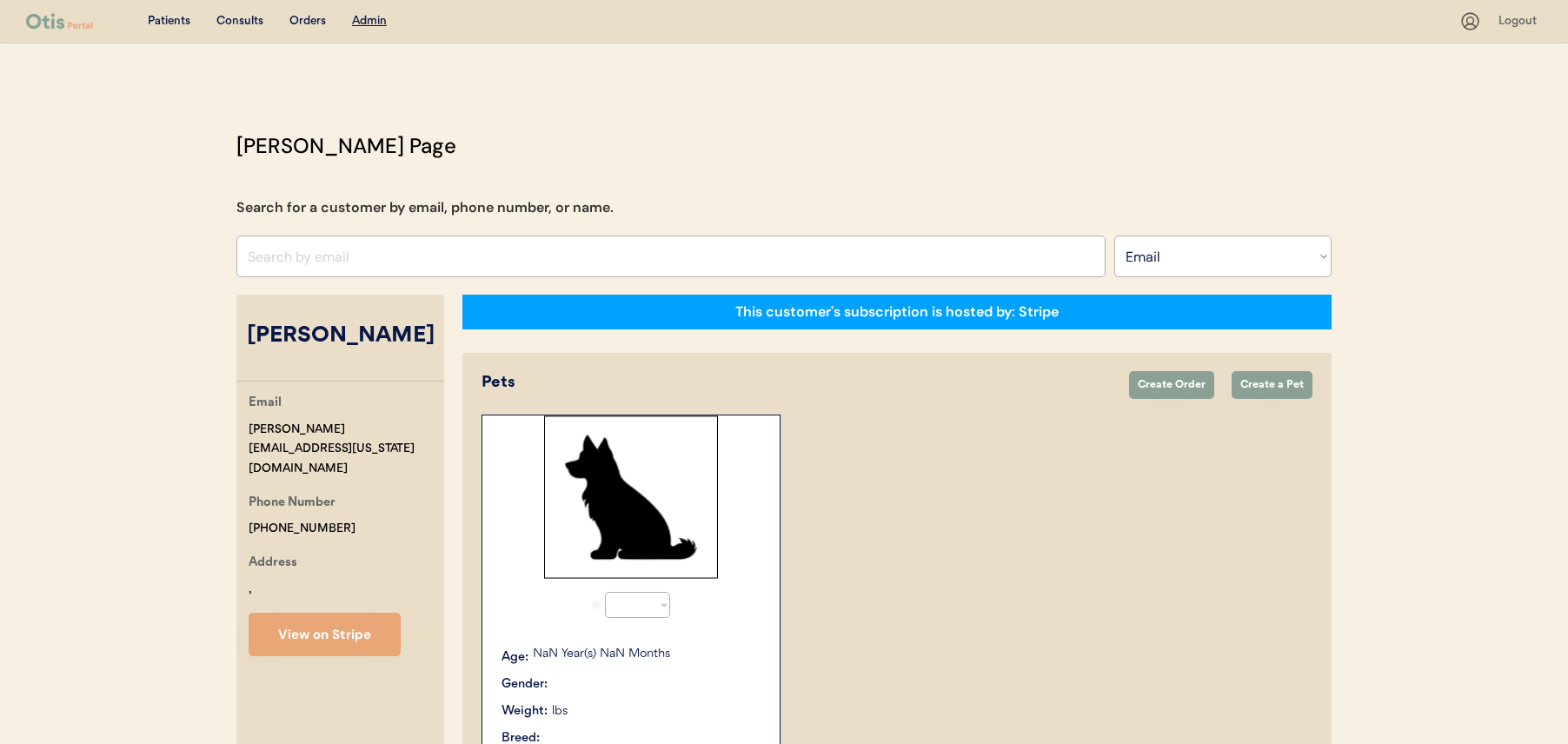
select select "true"
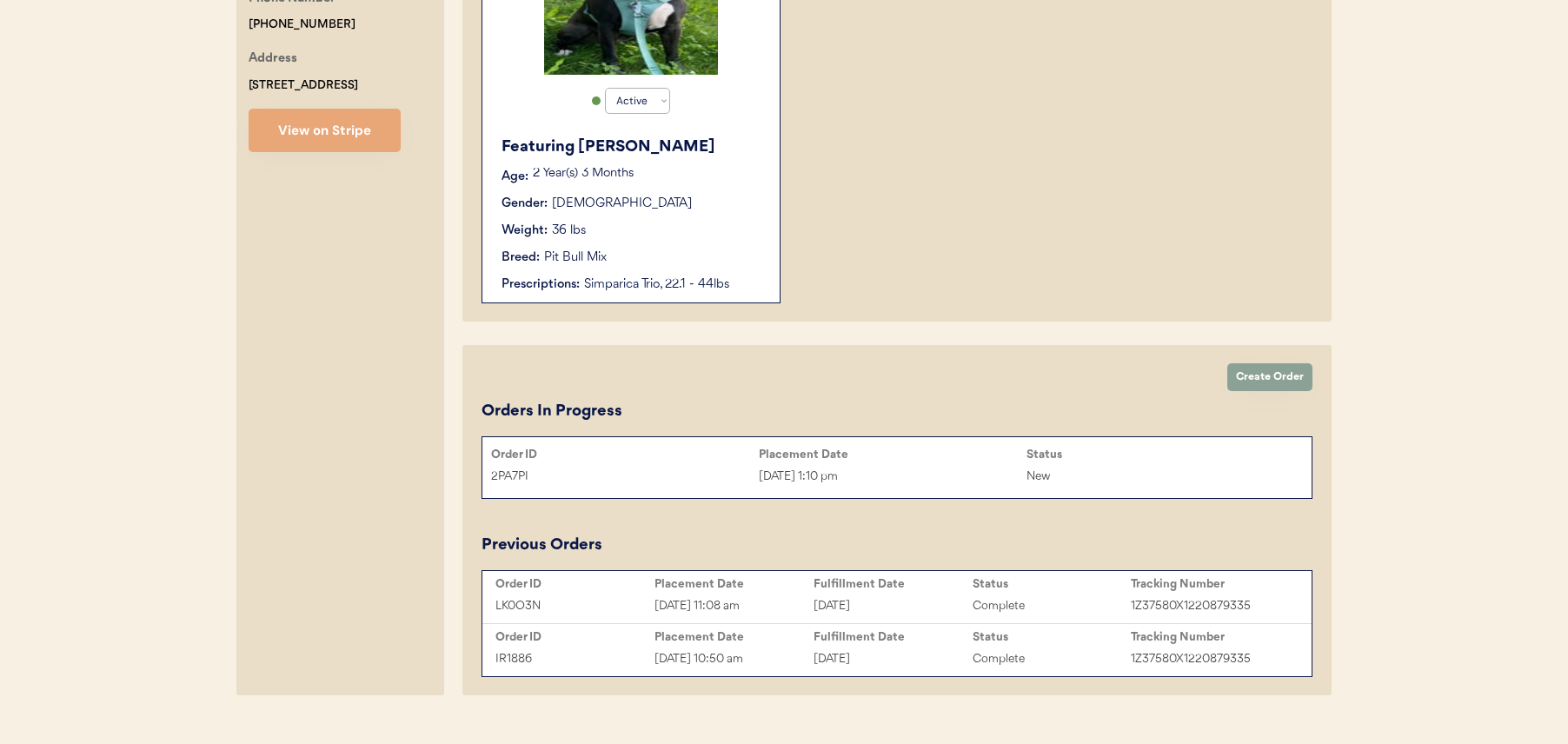
scroll to position [529, 0]
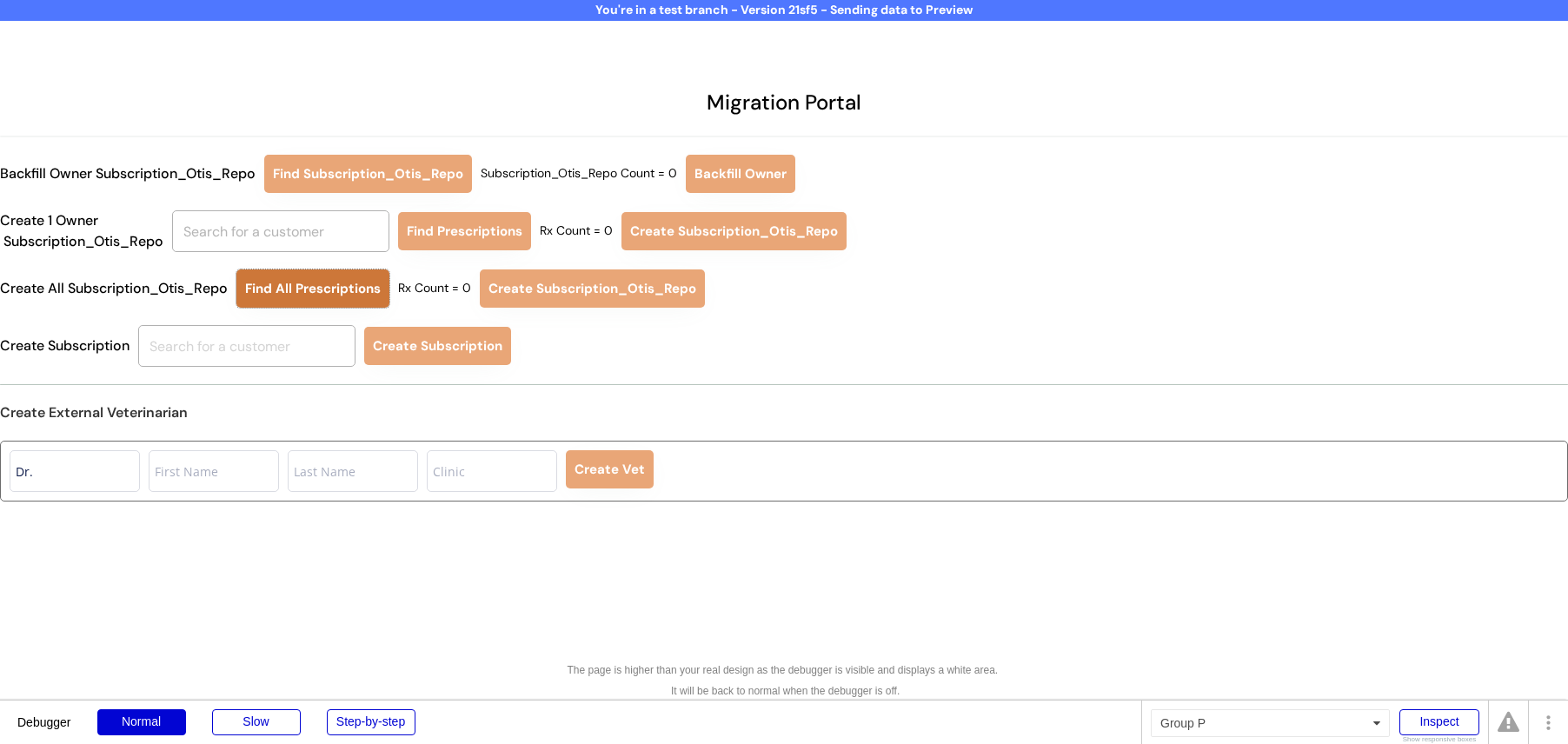
click at [355, 288] on button "Find All Prescriptions" at bounding box center [313, 288] width 153 height 38
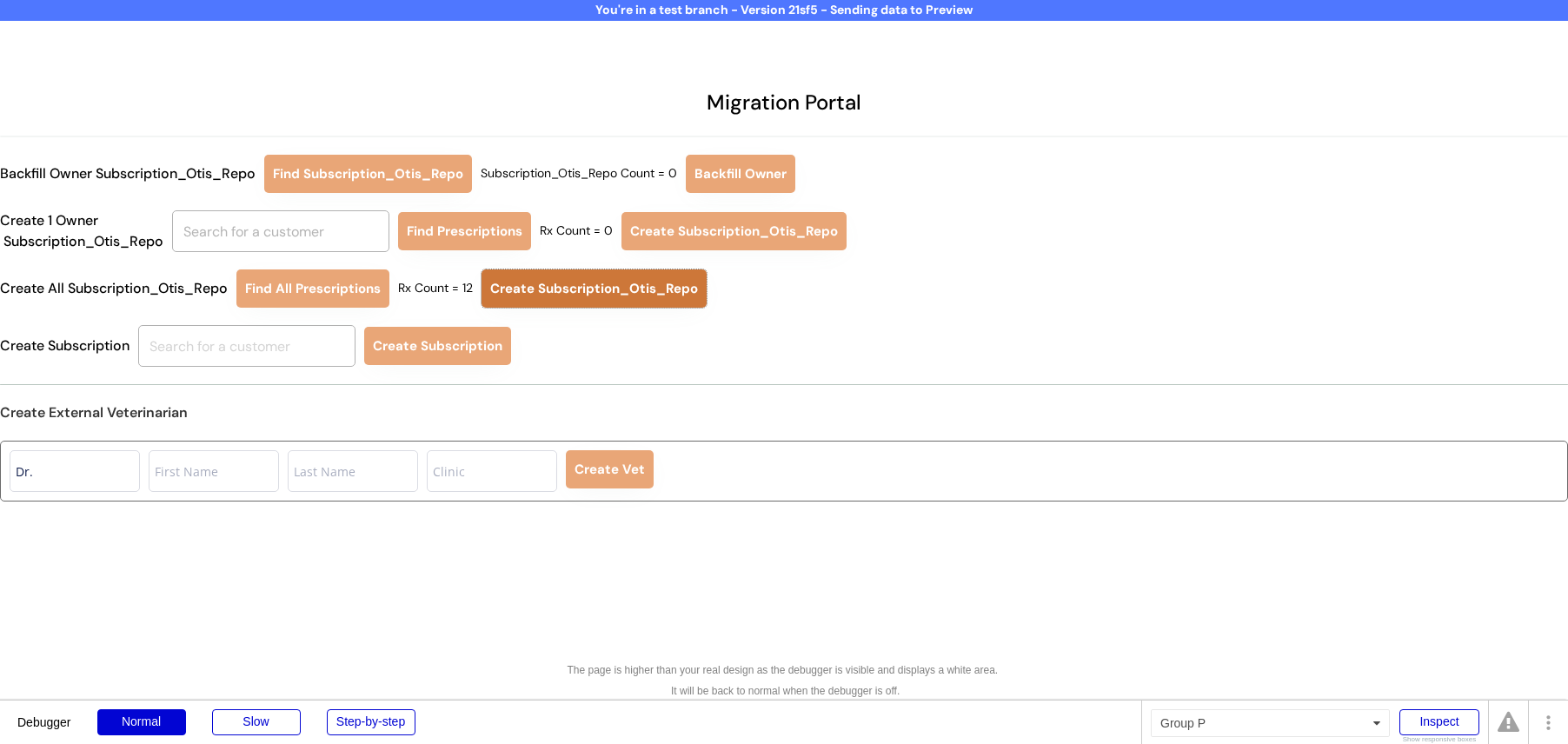
click at [558, 295] on button "Create Subscription_Otis_Repo" at bounding box center [594, 288] width 225 height 38
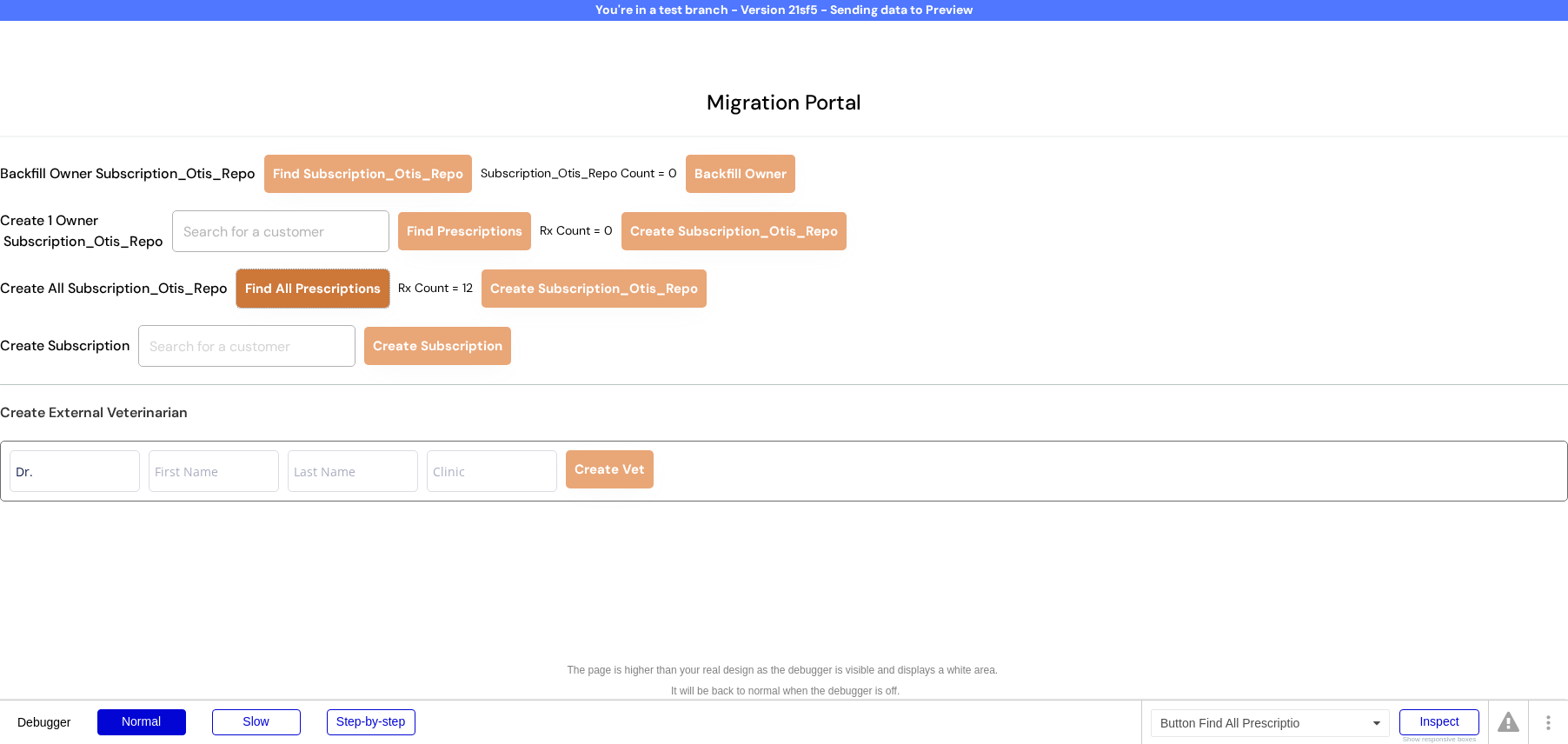
click at [356, 294] on button "Find All Prescriptions" at bounding box center [313, 288] width 153 height 38
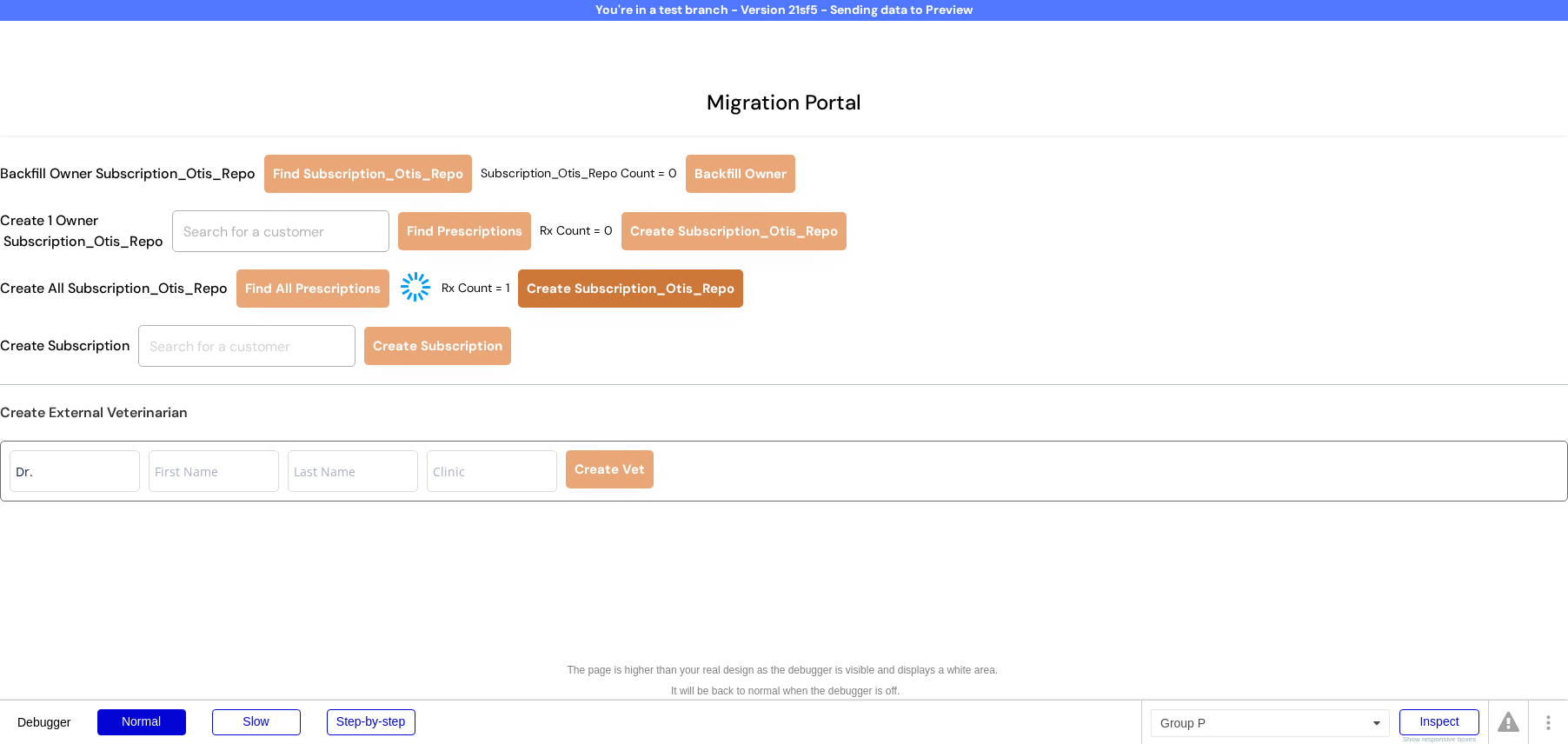
click at [606, 293] on button "Create Subscription_Otis_Repo" at bounding box center [630, 288] width 225 height 38
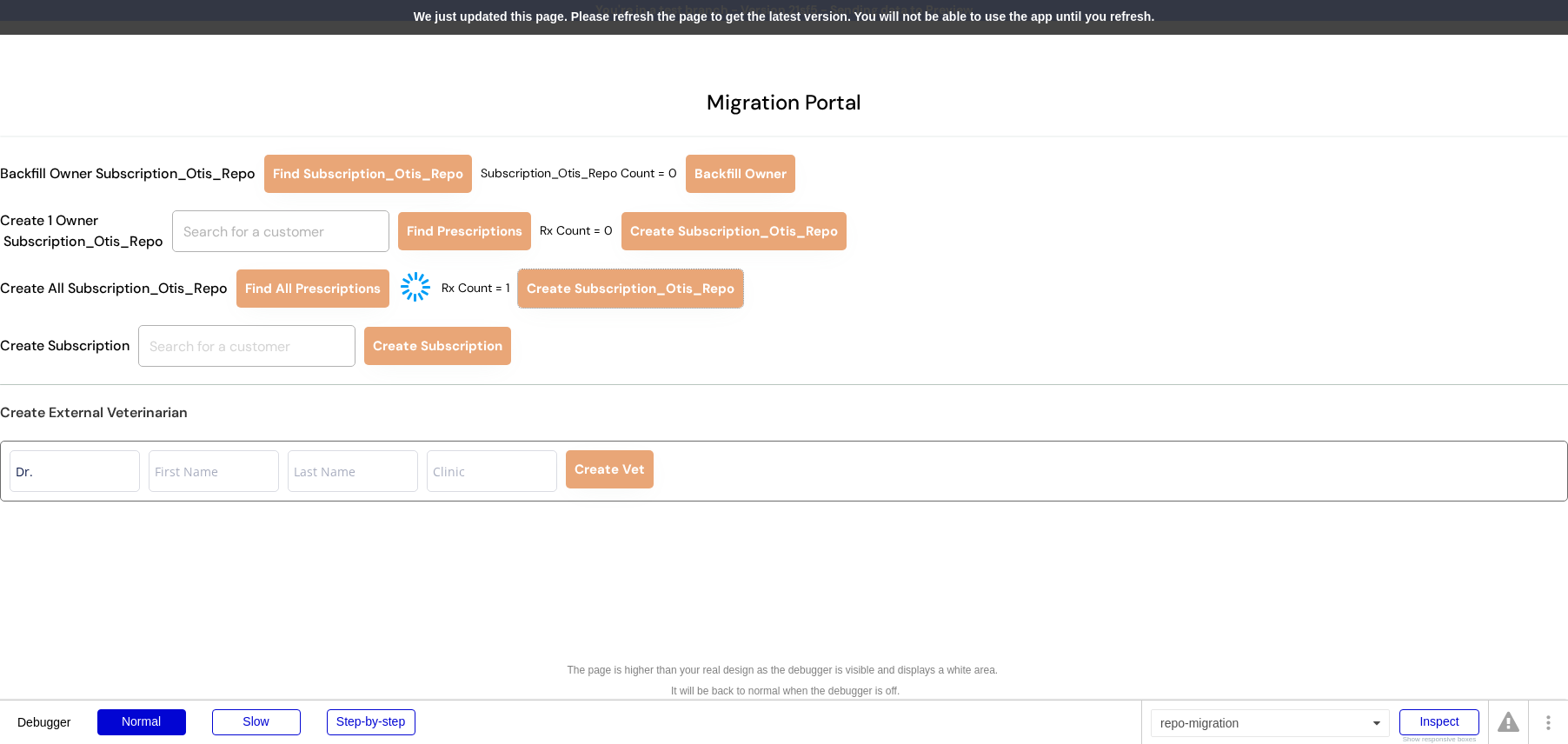
click at [708, 20] on div "We just updated this page. Please refresh the page to get the latest version. Y…" at bounding box center [784, 17] width 1568 height 35
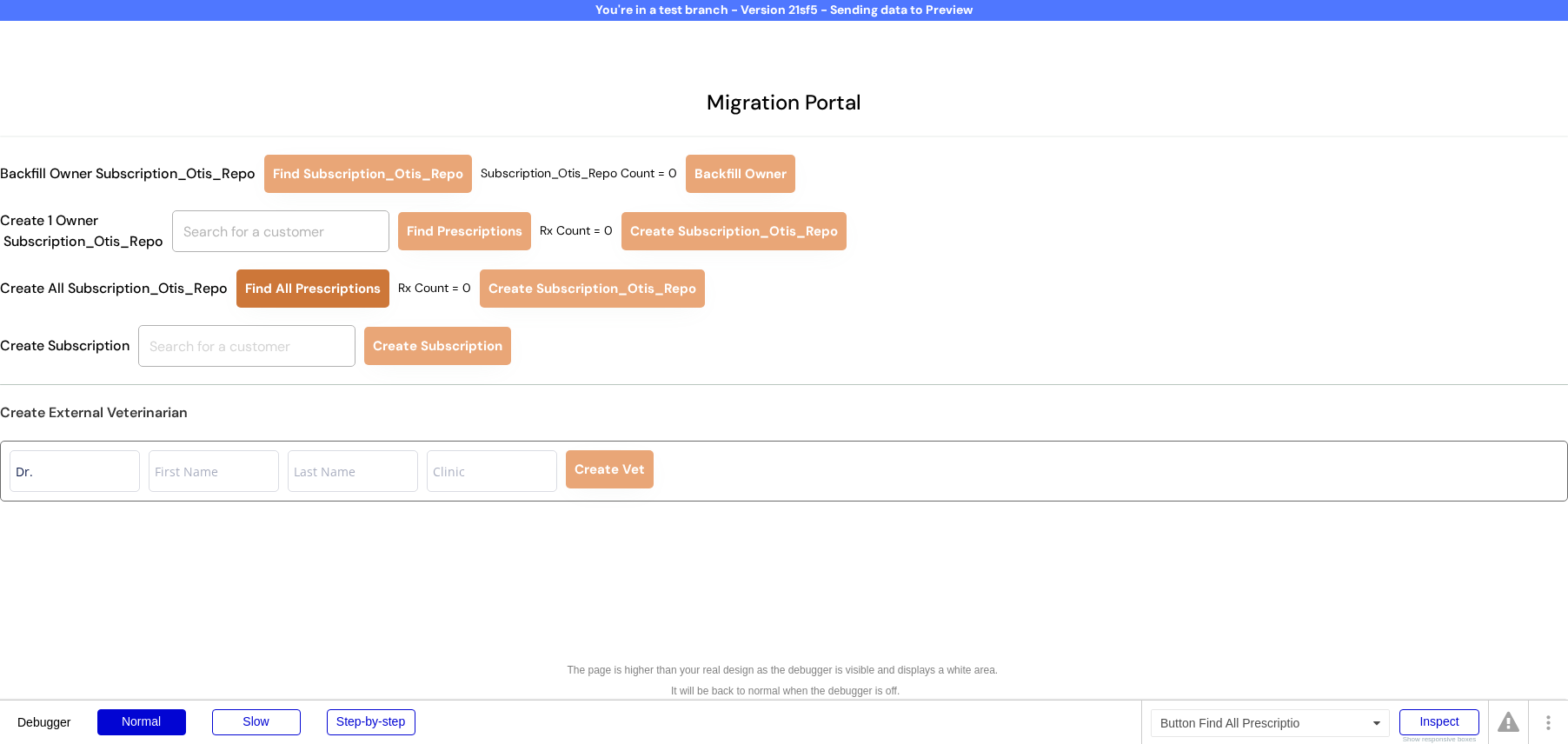
click at [360, 282] on button "Find All Prescriptions" at bounding box center [313, 288] width 153 height 38
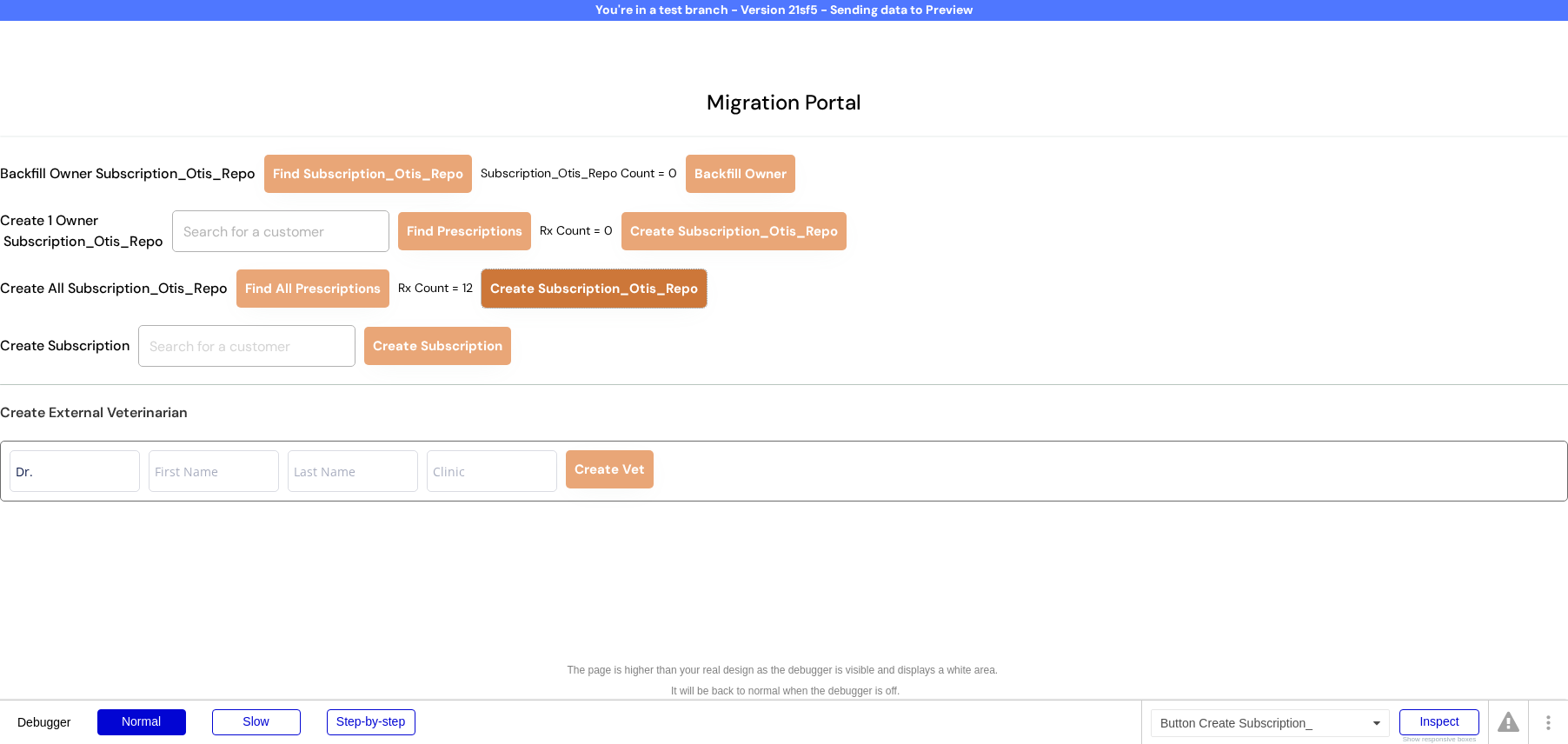
click at [570, 289] on button "Create Subscription_Otis_Repo" at bounding box center [594, 288] width 225 height 38
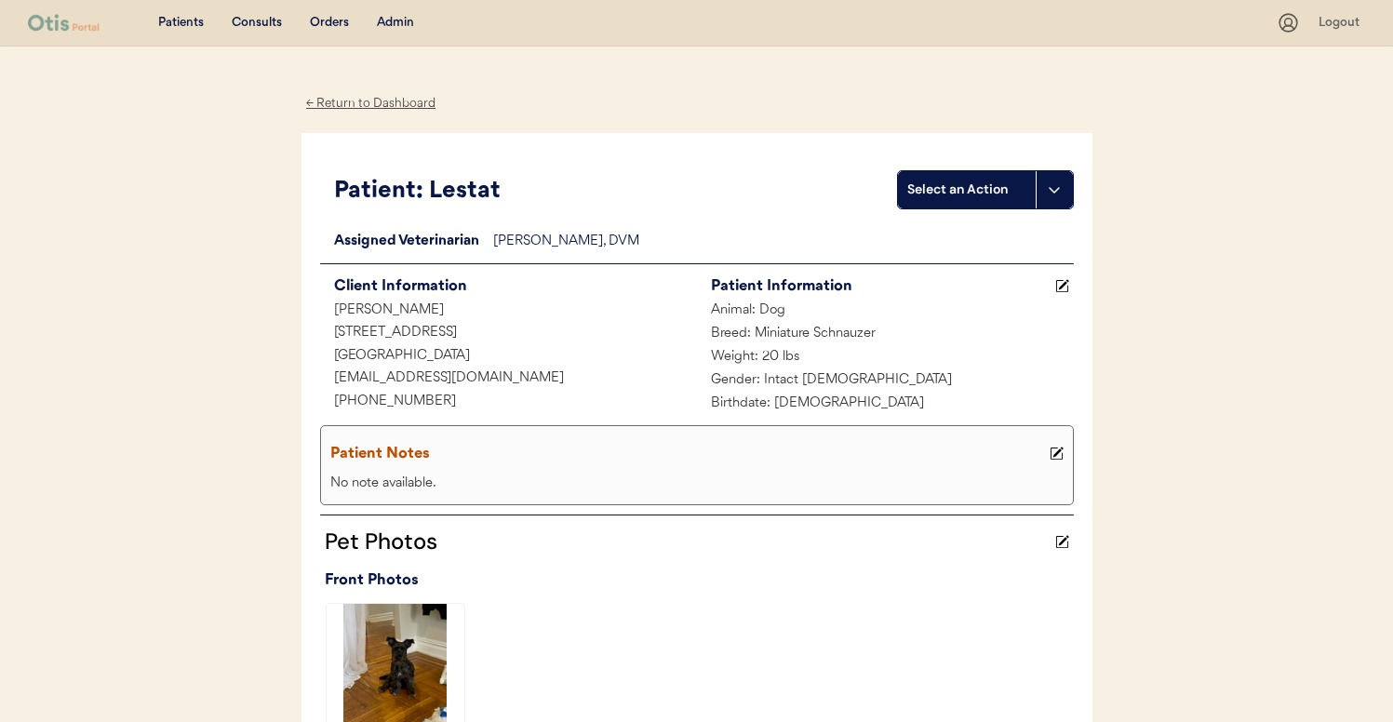
click at [387, 20] on div "Admin" at bounding box center [395, 23] width 37 height 19
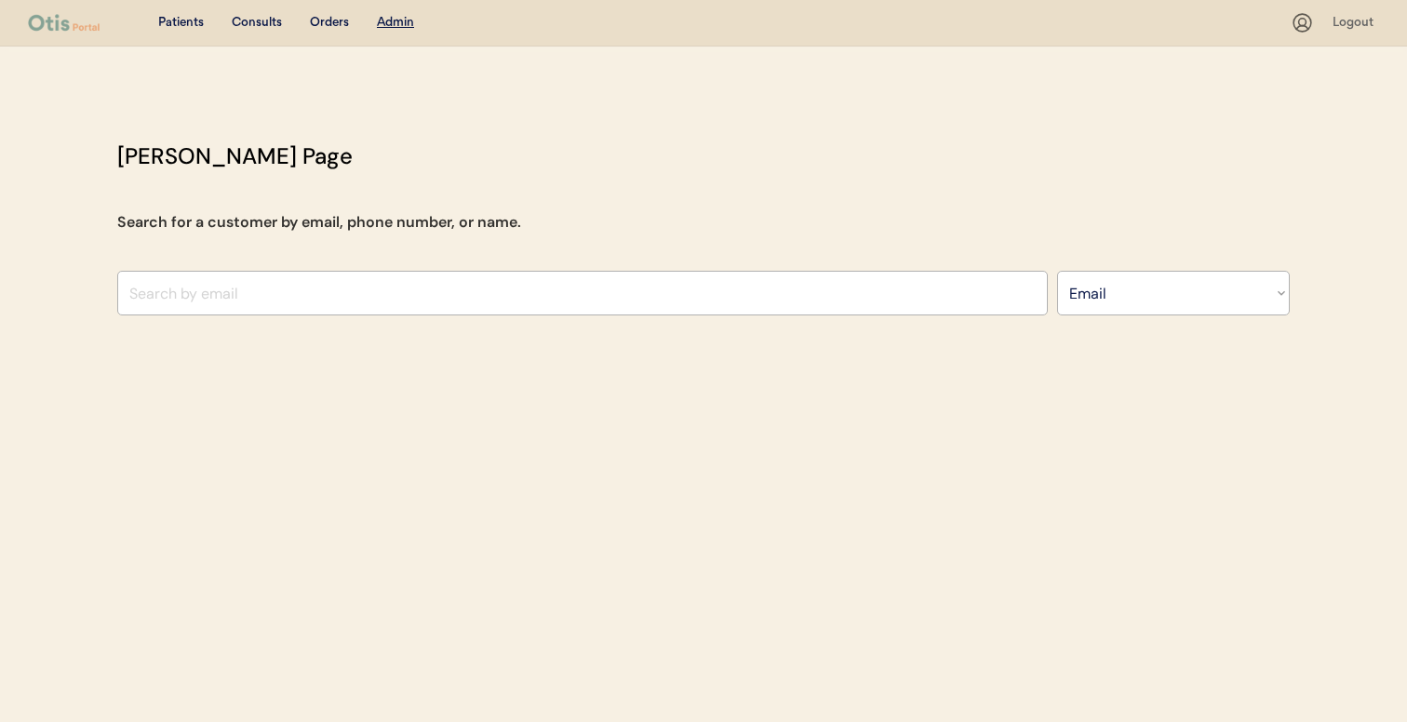
select select ""Email""
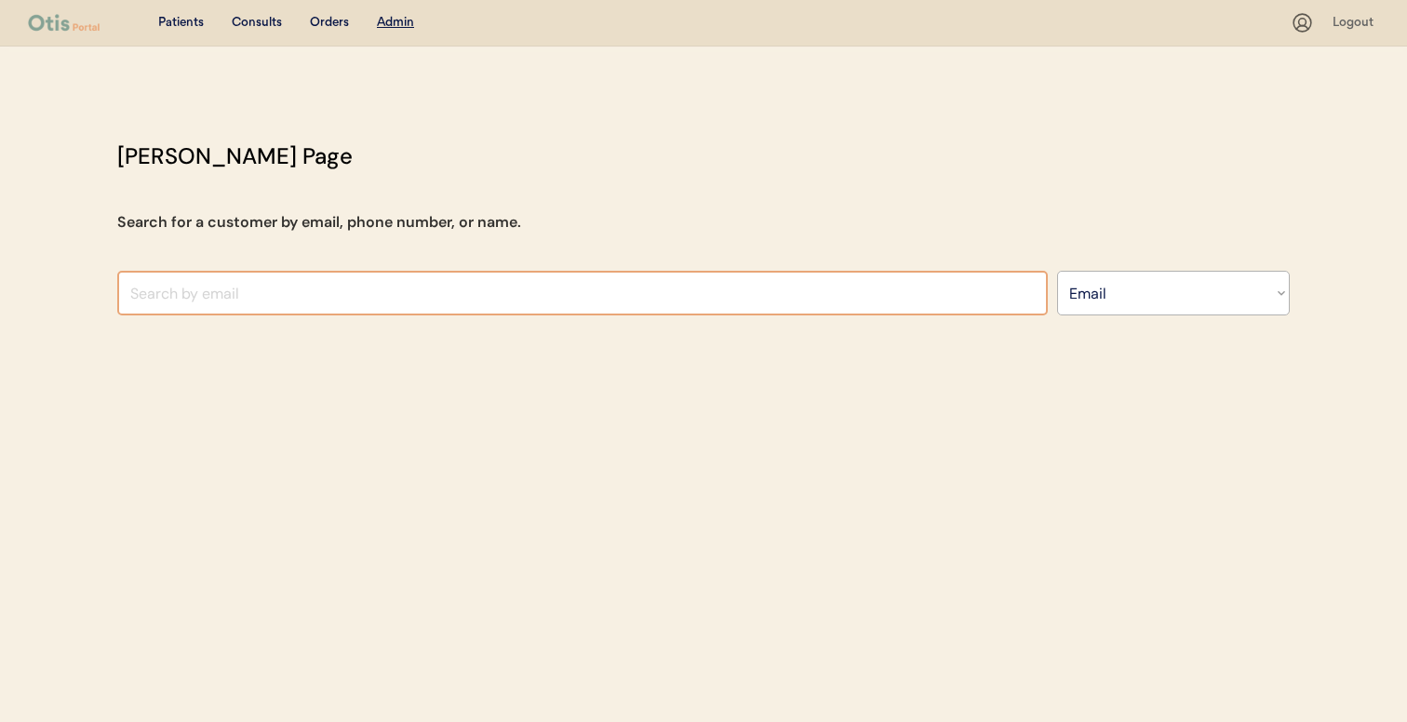
click at [423, 300] on input "input" at bounding box center [582, 293] width 931 height 45
paste input "[EMAIL_ADDRESS][DOMAIN_NAME]"
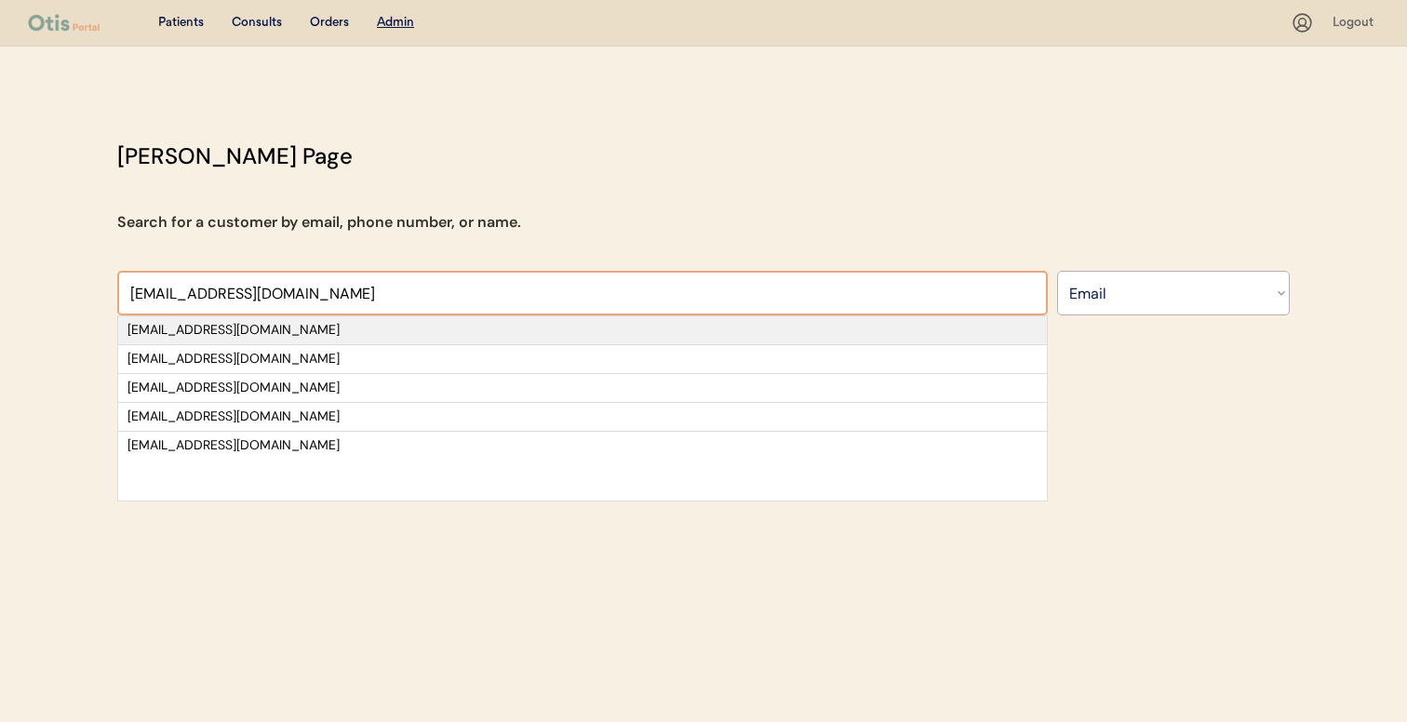
type input "[EMAIL_ADDRESS][DOMAIN_NAME]"
click at [401, 332] on div "[EMAIL_ADDRESS][DOMAIN_NAME]" at bounding box center [582, 330] width 910 height 19
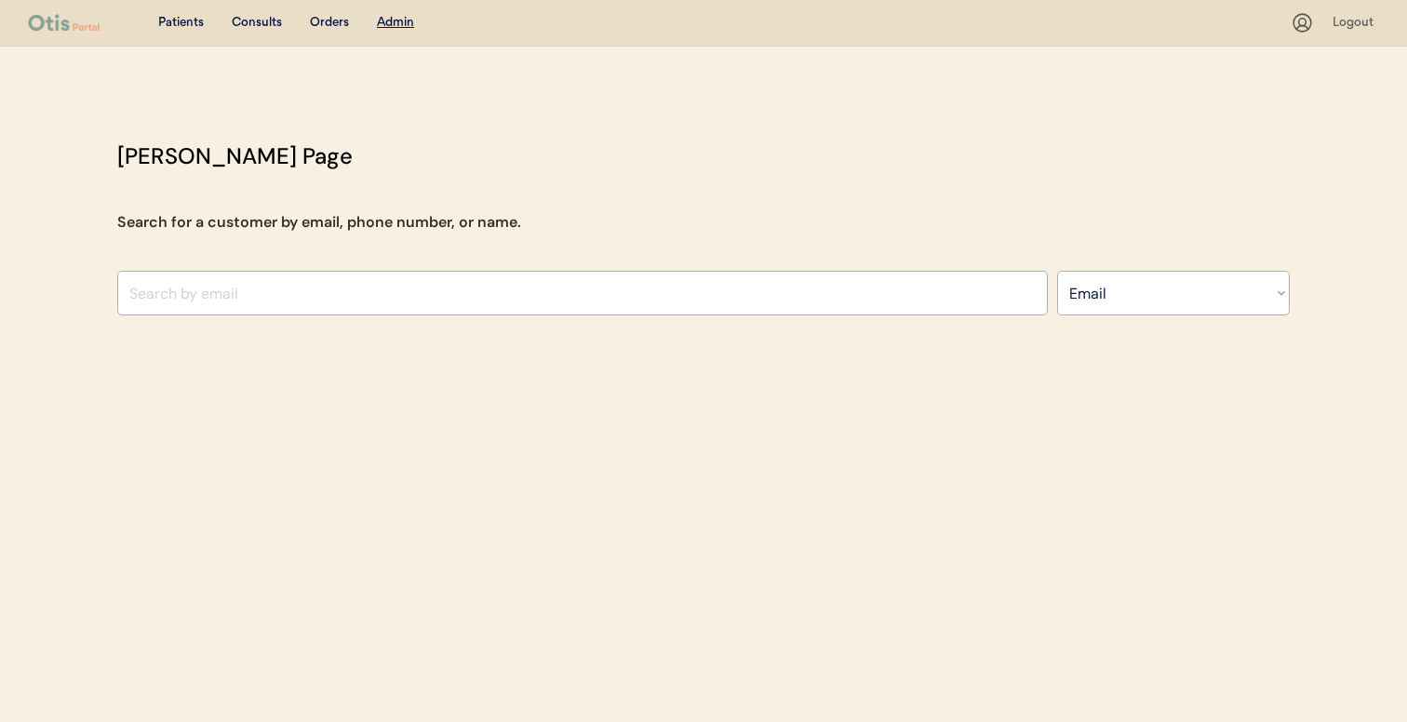
select select "true"
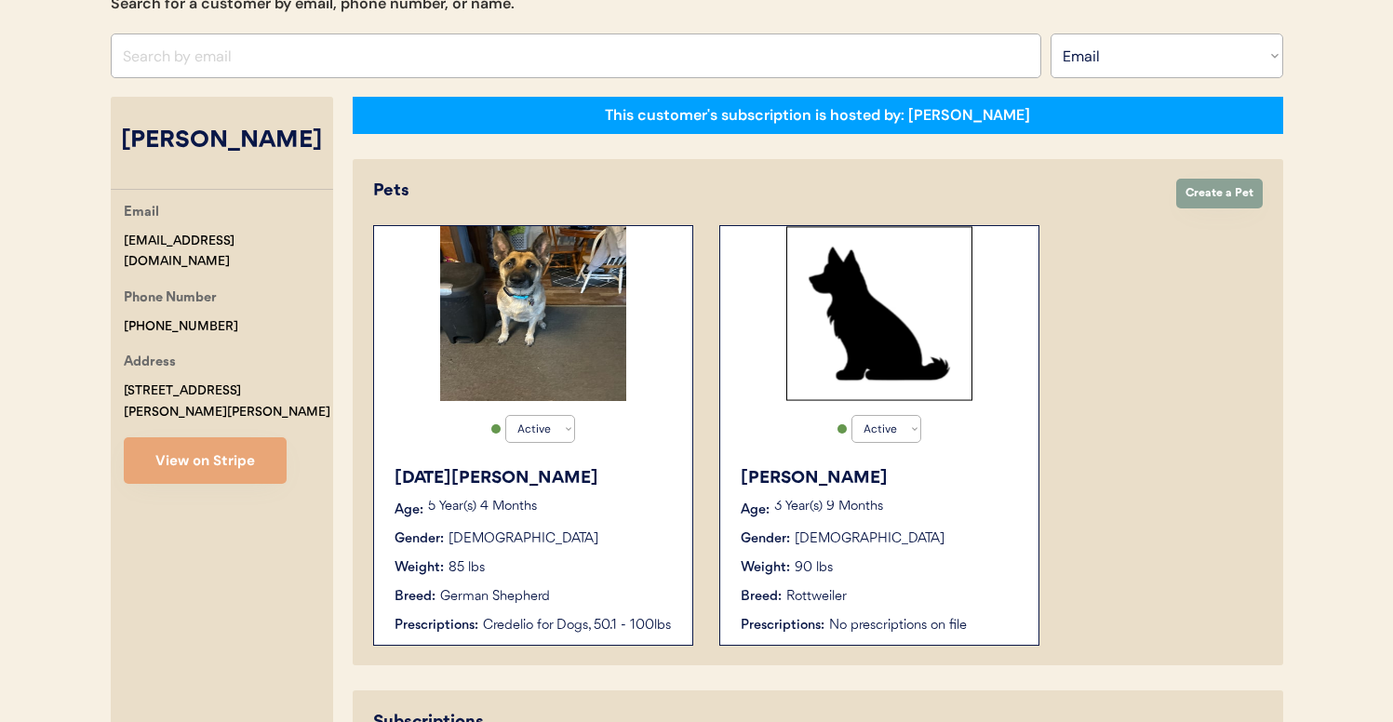
scroll to position [224, 0]
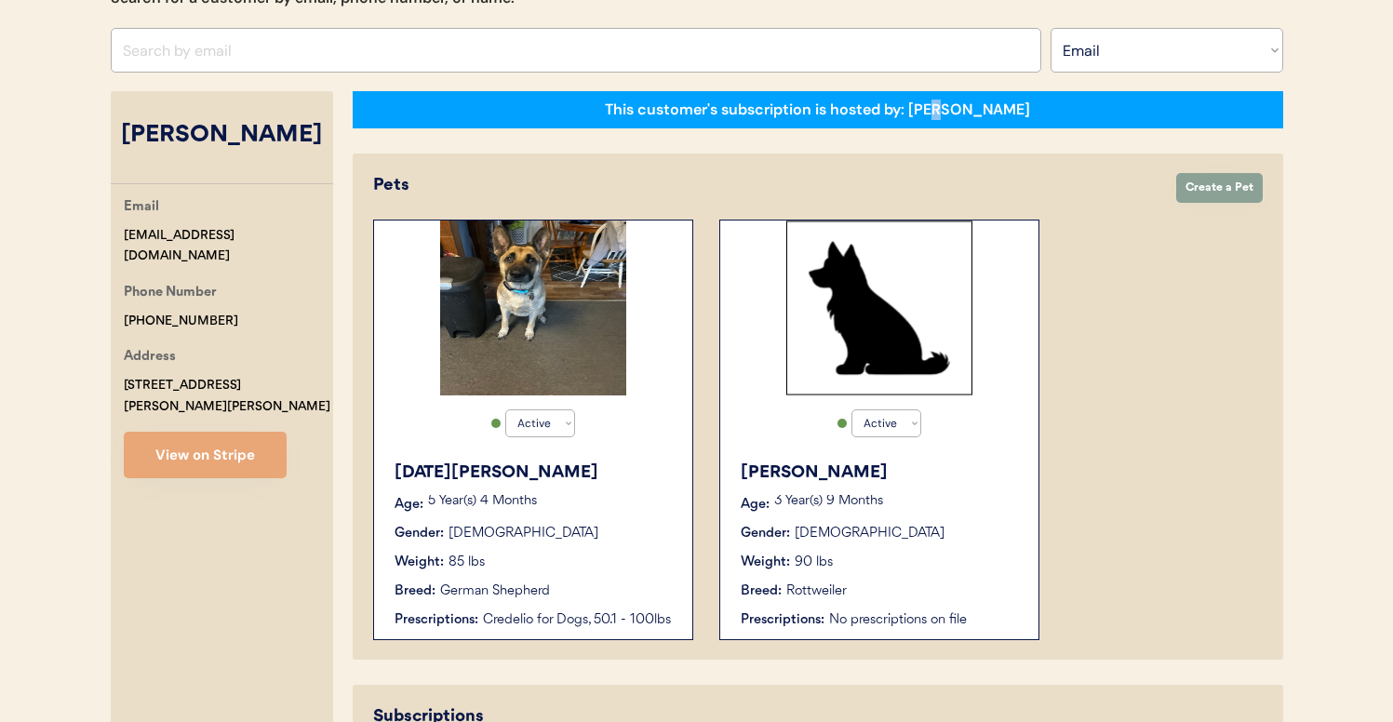
drag, startPoint x: 979, startPoint y: 110, endPoint x: 957, endPoint y: 122, distance: 25.4
click at [957, 122] on div "This customer's subscription is hosted by: [PERSON_NAME]" at bounding box center [818, 109] width 931 height 37
drag, startPoint x: 960, startPoint y: 112, endPoint x: 986, endPoint y: 112, distance: 26.1
click at [986, 112] on div "This customer's subscription is hosted by: [PERSON_NAME]" at bounding box center [818, 109] width 931 height 37
drag, startPoint x: 237, startPoint y: 235, endPoint x: 94, endPoint y: 234, distance: 143.3
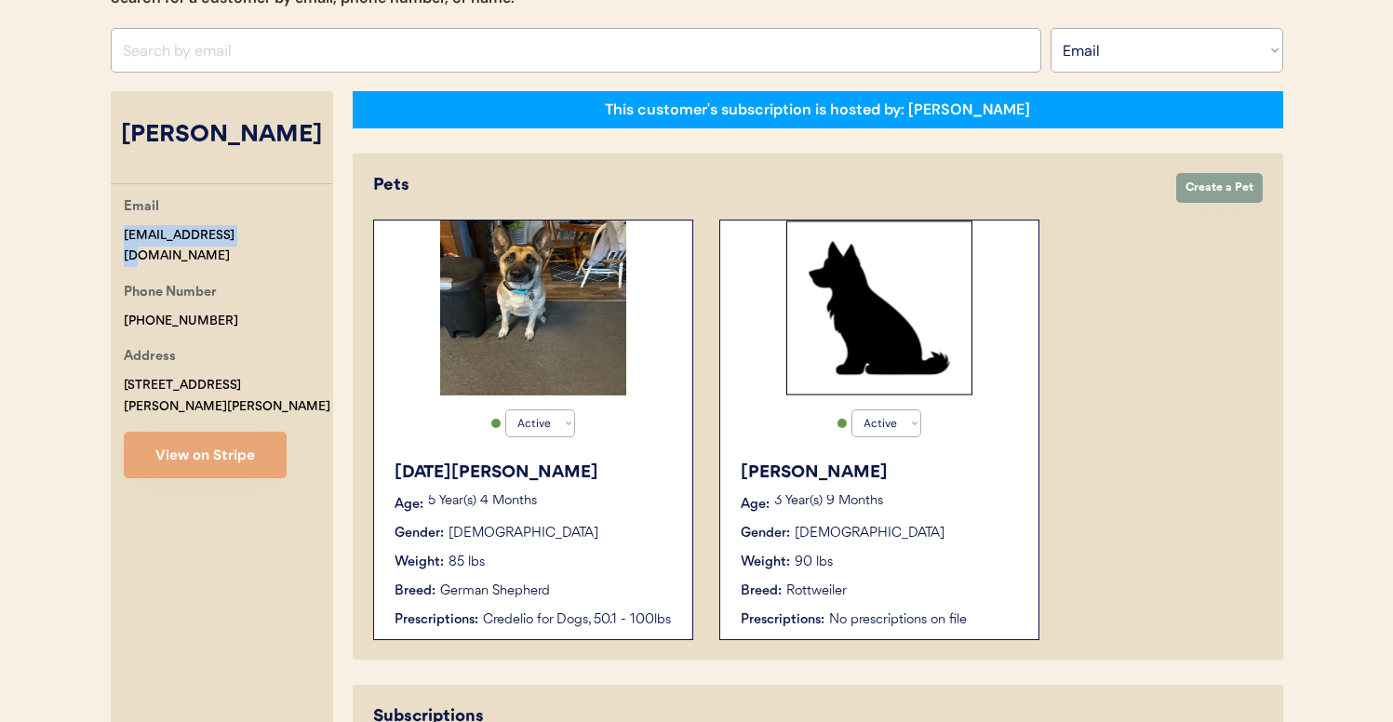
click at [94, 234] on div "Otis Admin Page Search for a customer by email, phone number, or name. thapke@i…" at bounding box center [697, 484] width 1210 height 1138
copy div "[EMAIL_ADDRESS][DOMAIN_NAME]"
click at [271, 60] on input "input" at bounding box center [576, 50] width 931 height 45
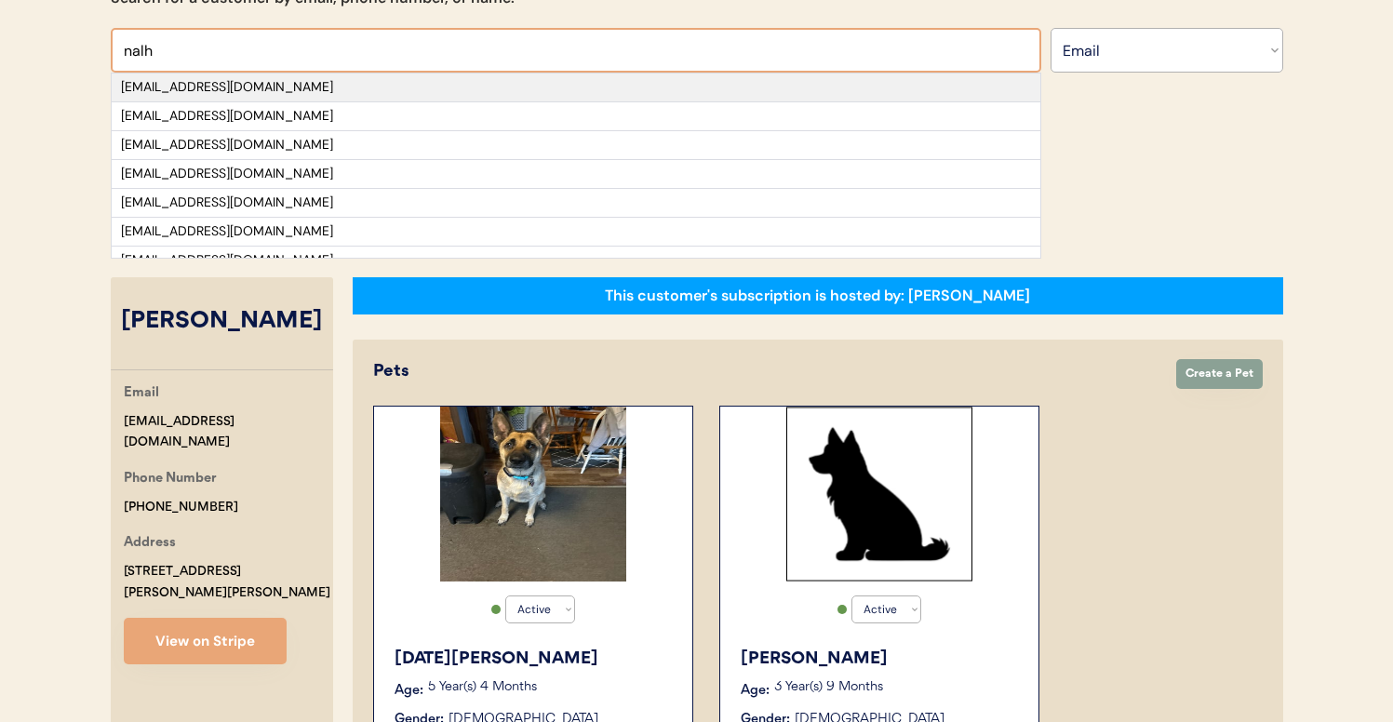
type input "nalh"
click at [252, 90] on div "nalhassa@gmail.com" at bounding box center [576, 87] width 910 height 19
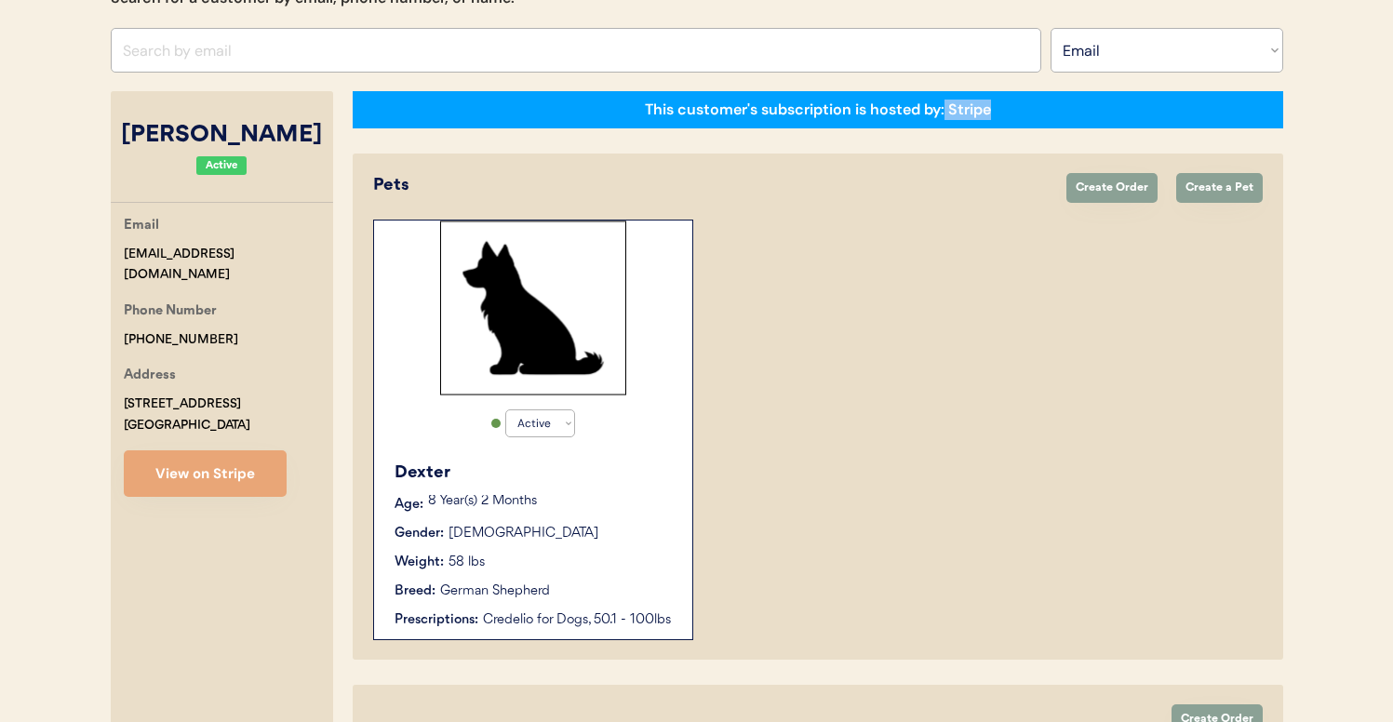
drag, startPoint x: 945, startPoint y: 112, endPoint x: 1021, endPoint y: 112, distance: 76.3
click at [1021, 112] on div "This customer's subscription is hosted by: Stripe" at bounding box center [818, 109] width 931 height 37
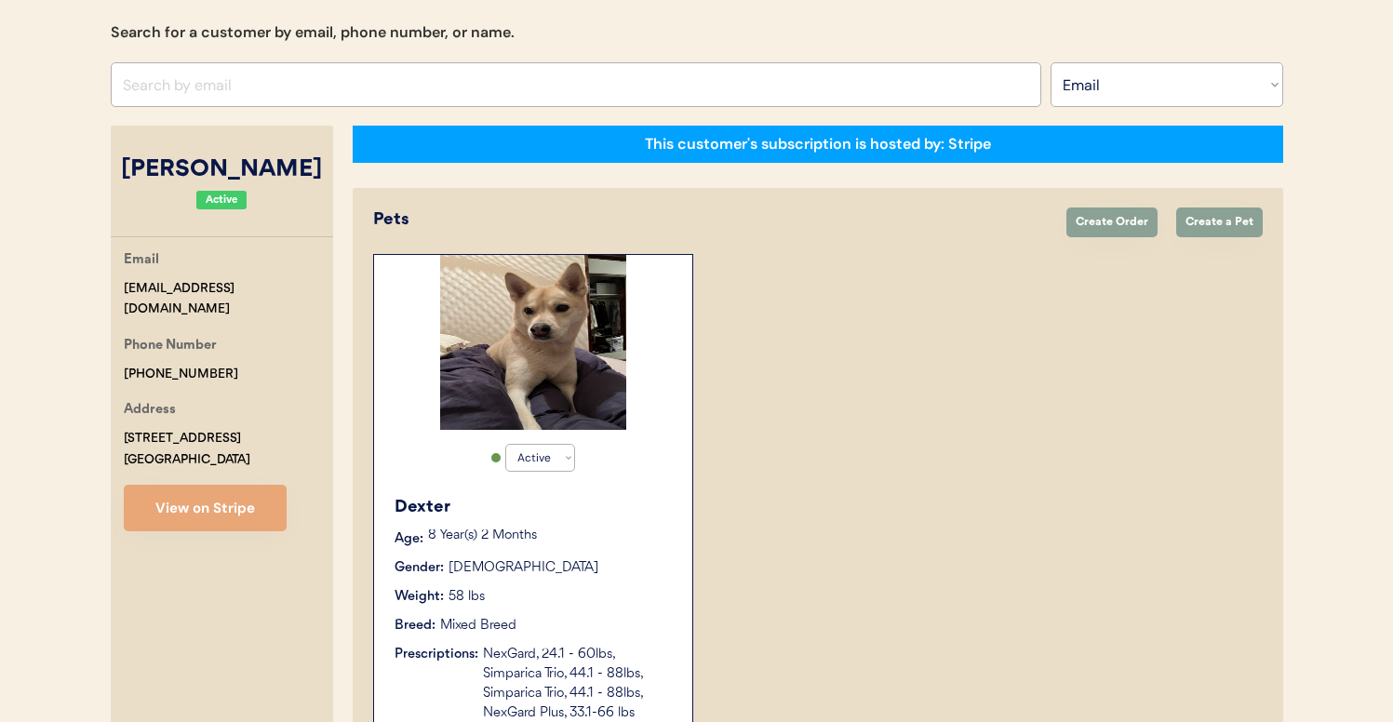
scroll to position [187, 0]
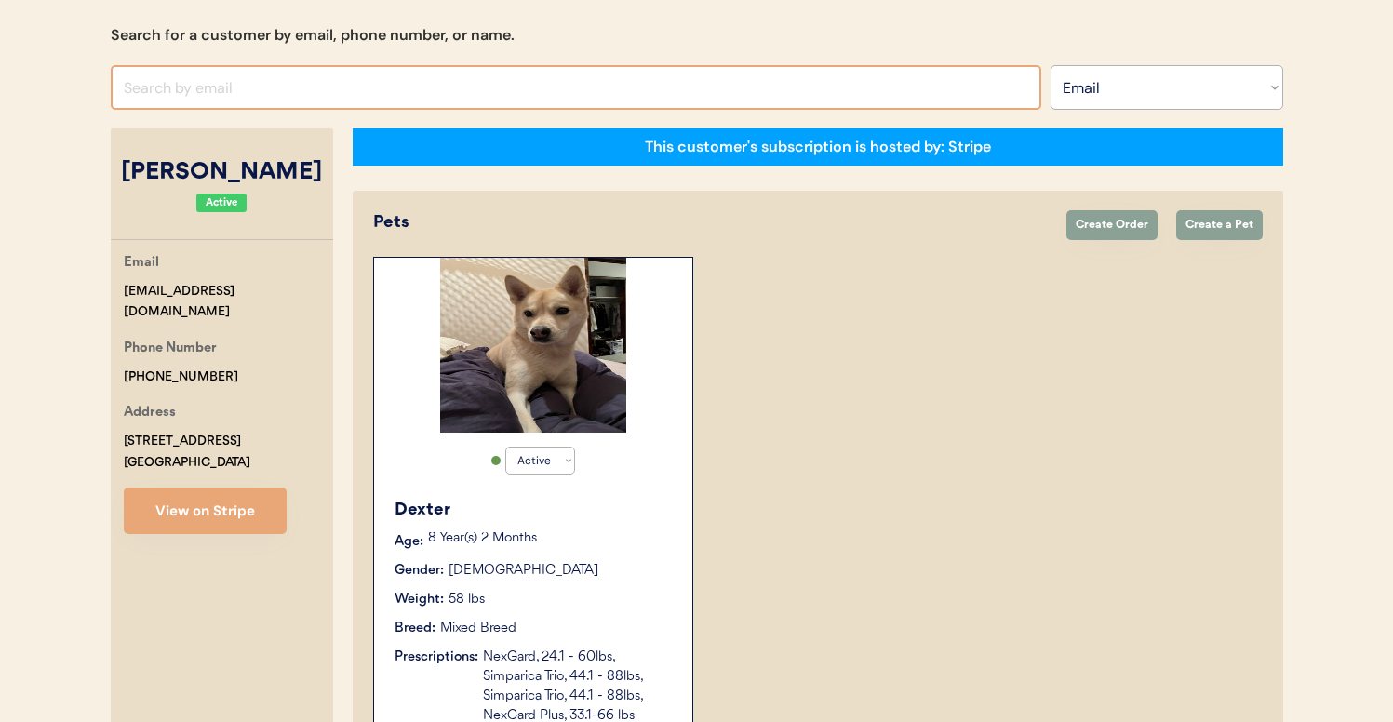
click at [644, 101] on input "input" at bounding box center [576, 87] width 931 height 45
paste input "[EMAIL_ADDRESS][DOMAIN_NAME]"
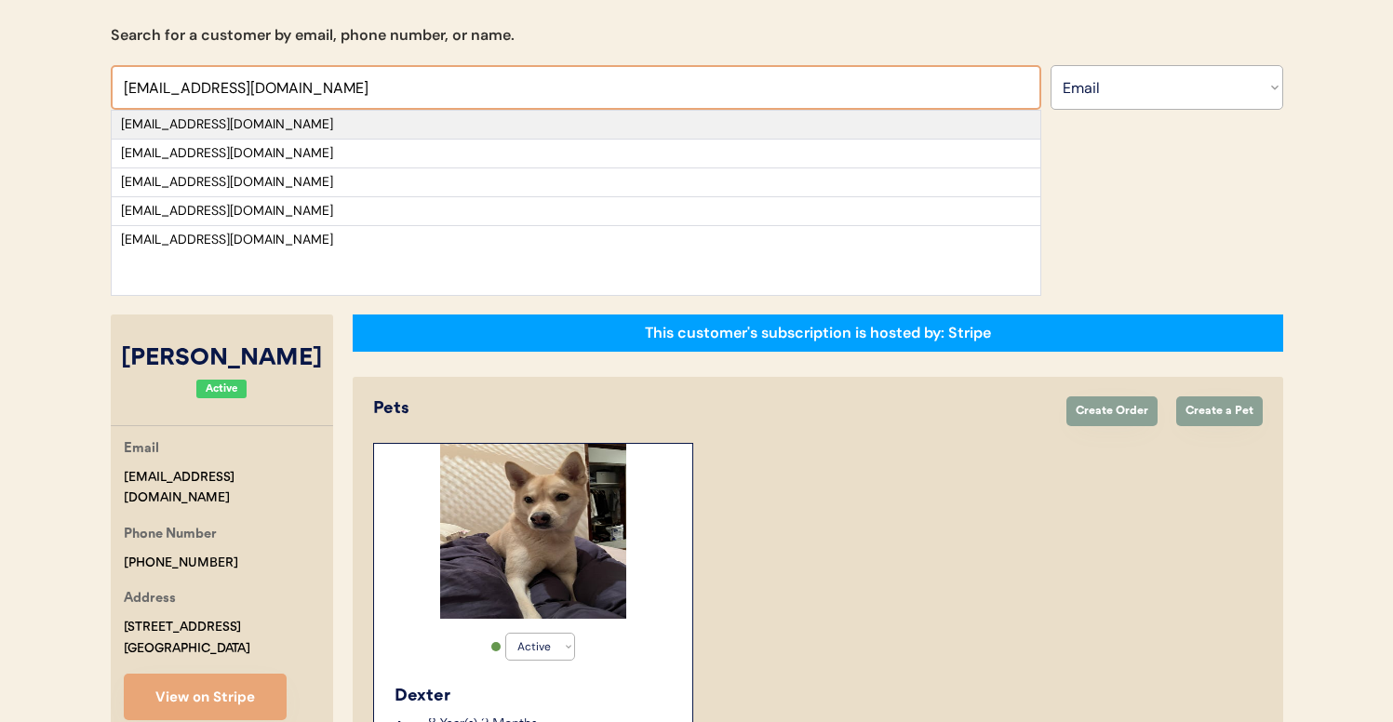
type input "[EMAIL_ADDRESS][DOMAIN_NAME]"
click at [331, 120] on div "[EMAIL_ADDRESS][DOMAIN_NAME]" at bounding box center [576, 124] width 910 height 19
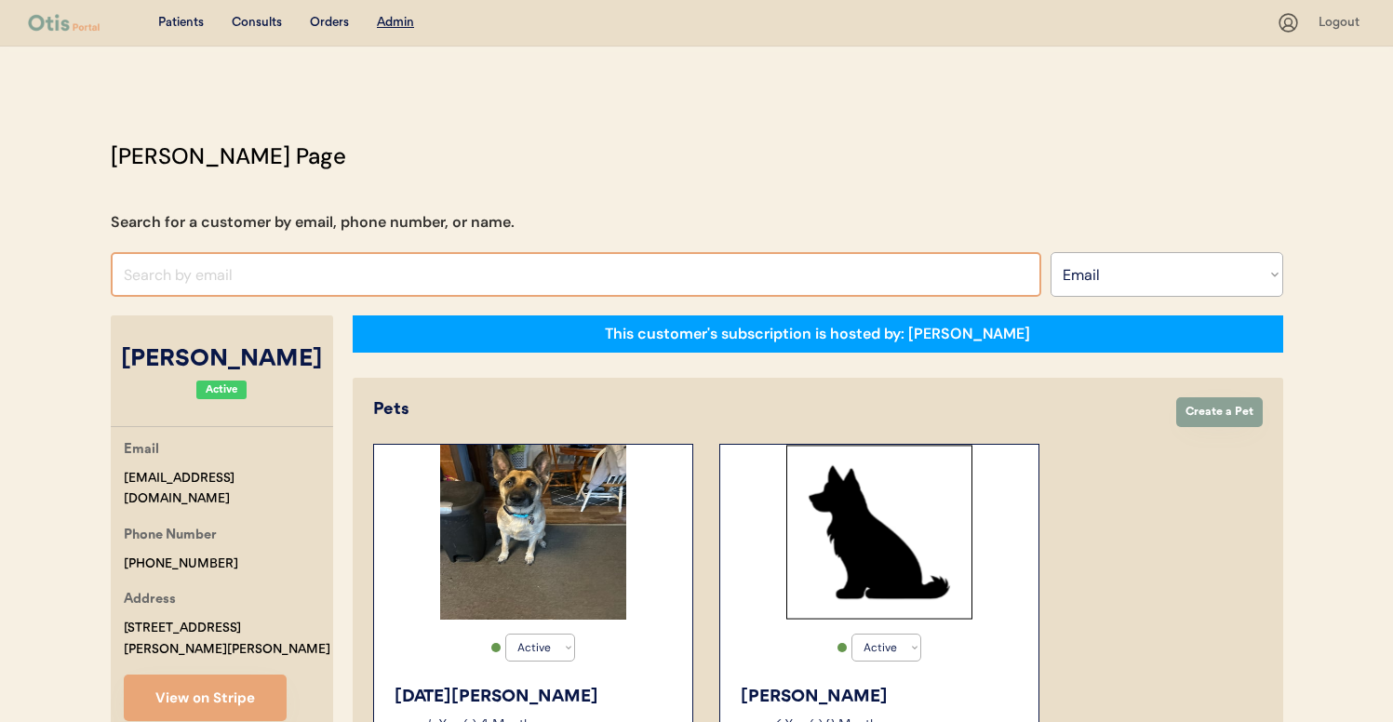
click at [421, 252] on input "input" at bounding box center [576, 274] width 931 height 45
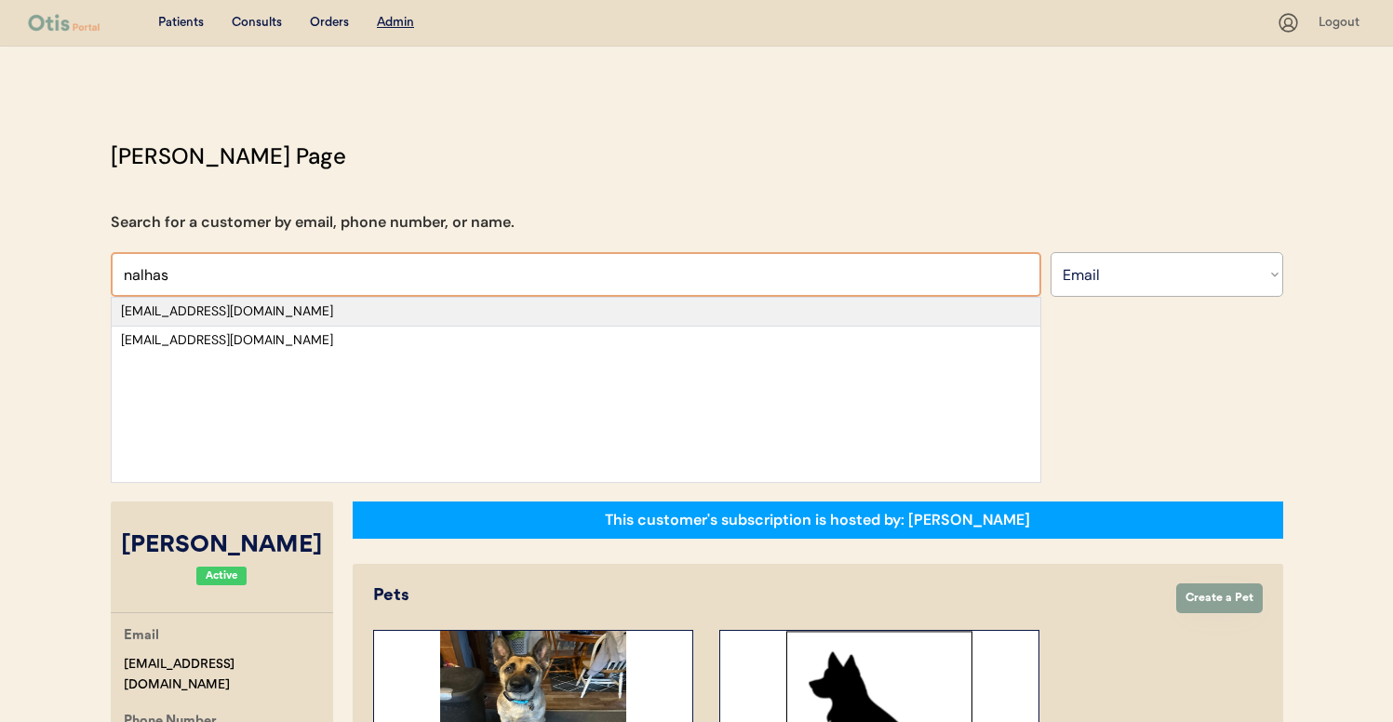
type input "nalhas"
click at [361, 306] on div "nalhassa@gmail.com" at bounding box center [576, 311] width 910 height 19
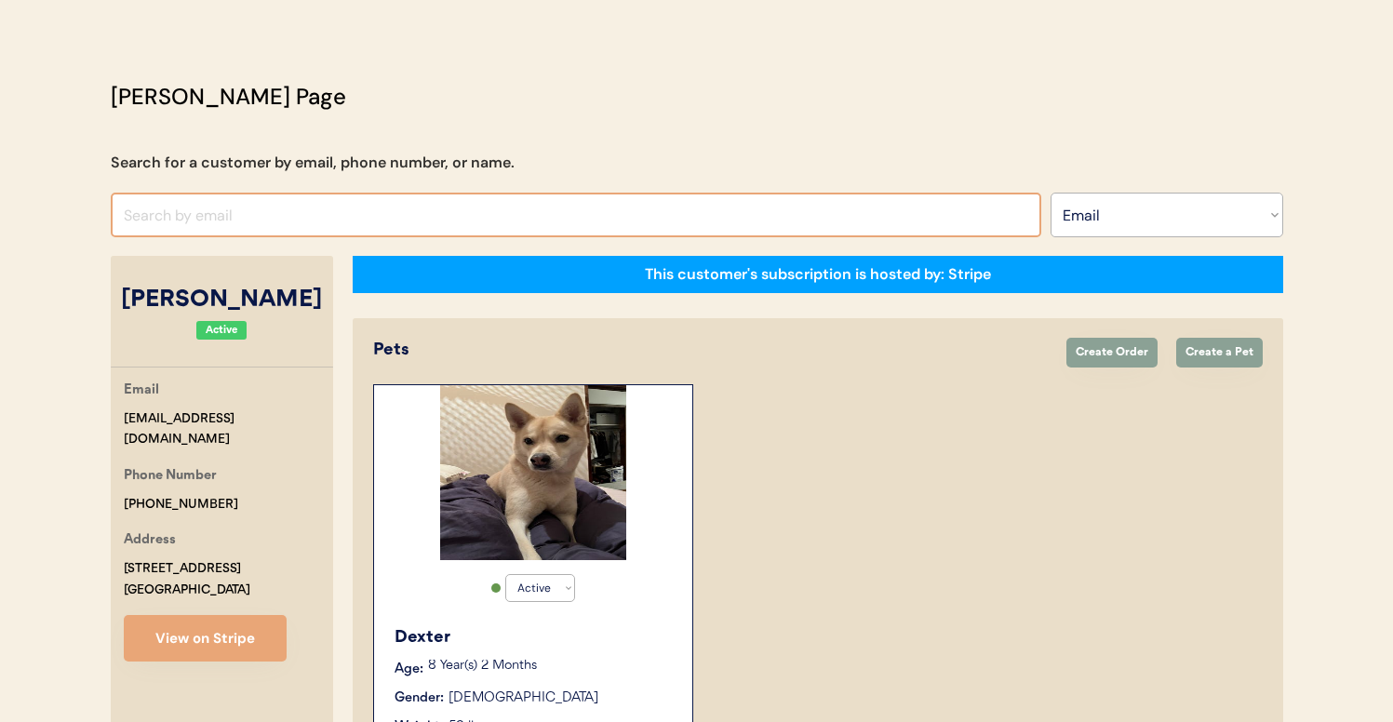
scroll to position [54, 0]
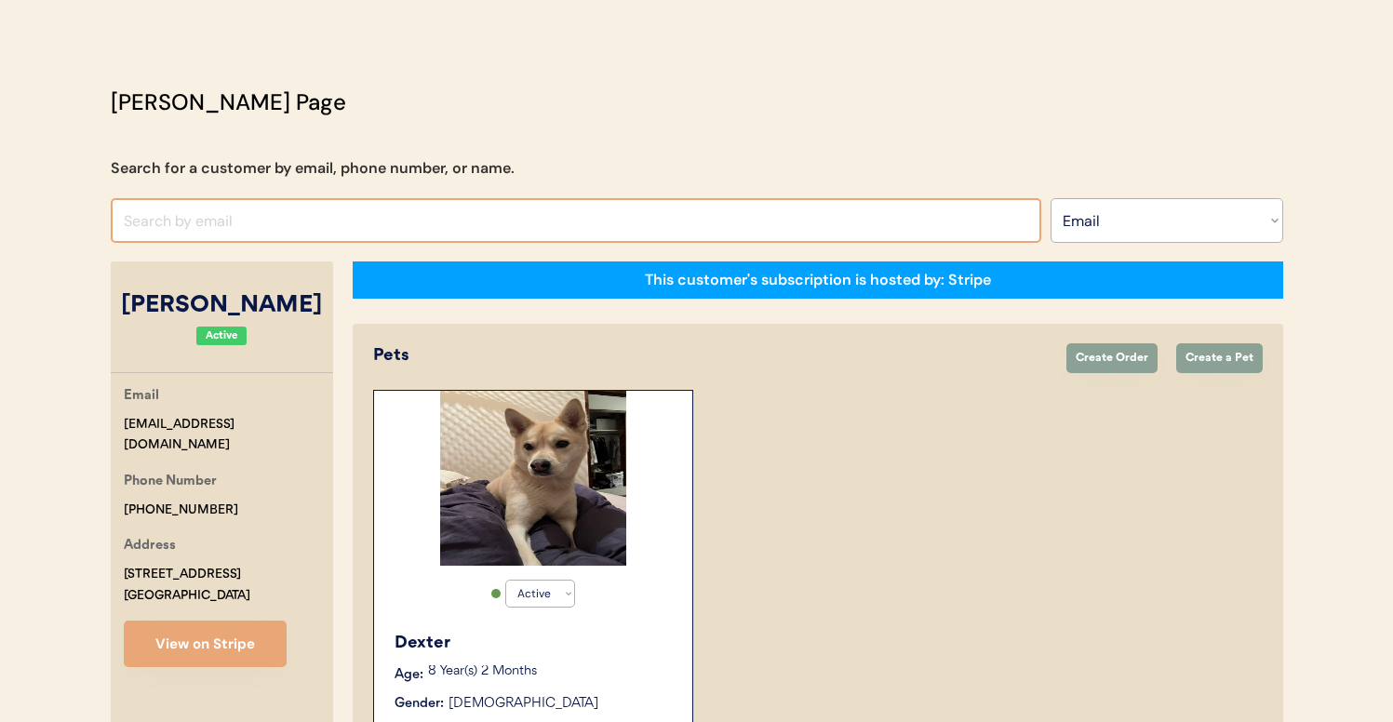
click at [537, 209] on input "input" at bounding box center [576, 220] width 931 height 45
paste input "[EMAIL_ADDRESS][DOMAIN_NAME]"
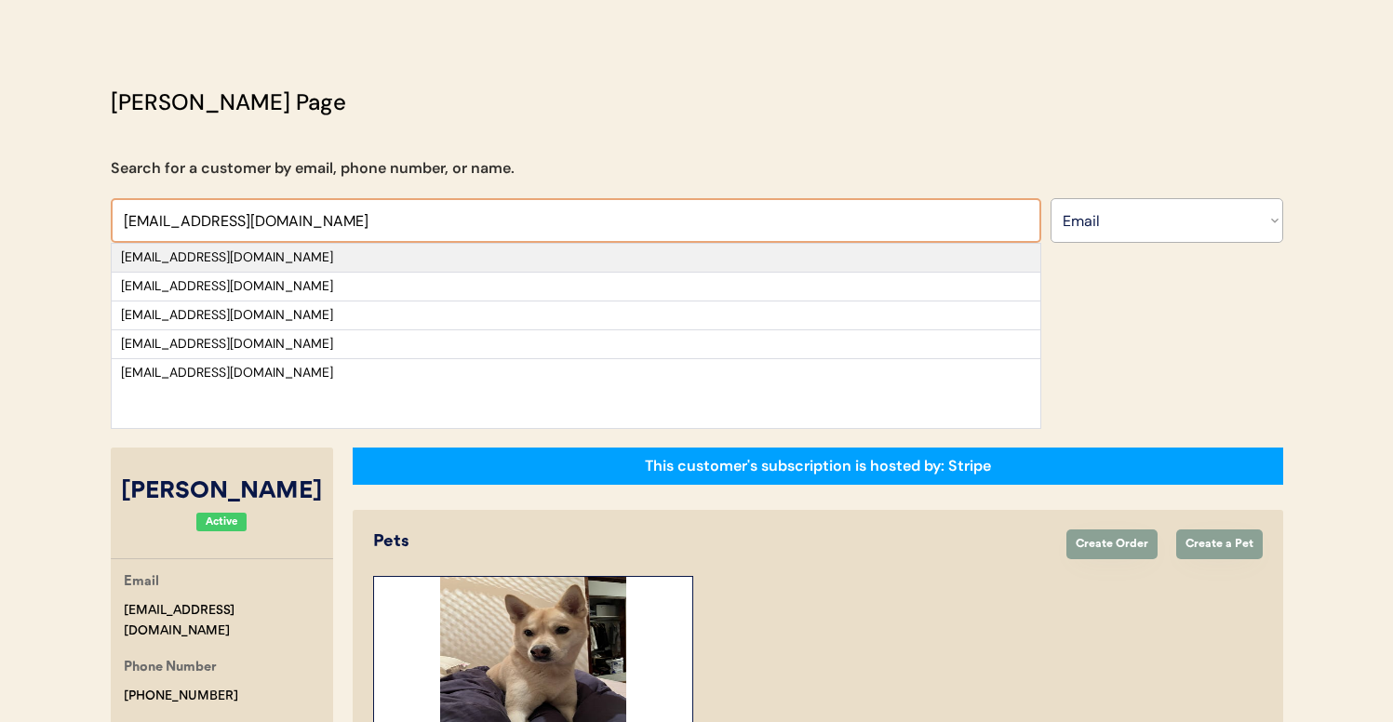
type input "[EMAIL_ADDRESS][DOMAIN_NAME]"
click at [366, 254] on div "[EMAIL_ADDRESS][DOMAIN_NAME]" at bounding box center [576, 257] width 910 height 19
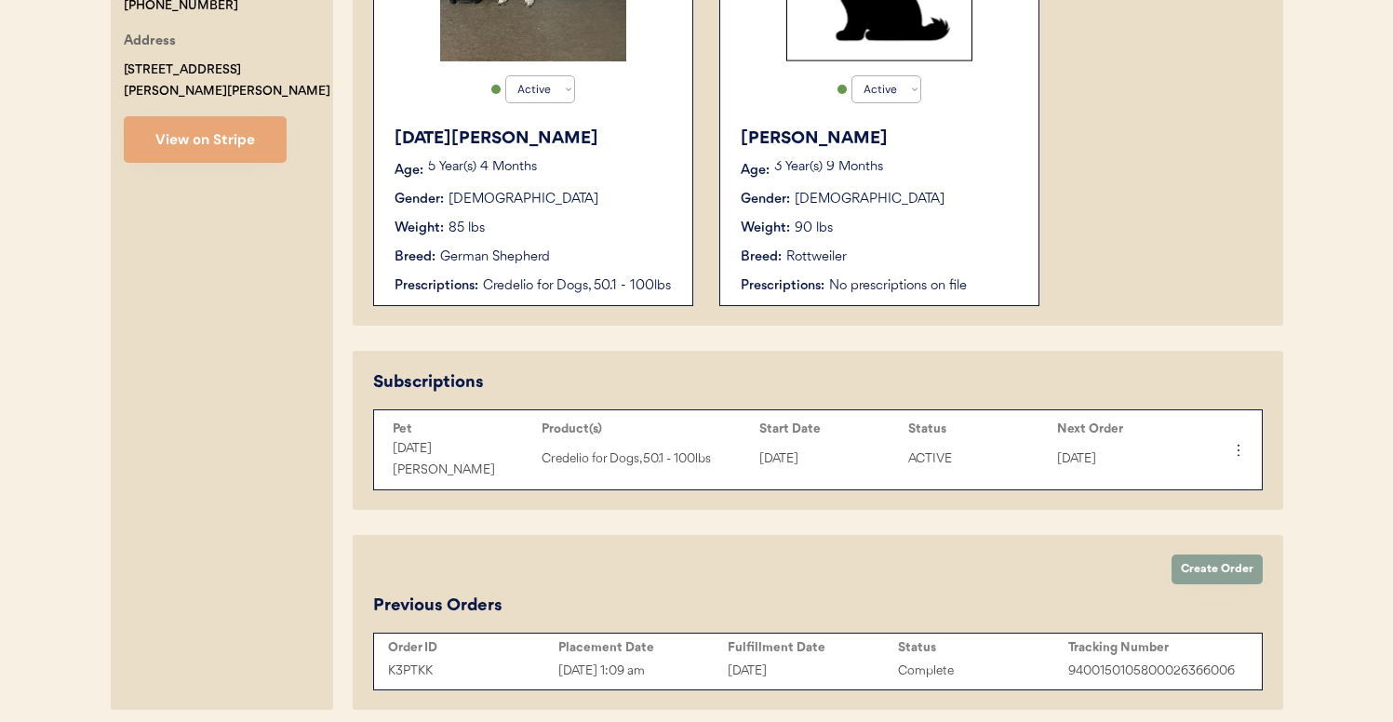
scroll to position [567, 0]
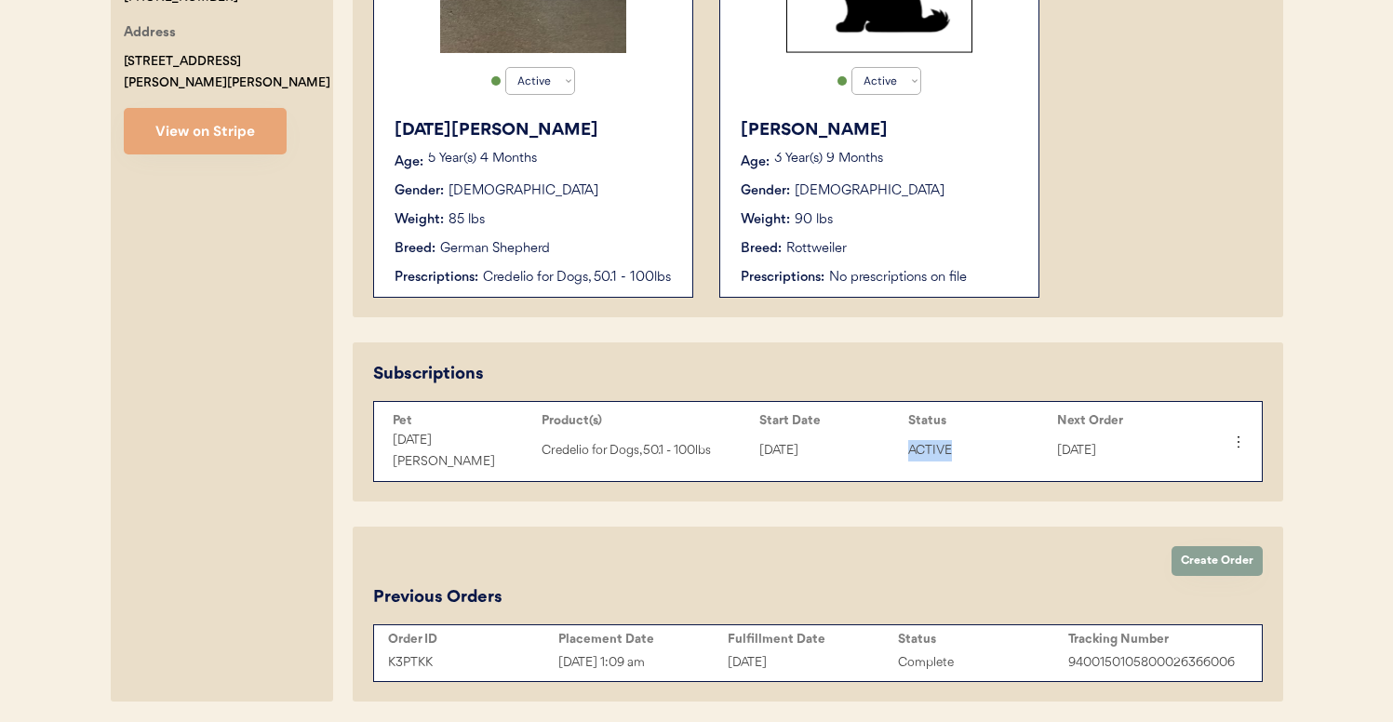
drag, startPoint x: 909, startPoint y: 439, endPoint x: 959, endPoint y: 439, distance: 49.3
click at [959, 440] on div "ACTIVE" at bounding box center [978, 450] width 140 height 21
drag, startPoint x: 1055, startPoint y: 443, endPoint x: 1146, endPoint y: 446, distance: 90.3
click at [1146, 446] on div "Karma Mae Credelio for Dogs, 50.1 - 100lbs Aug 30, 2025 ACTIVE Sep 30, 2025" at bounding box center [799, 451] width 832 height 43
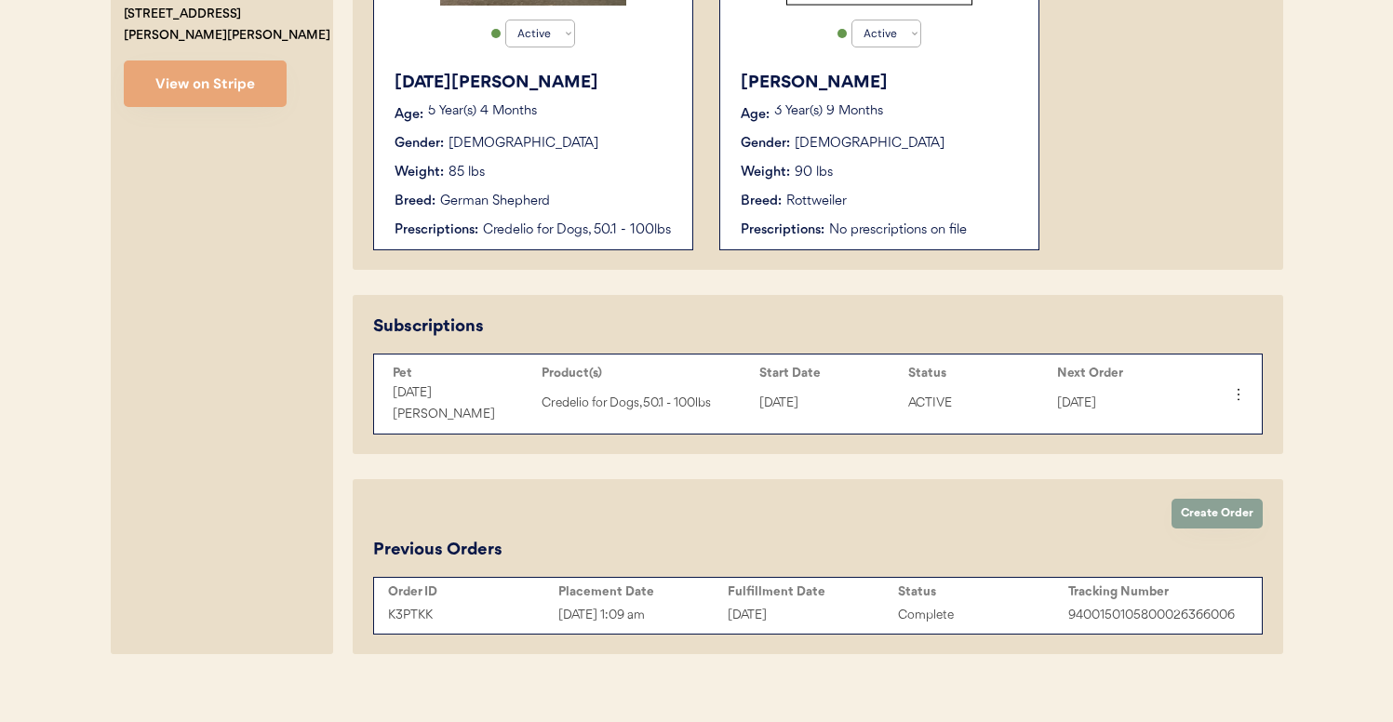
scroll to position [619, 0]
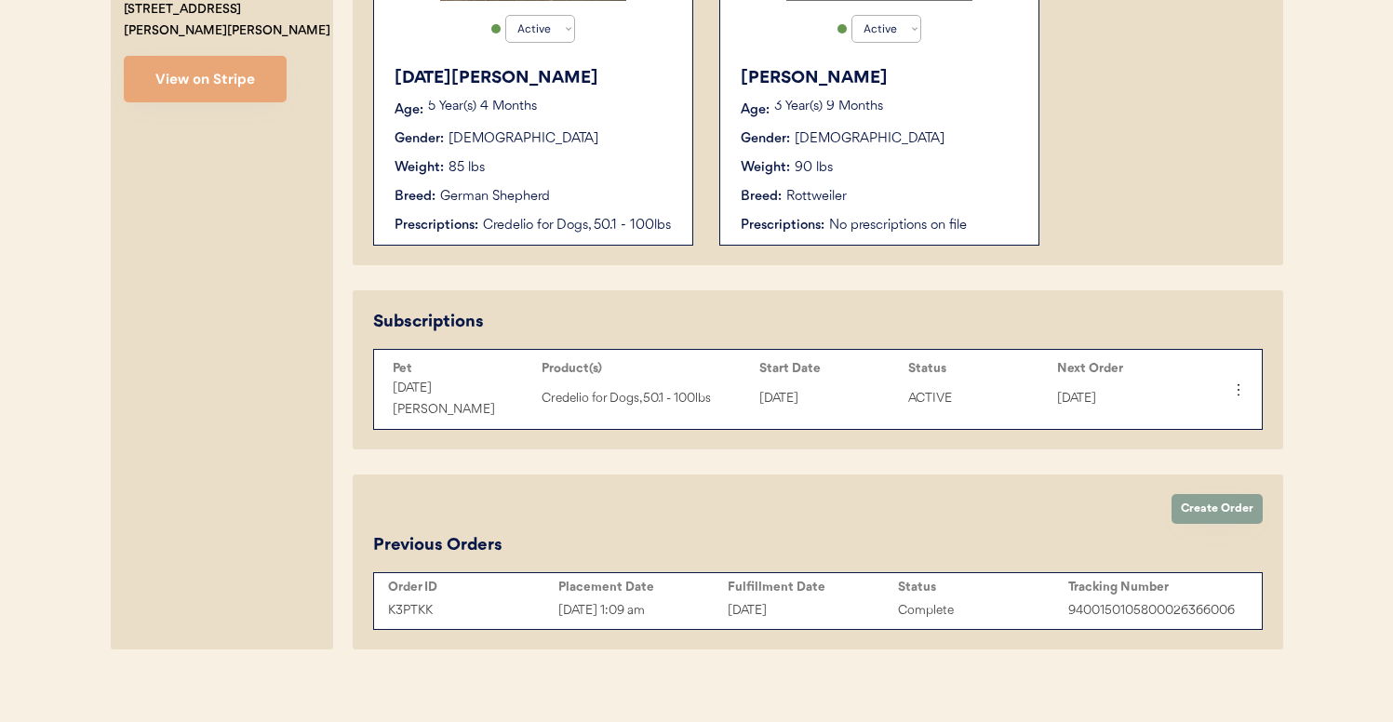
click at [1118, 495] on div "Create Order Upcoming Order September 28, 2025 Pet Product(s) Dexter NexGard Pl…" at bounding box center [818, 562] width 931 height 175
click at [1236, 390] on icon at bounding box center [1237, 390] width 19 height 19
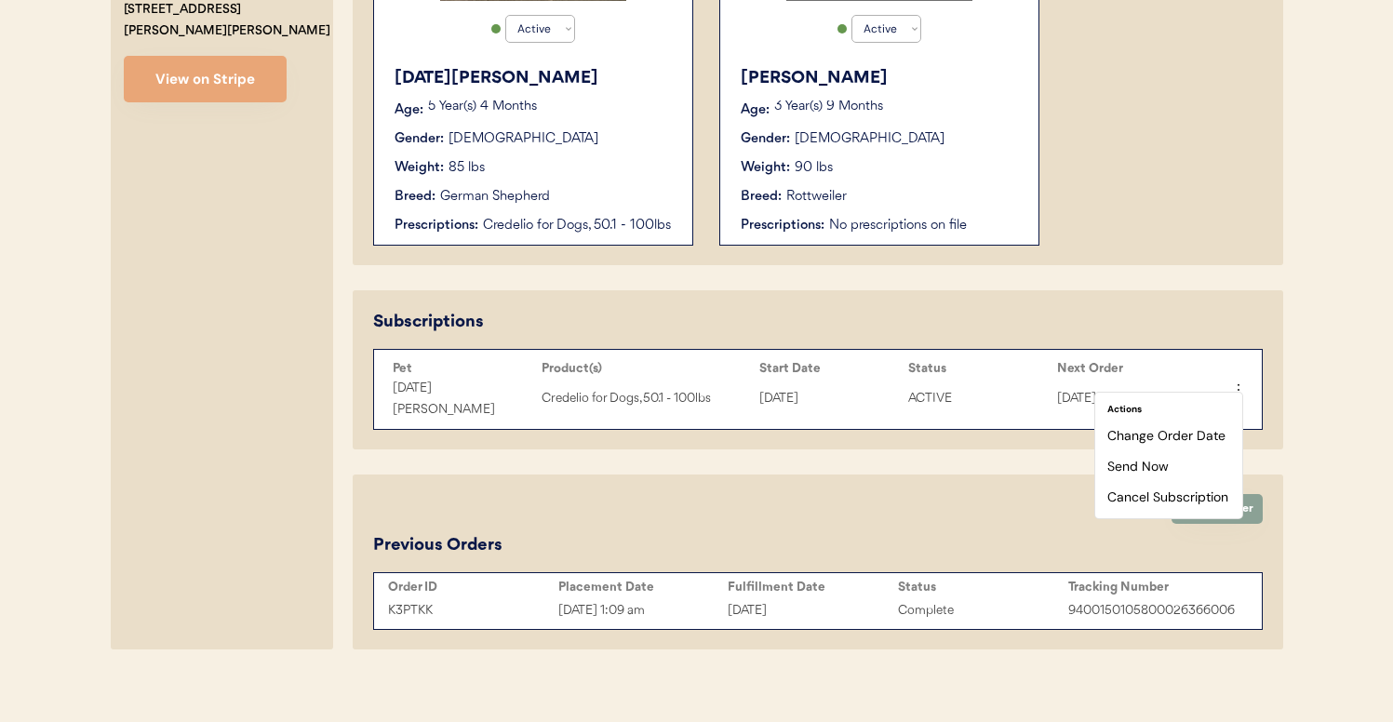
click at [1256, 446] on div "This customer's subscription is hosted by: Otis Pets Create Order Create a Pet …" at bounding box center [818, 173] width 931 height 953
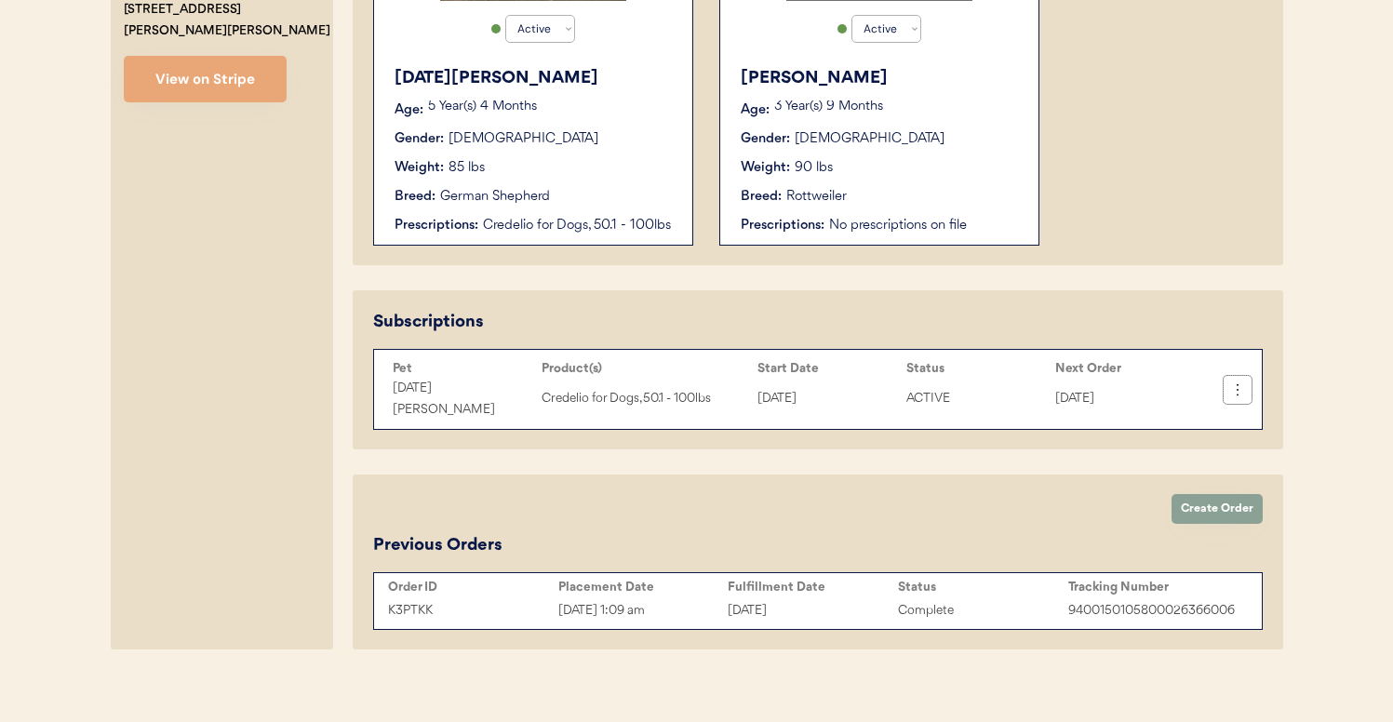
click at [1234, 383] on icon at bounding box center [1237, 390] width 19 height 19
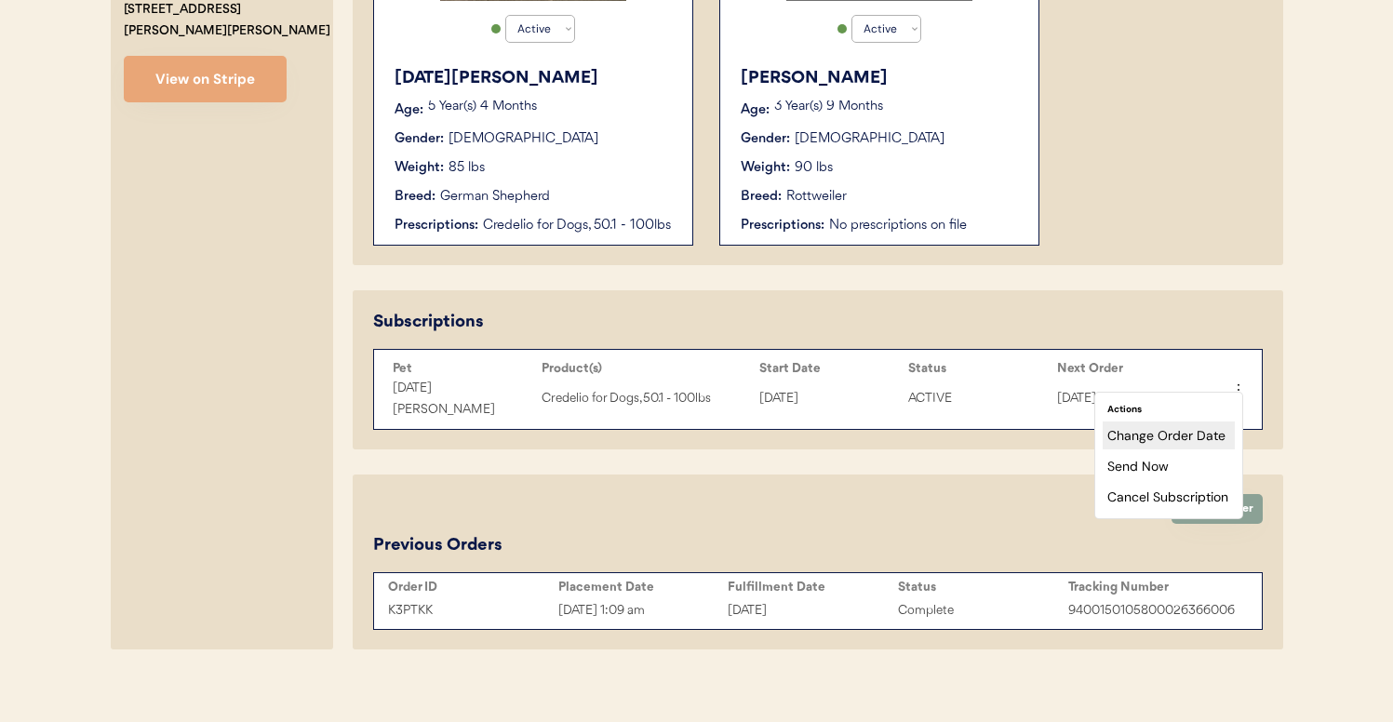
click at [1172, 444] on div "Change Order Date" at bounding box center [1169, 436] width 132 height 28
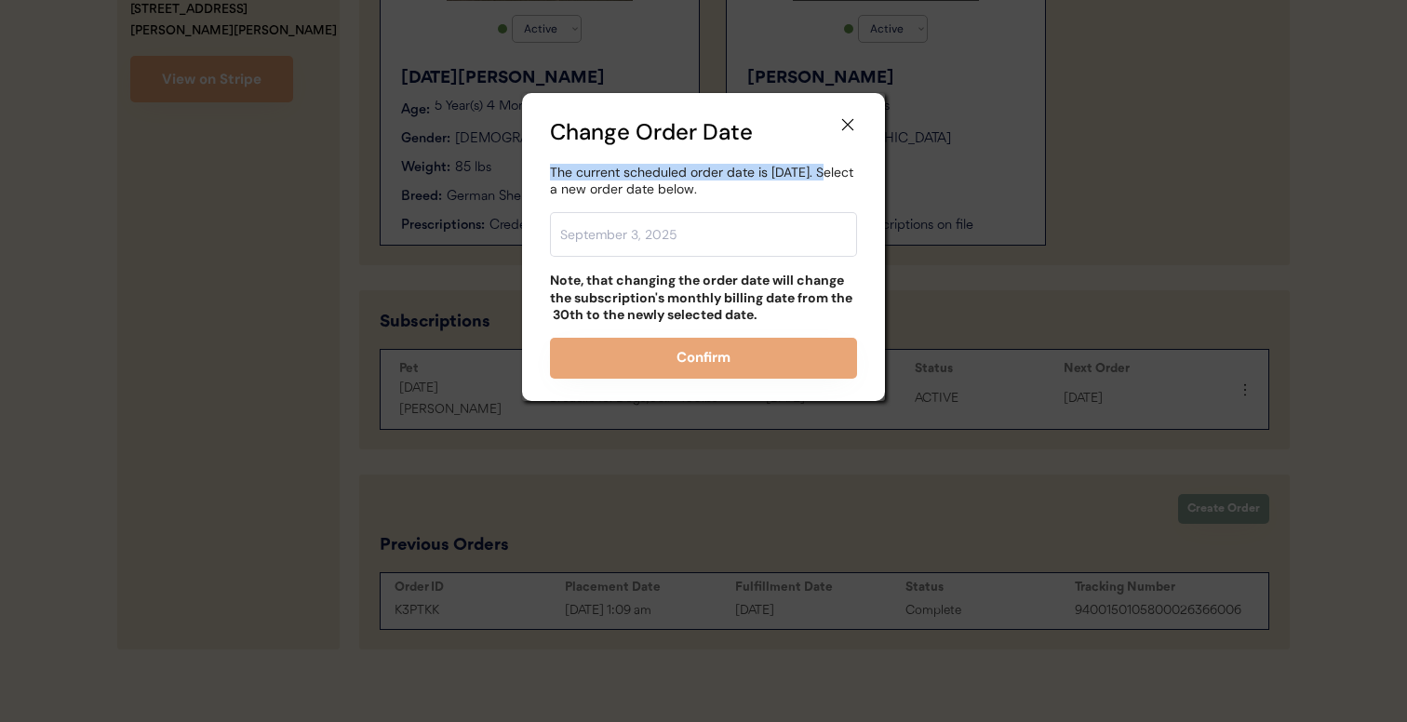
drag, startPoint x: 551, startPoint y: 171, endPoint x: 824, endPoint y: 177, distance: 272.7
click at [824, 177] on div "The current scheduled order date is Tuesday, September 30th. Select a new order…" at bounding box center [703, 181] width 307 height 34
click at [643, 177] on div "The current scheduled order date is Tuesday, September 30th. Select a new order…" at bounding box center [703, 181] width 307 height 34
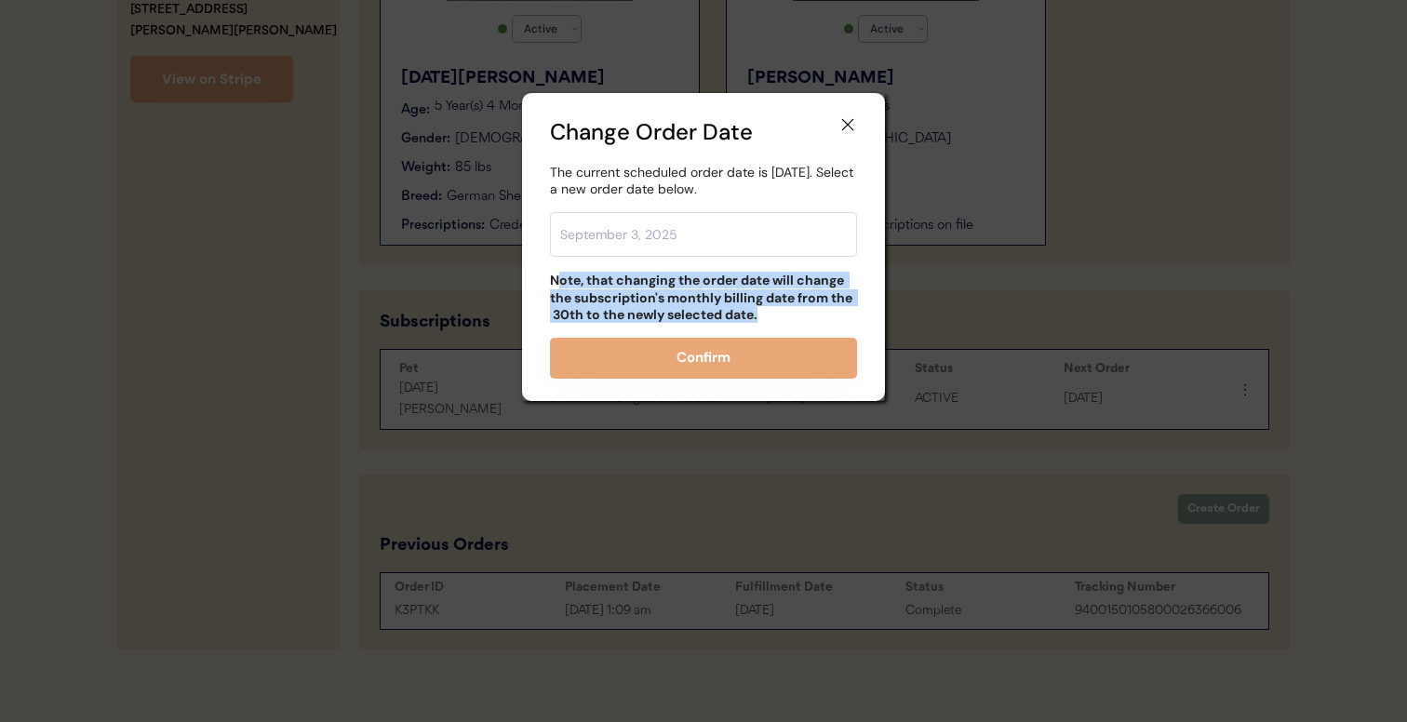
drag, startPoint x: 557, startPoint y: 283, endPoint x: 761, endPoint y: 311, distance: 205.7
click at [761, 311] on div "Note, that changing the order date will change the subscription's monthly billi…" at bounding box center [703, 297] width 307 height 51
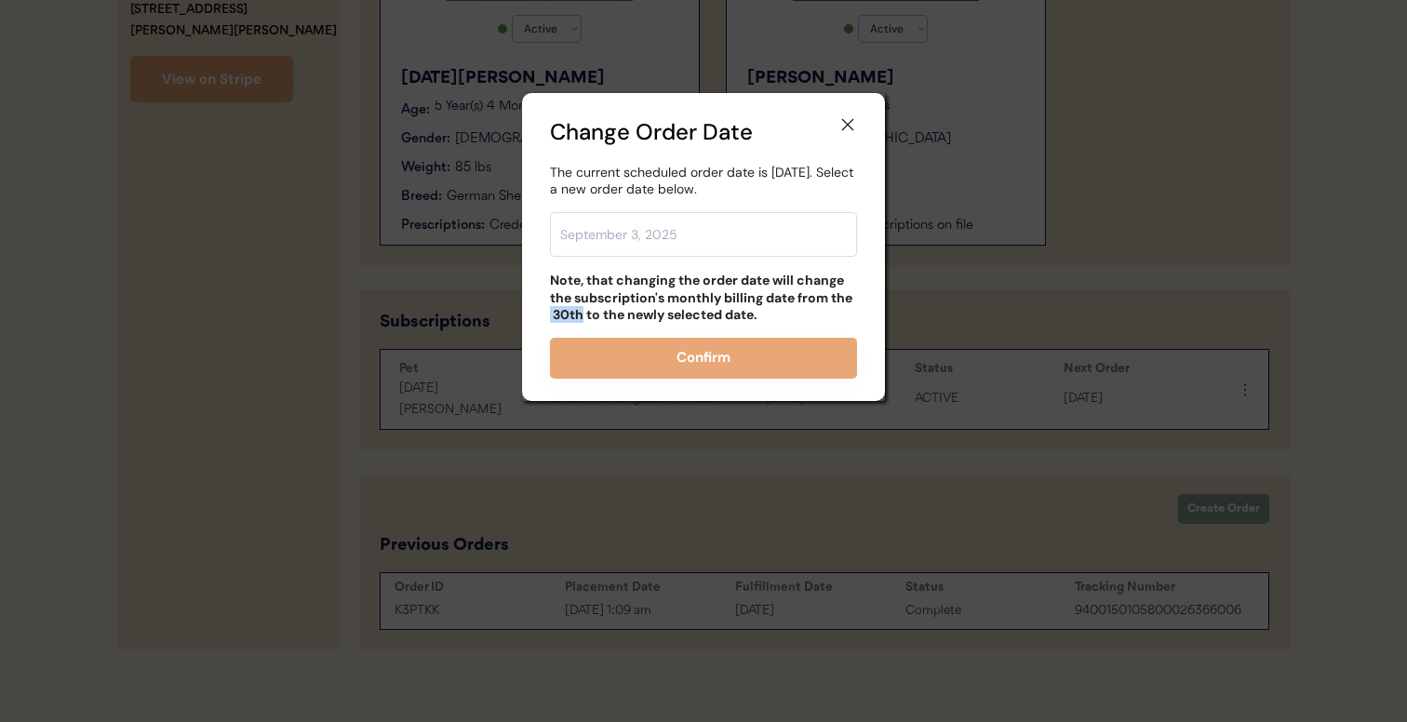
drag, startPoint x: 581, startPoint y: 316, endPoint x: 545, endPoint y: 316, distance: 35.4
click at [546, 316] on div "Change Order Date The current scheduled order date is Tuesday, September 30th. …" at bounding box center [703, 247] width 363 height 308
click at [777, 240] on input "text" at bounding box center [703, 234] width 307 height 45
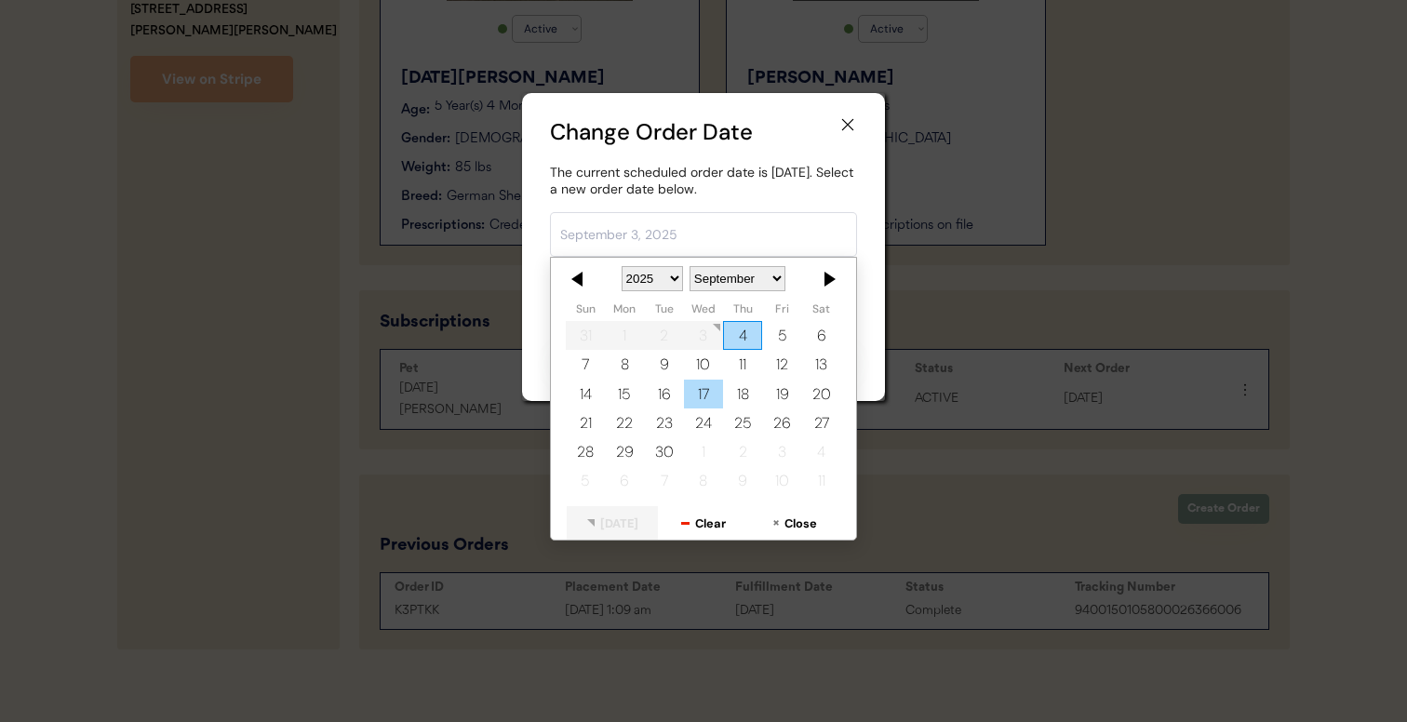
click at [693, 405] on div "17" at bounding box center [703, 394] width 39 height 29
type input "September 17, 2025"
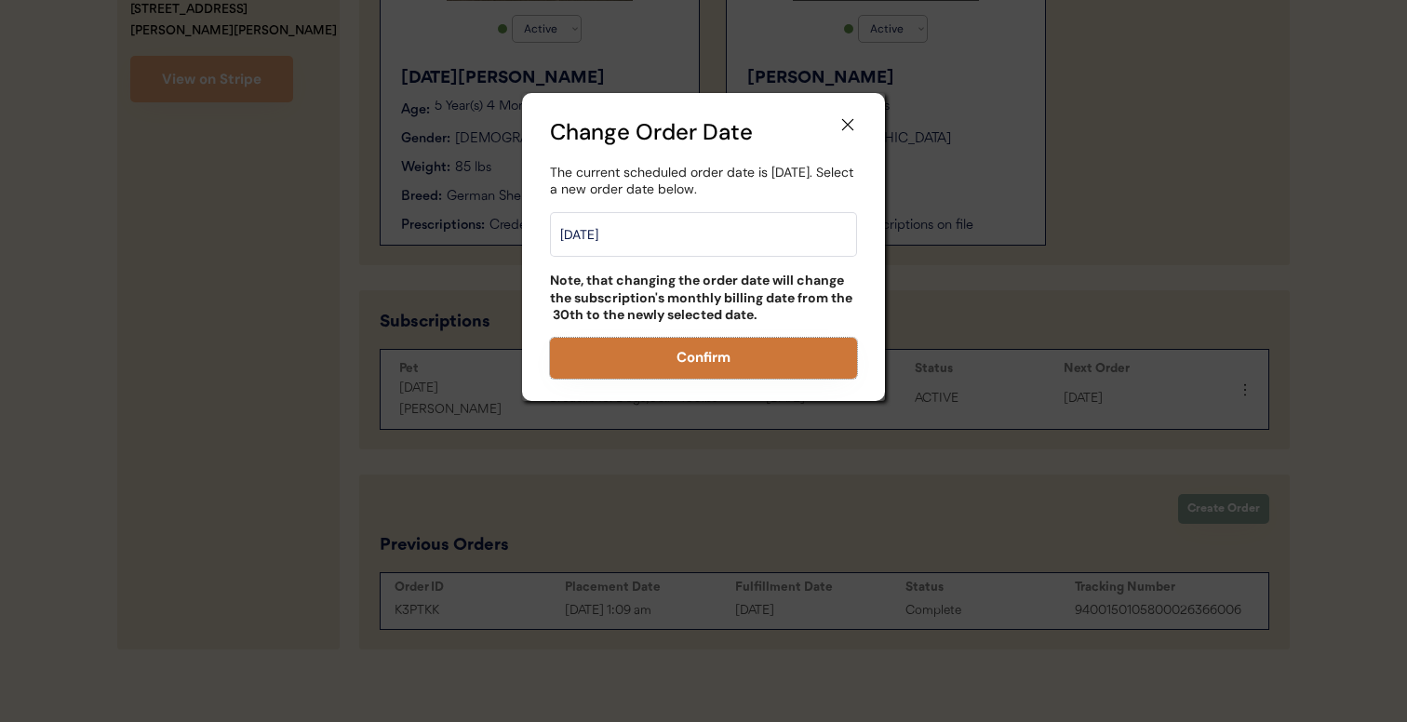
click at [654, 366] on button "Confirm" at bounding box center [703, 358] width 307 height 41
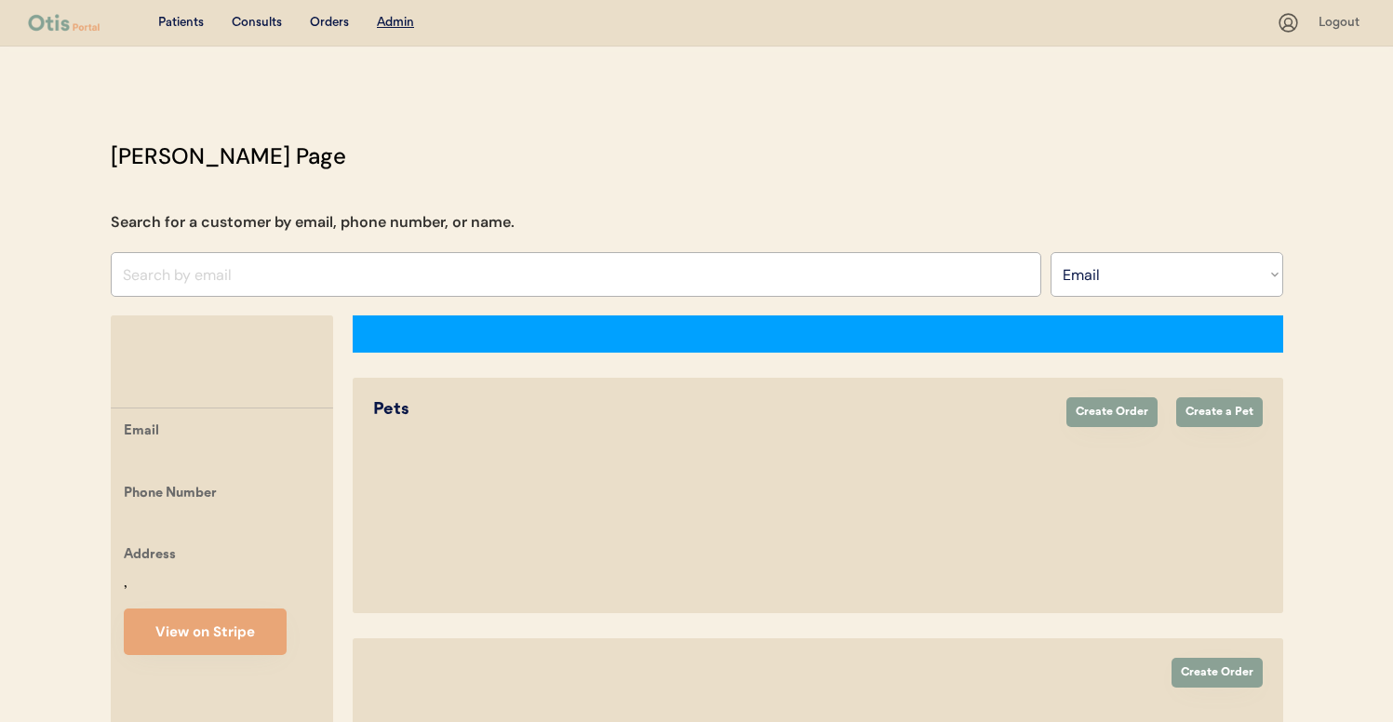
select select ""Email""
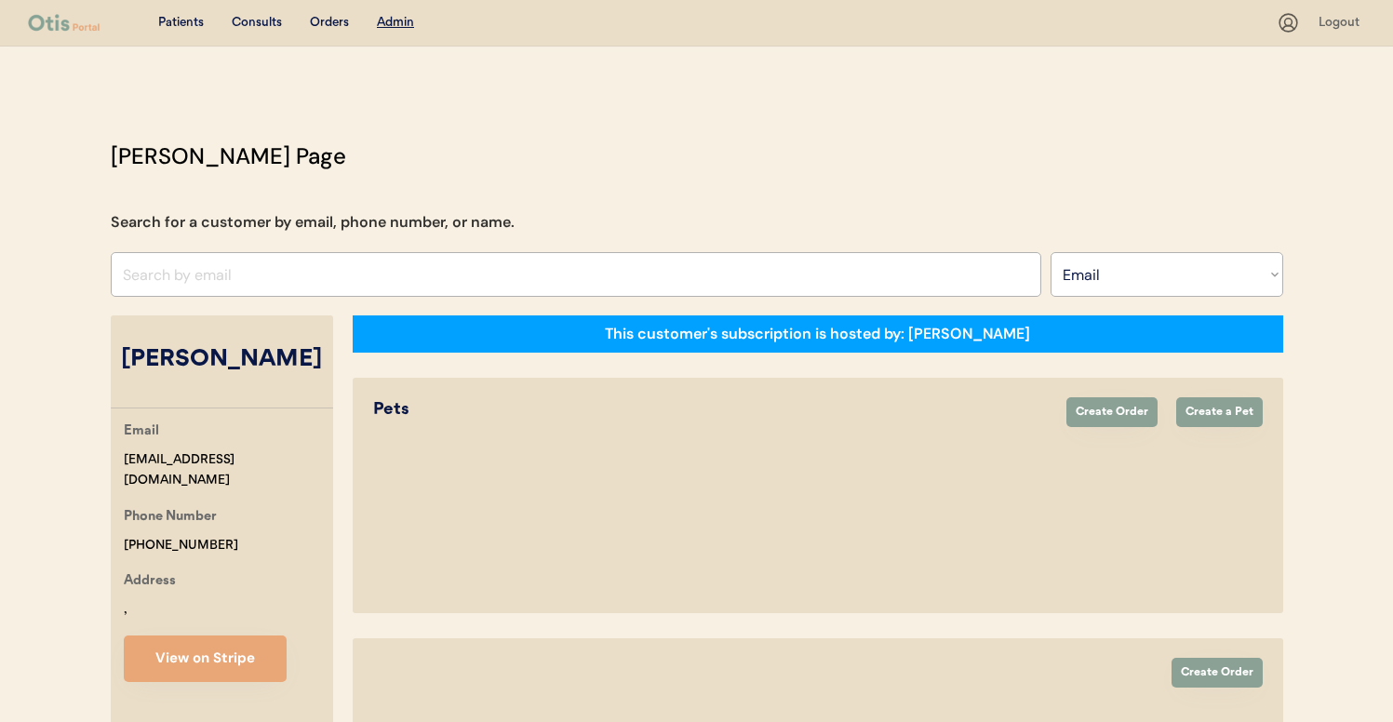
select select "true"
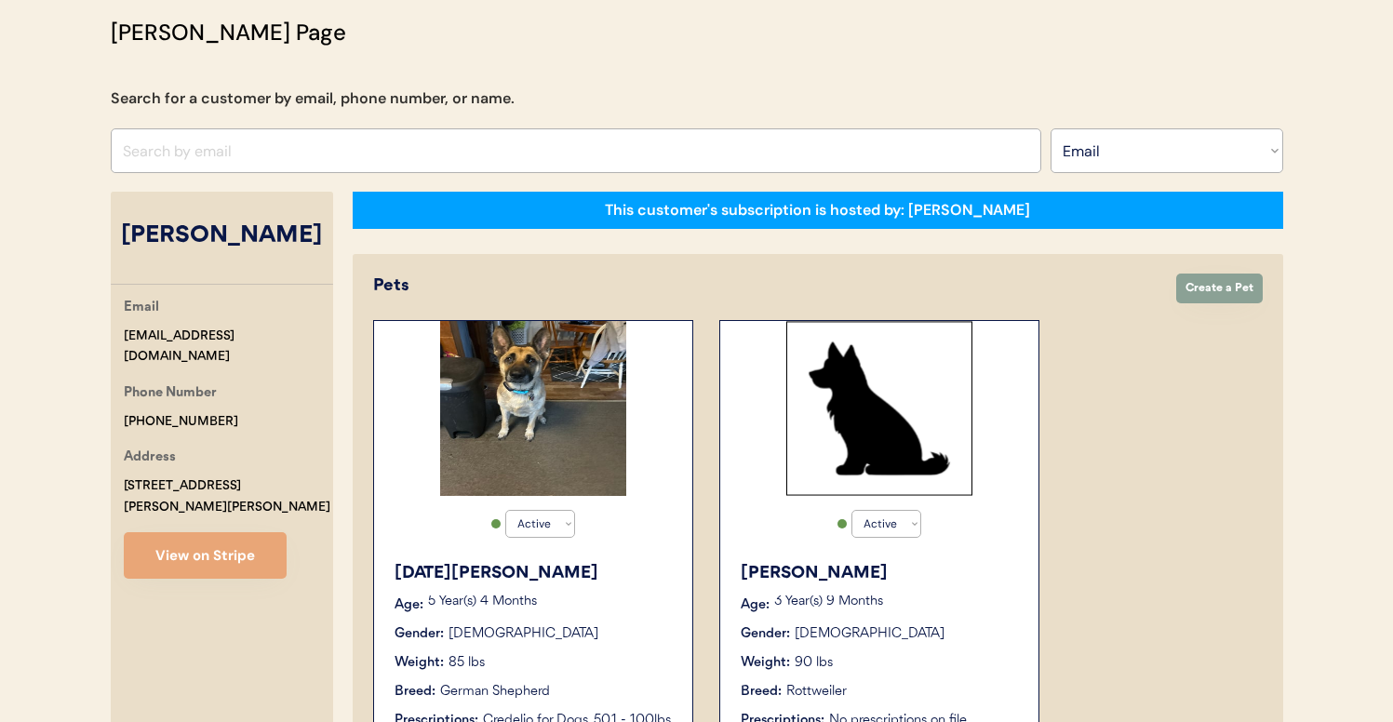
scroll to position [619, 0]
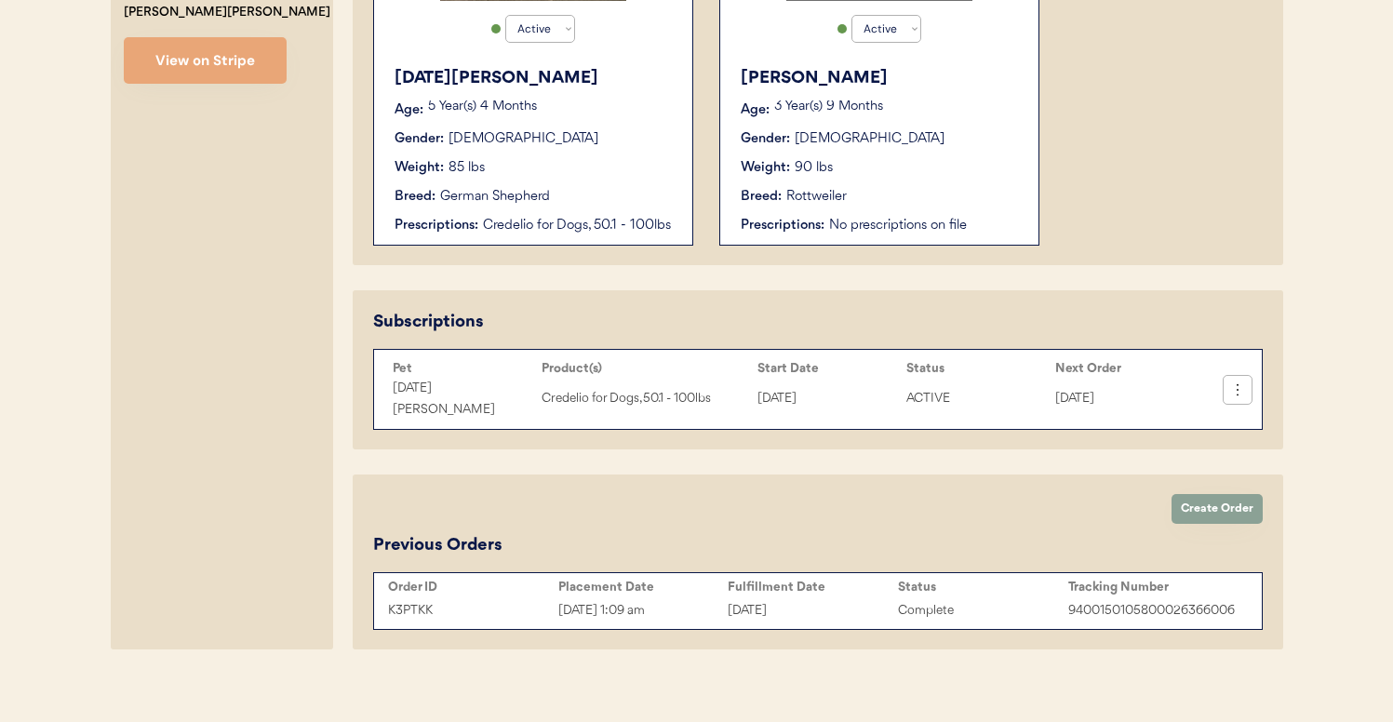
click at [1238, 392] on button at bounding box center [1238, 390] width 28 height 28
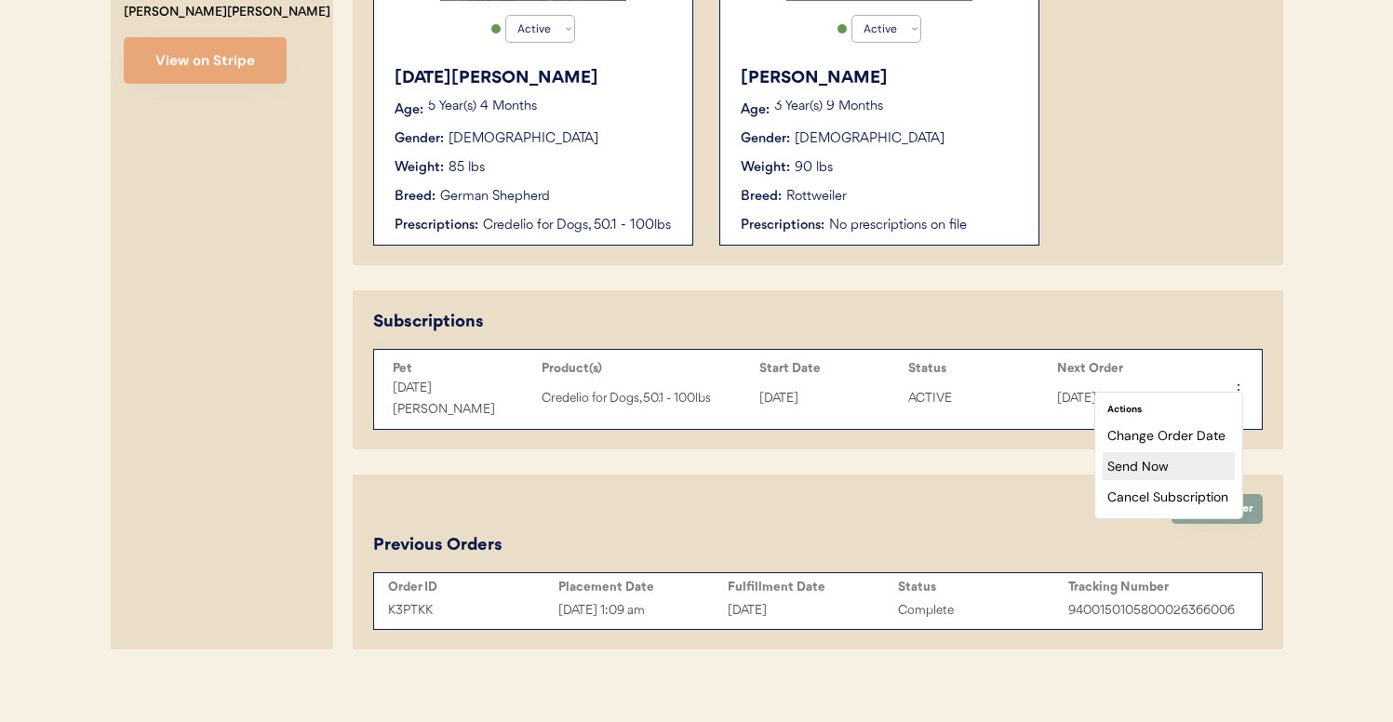
click at [1169, 470] on div "Send Now" at bounding box center [1169, 466] width 132 height 28
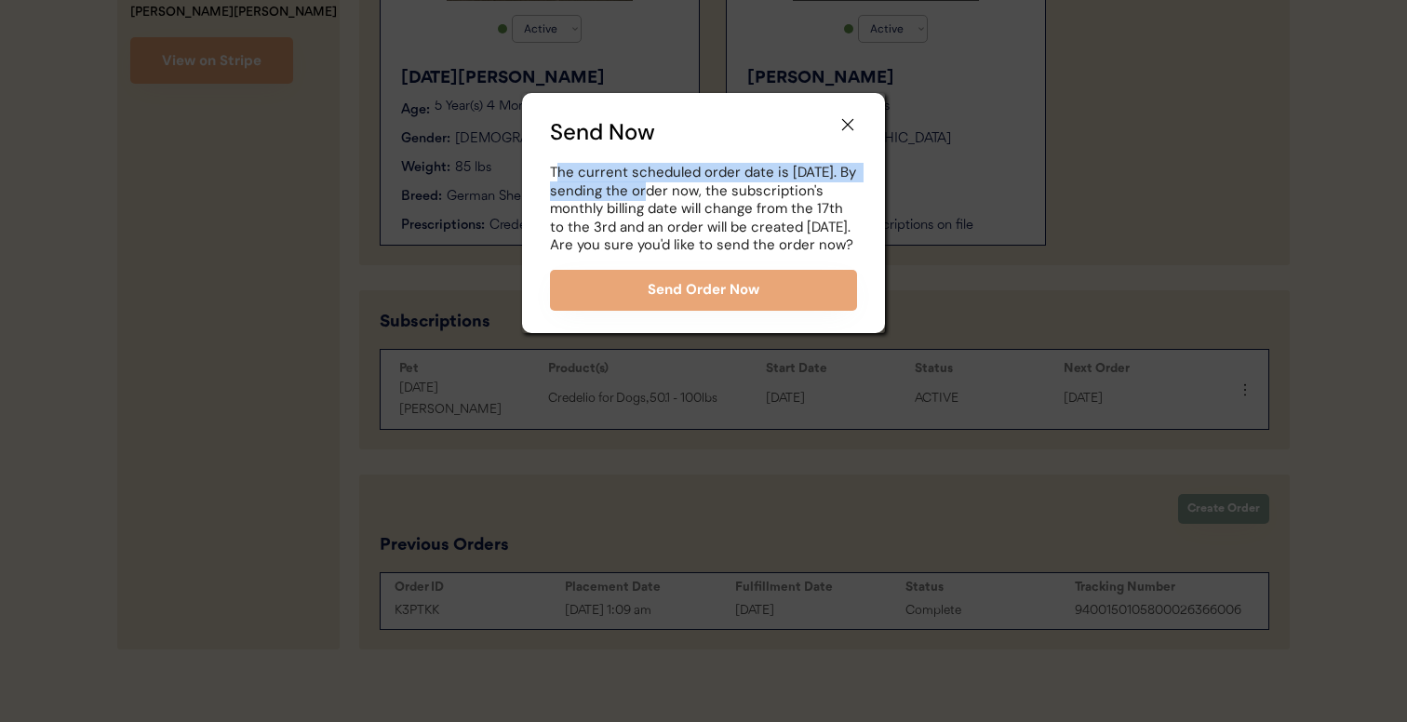
drag, startPoint x: 556, startPoint y: 172, endPoint x: 731, endPoint y: 194, distance: 176.3
click at [731, 194] on div "The current scheduled order date is [DATE]. By sending the order now, the subsc…" at bounding box center [703, 209] width 307 height 91
click at [768, 242] on div "The current scheduled order date is [DATE]. By sending the order now, the subsc…" at bounding box center [703, 209] width 307 height 91
drag, startPoint x: 550, startPoint y: 178, endPoint x: 554, endPoint y: 214, distance: 36.5
click at [554, 214] on div "The current scheduled order date is [DATE]. By sending the order now, the subsc…" at bounding box center [703, 209] width 307 height 91
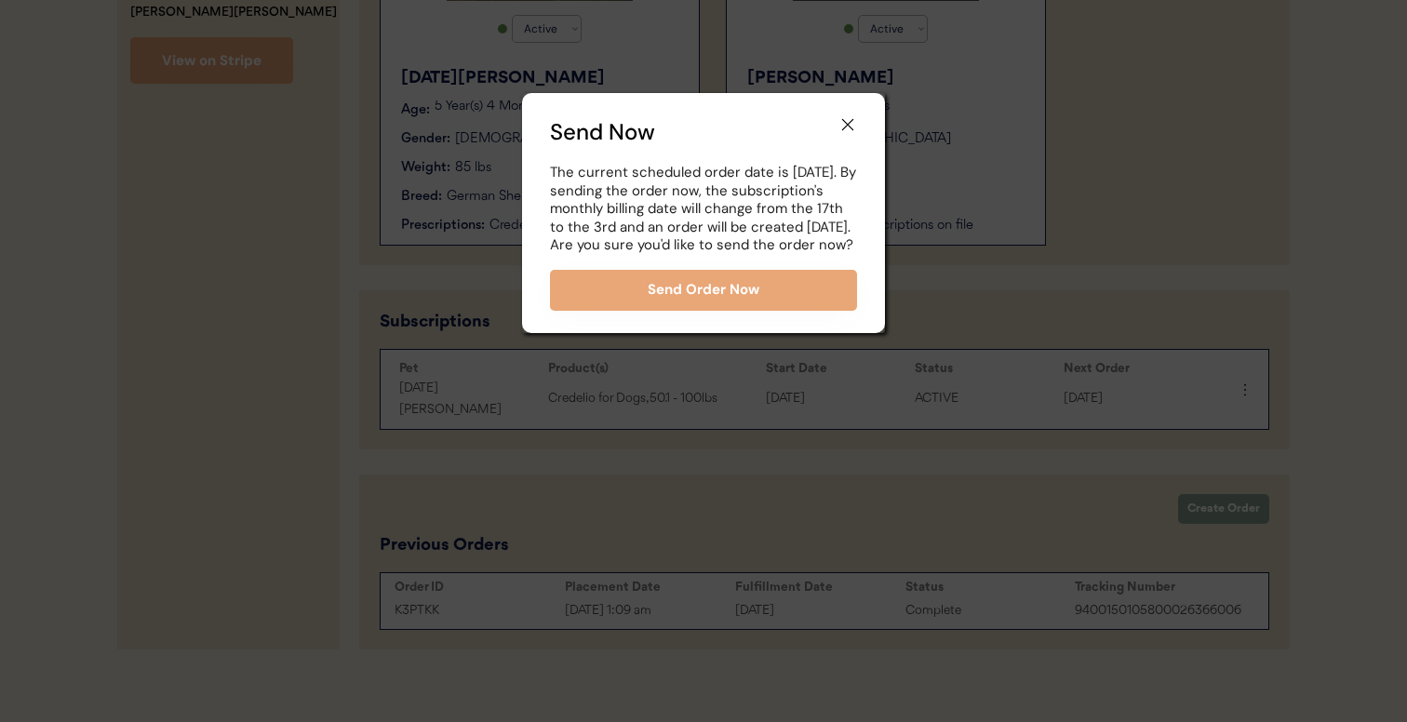
click at [623, 217] on div "The current scheduled order date is [DATE]. By sending the order now, the subsc…" at bounding box center [703, 209] width 307 height 91
click at [849, 126] on use at bounding box center [847, 124] width 19 height 19
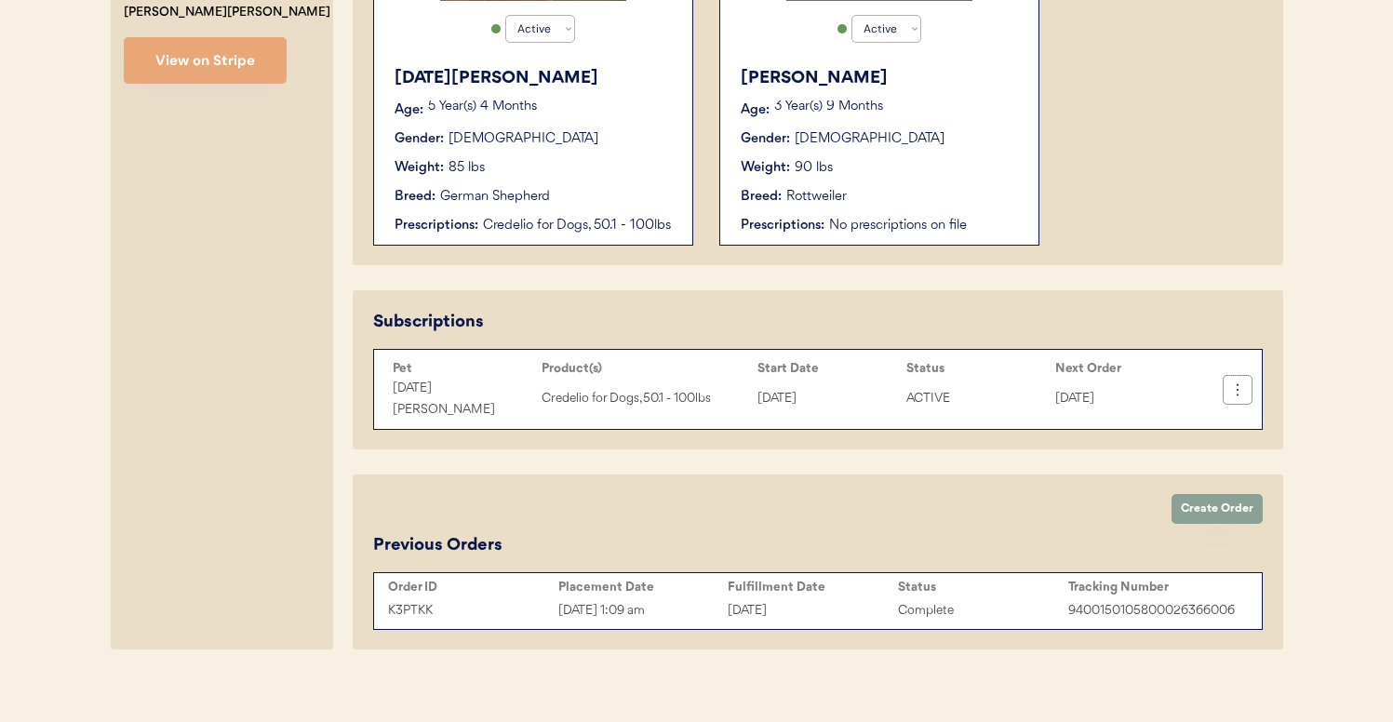
click at [1237, 382] on use at bounding box center [1237, 390] width 19 height 19
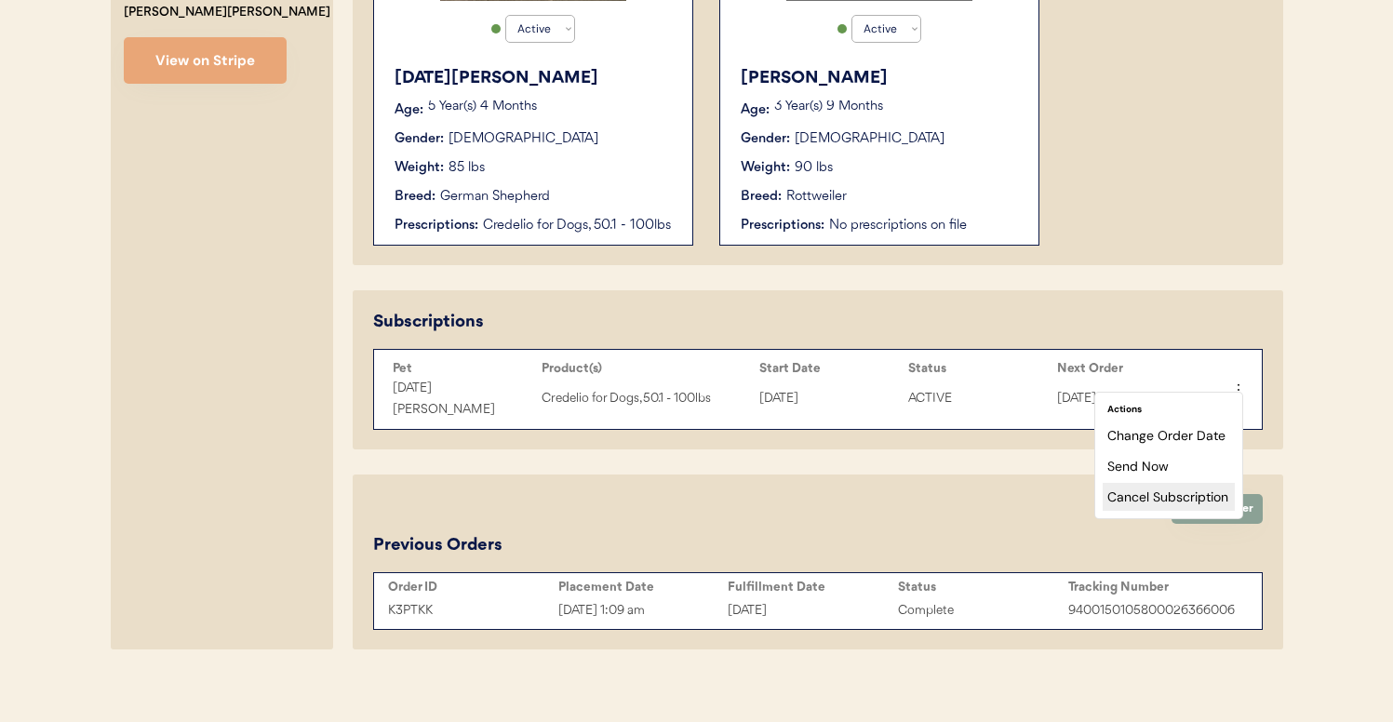
click at [1168, 499] on div "Cancel Subscription" at bounding box center [1169, 497] width 132 height 28
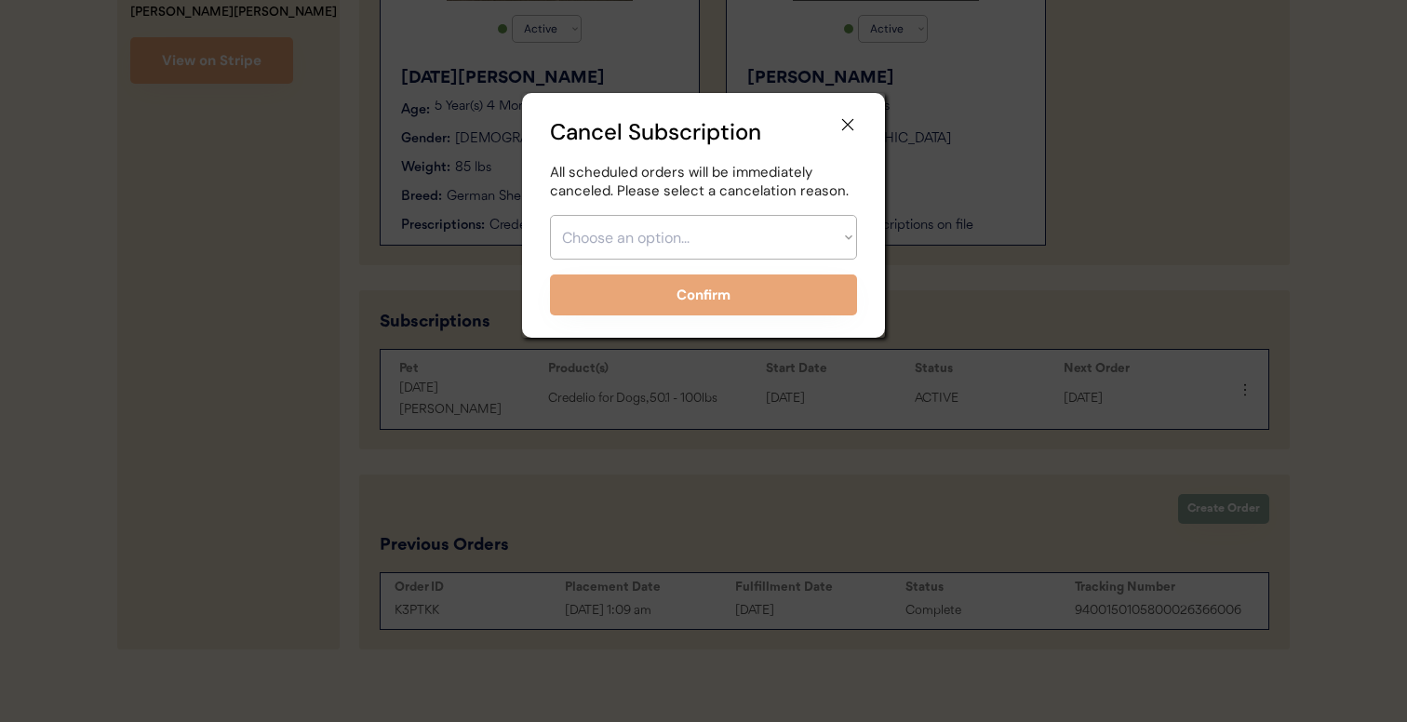
click at [842, 121] on icon at bounding box center [847, 124] width 19 height 19
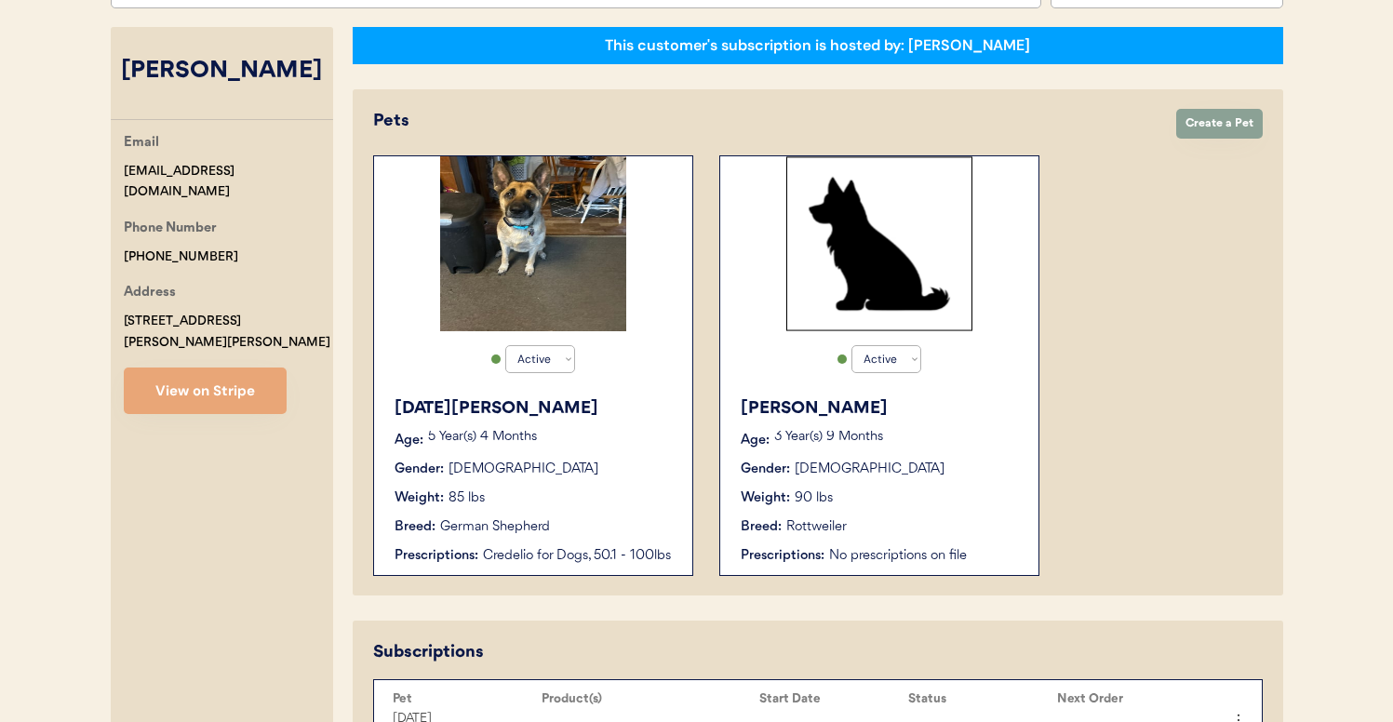
scroll to position [283, 0]
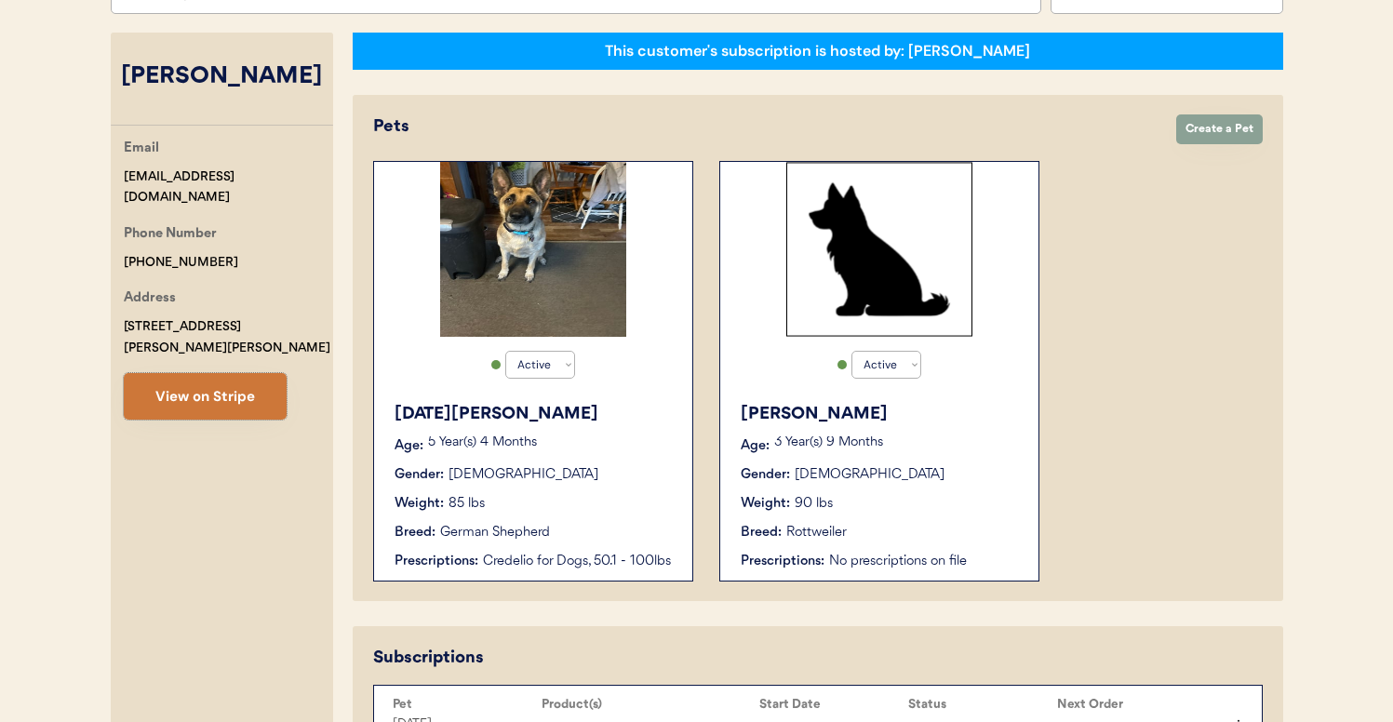
click at [231, 373] on button "View on Stripe" at bounding box center [205, 396] width 163 height 47
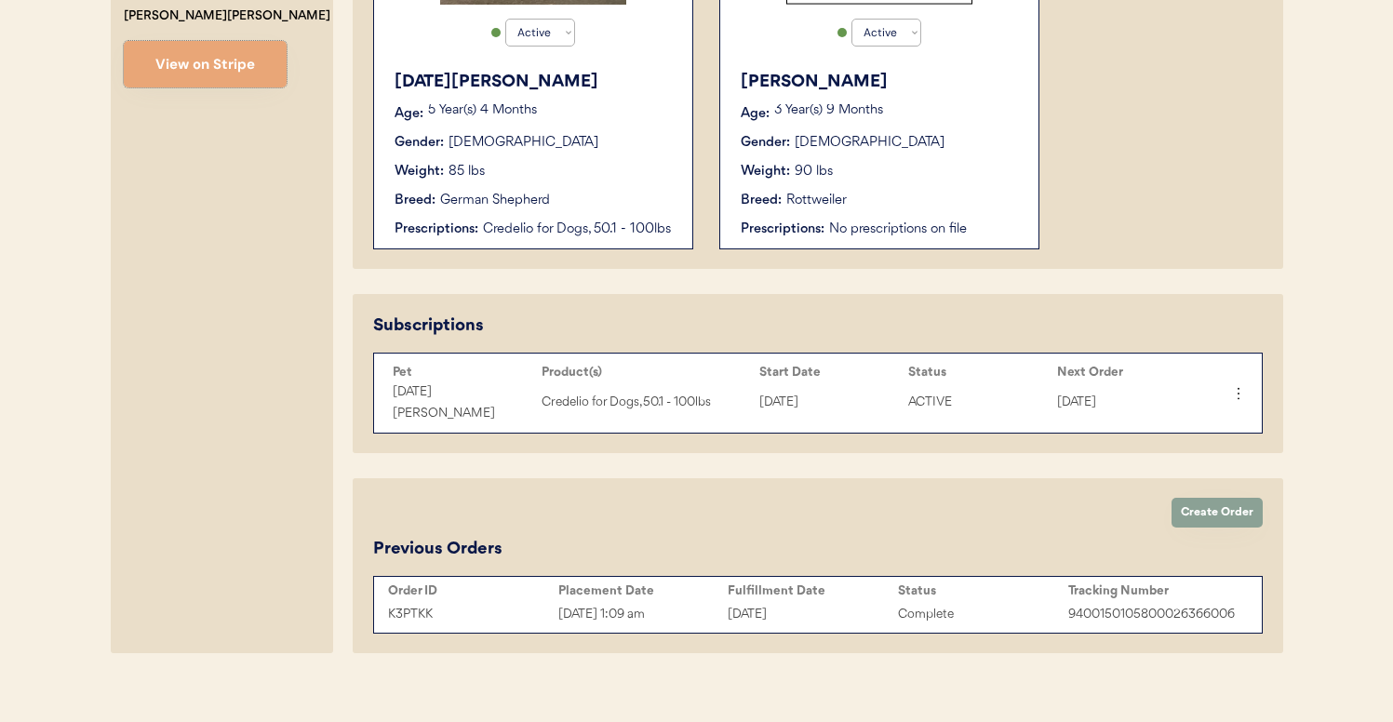
scroll to position [618, 0]
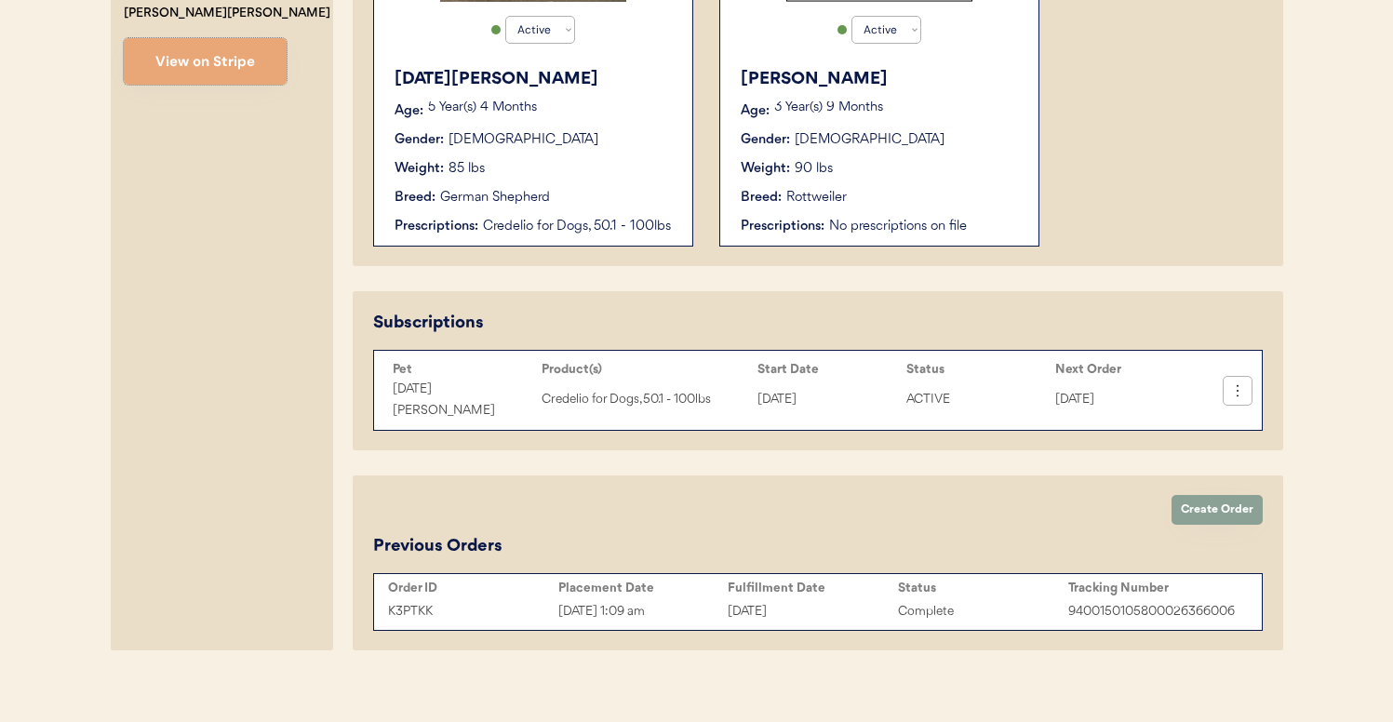
click at [1237, 382] on icon at bounding box center [1237, 391] width 19 height 19
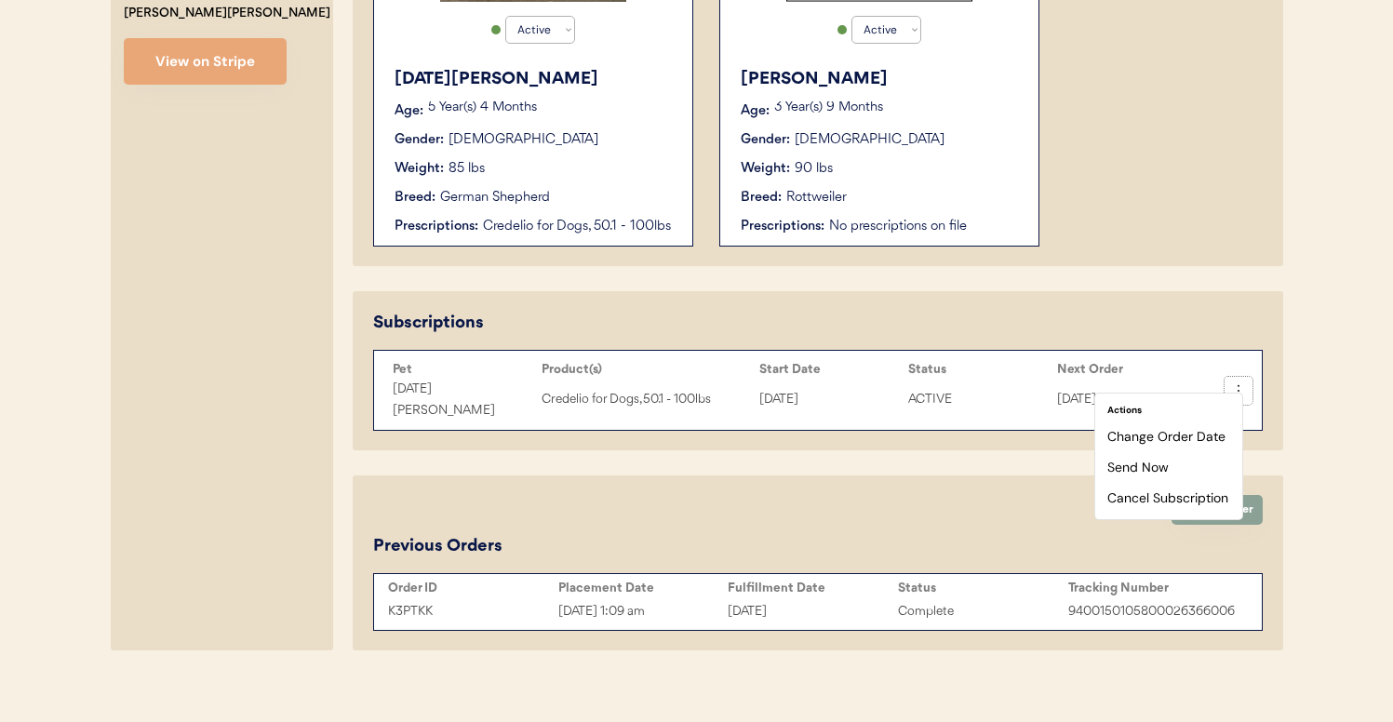
click at [1066, 450] on div "This customer's subscription is hosted by: [PERSON_NAME] Create Order Create a …" at bounding box center [818, 174] width 931 height 953
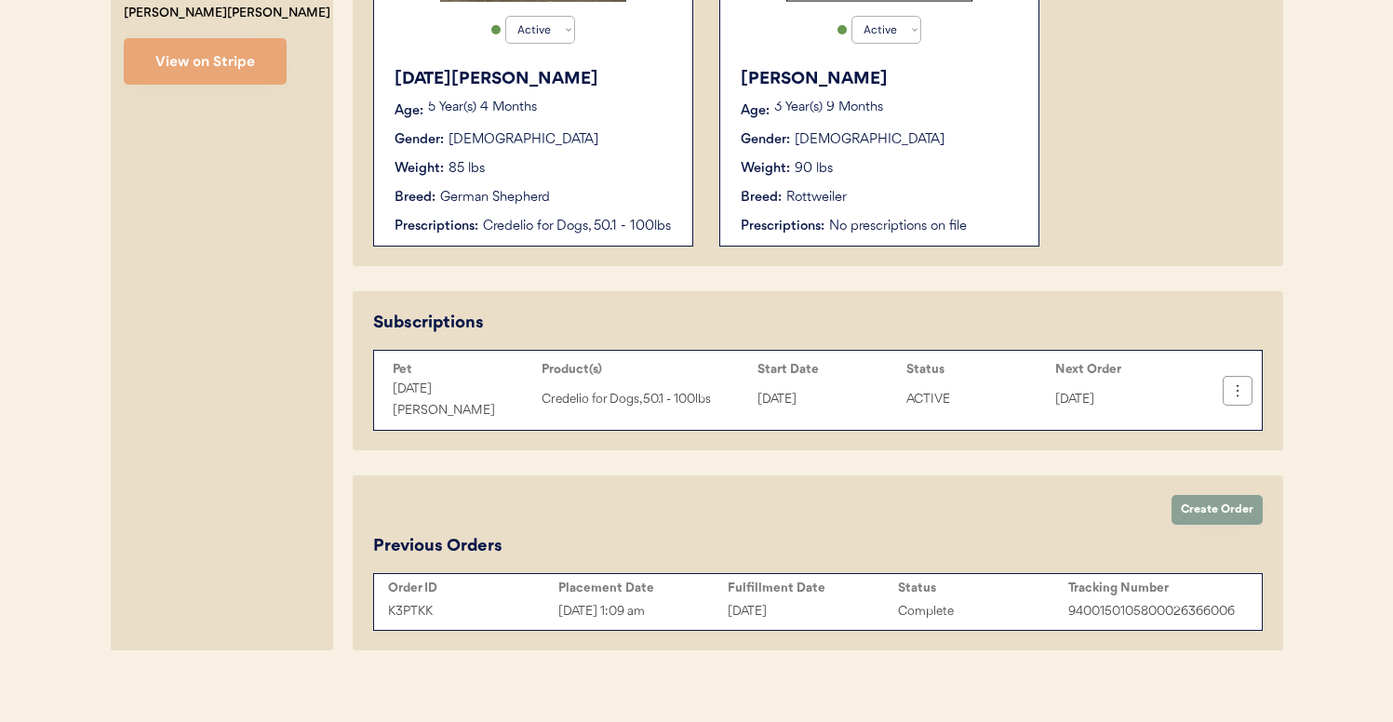
click at [1237, 383] on use at bounding box center [1237, 391] width 19 height 19
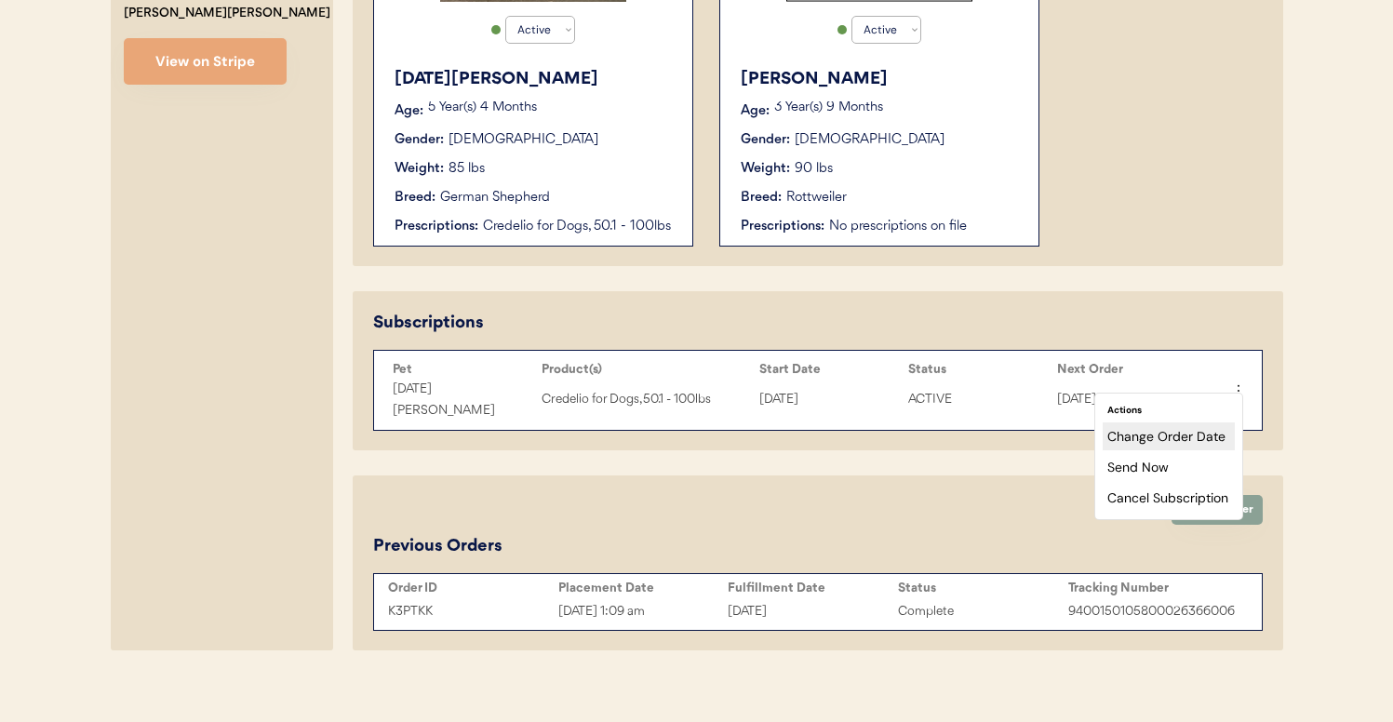
click at [1170, 435] on div "Change Order Date" at bounding box center [1169, 436] width 132 height 28
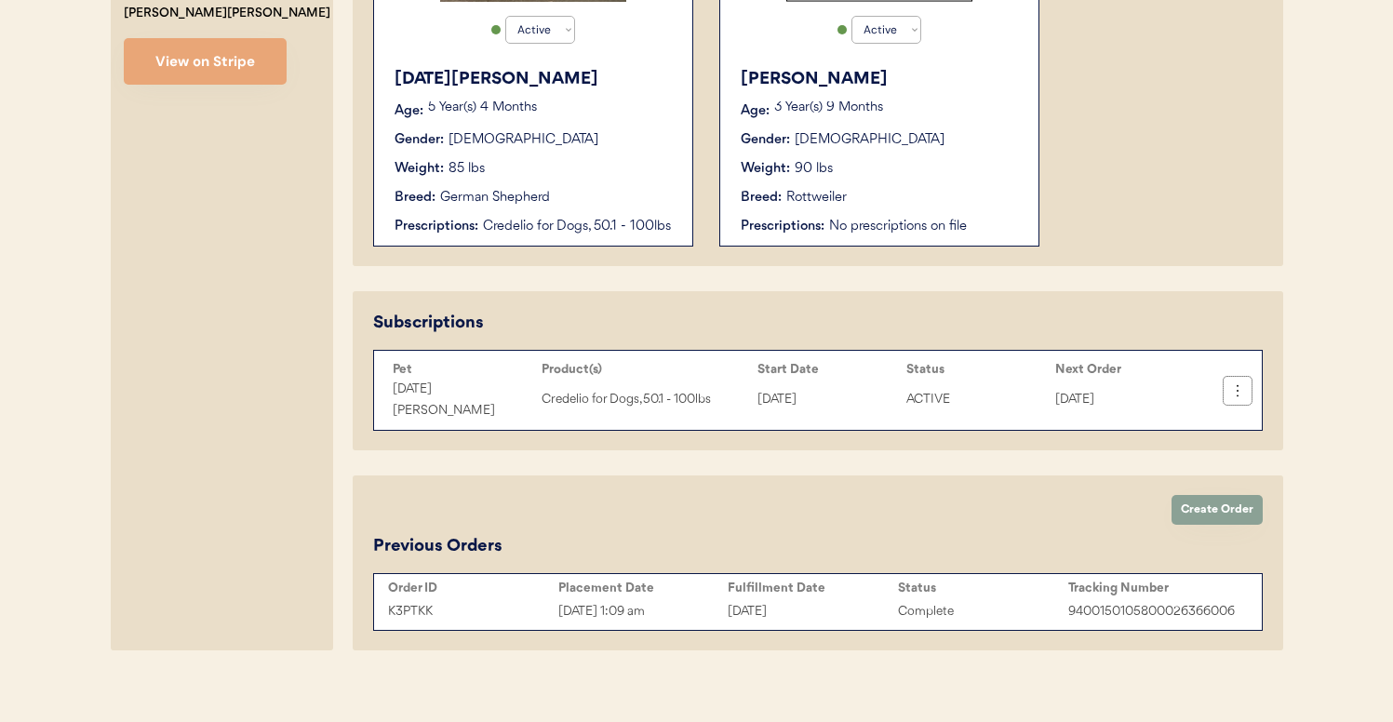
click at [1240, 384] on icon at bounding box center [1237, 391] width 19 height 19
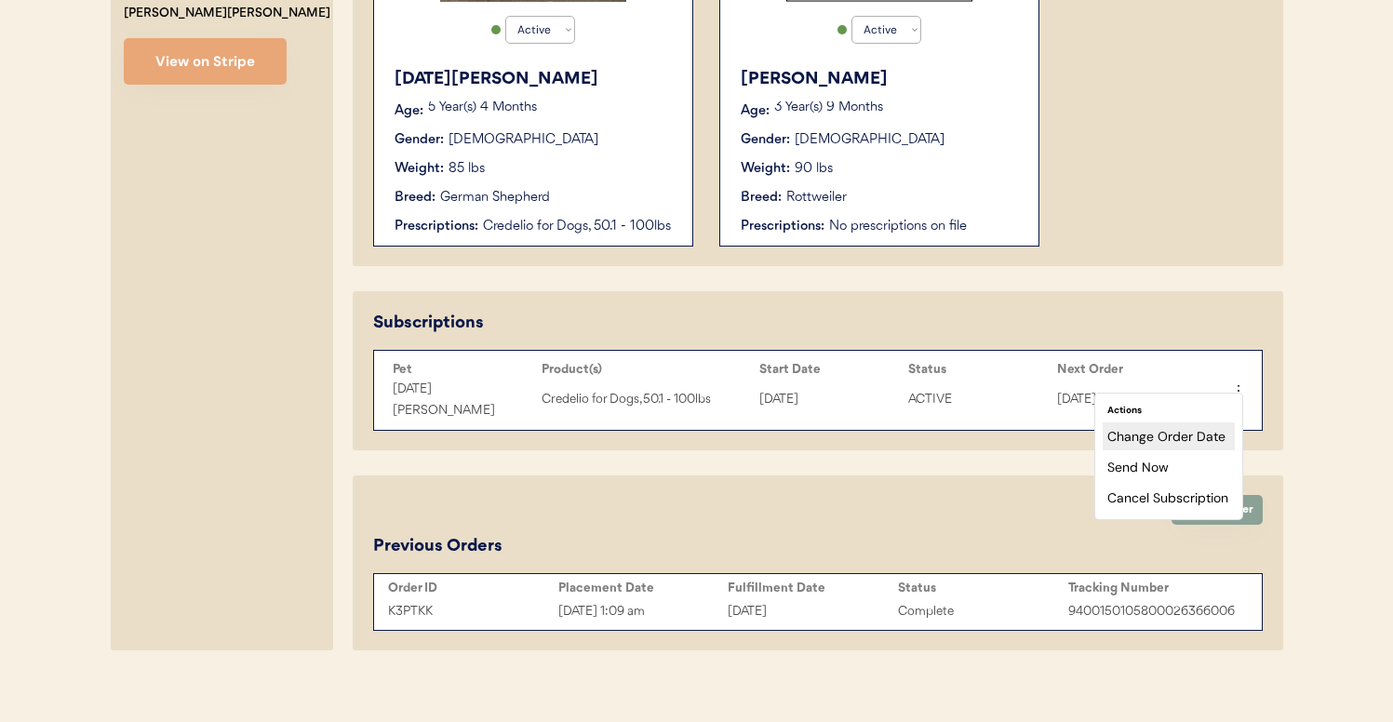
click at [1173, 436] on div "Change Order Date" at bounding box center [1169, 436] width 132 height 28
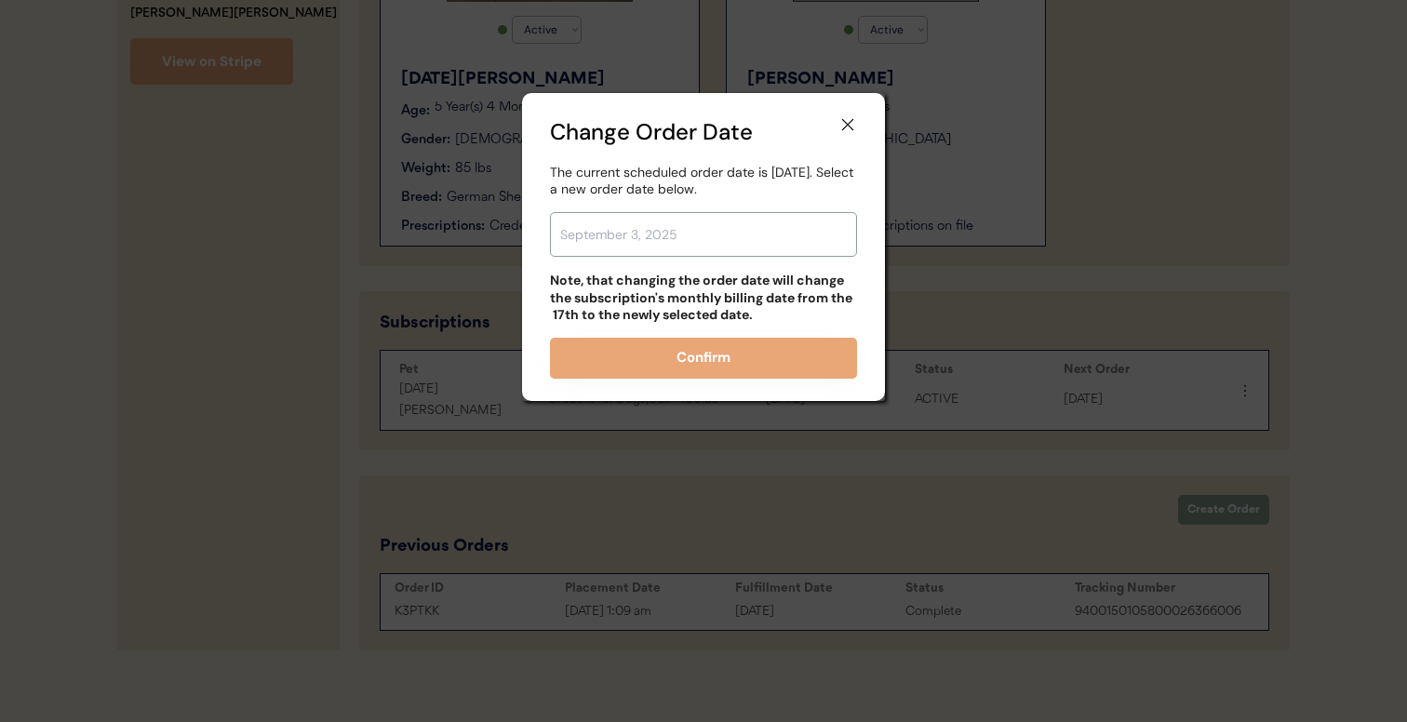
click at [717, 243] on input "text" at bounding box center [703, 234] width 307 height 45
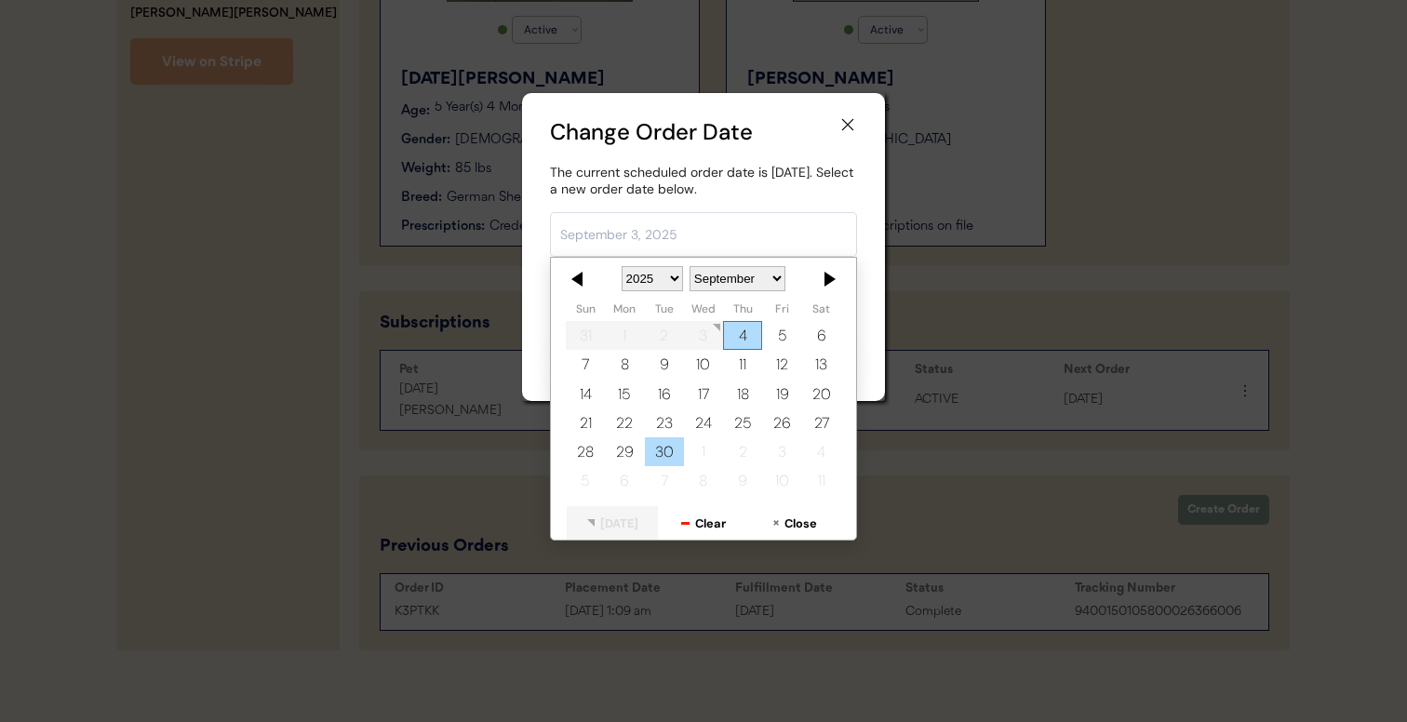
click at [663, 451] on div "30" at bounding box center [664, 451] width 39 height 29
type input "September 30, 2025"
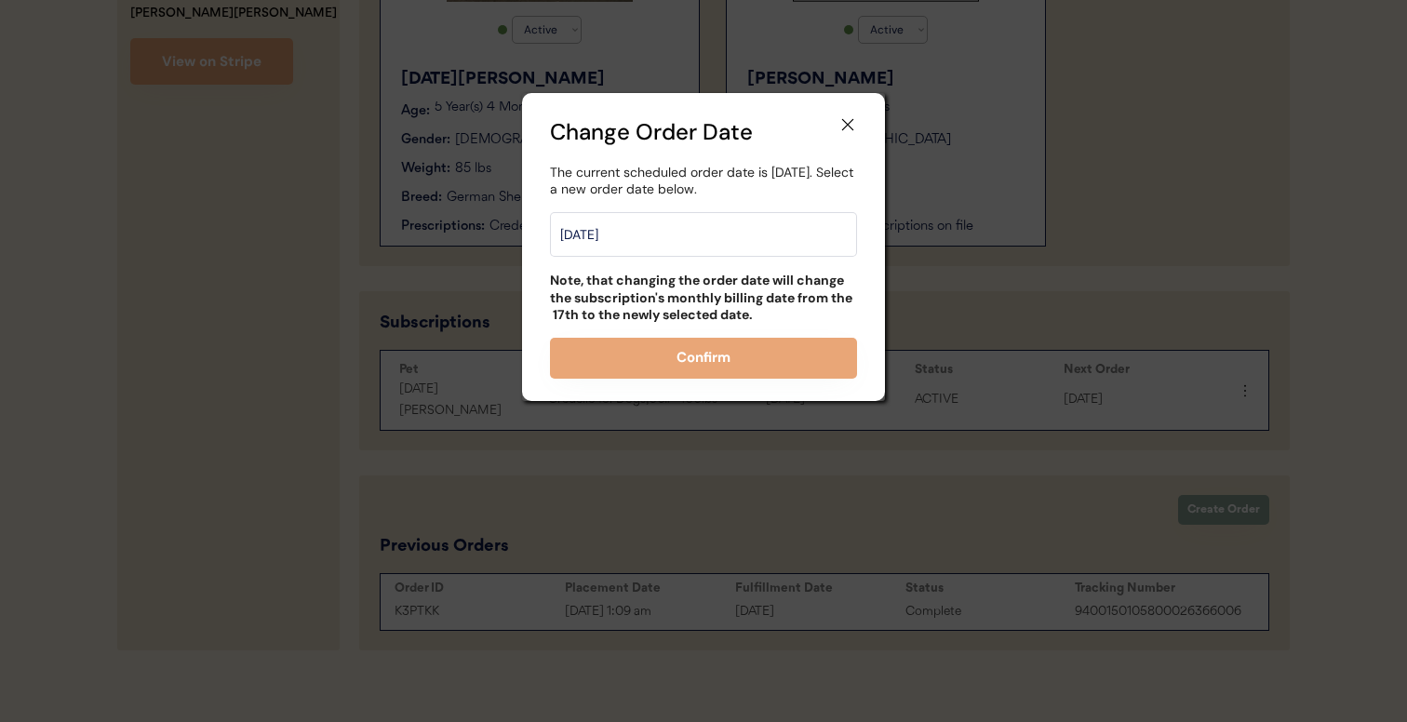
click at [726, 380] on div "Change Order Date The current scheduled order date is Wednesday, September 17th…" at bounding box center [703, 247] width 363 height 308
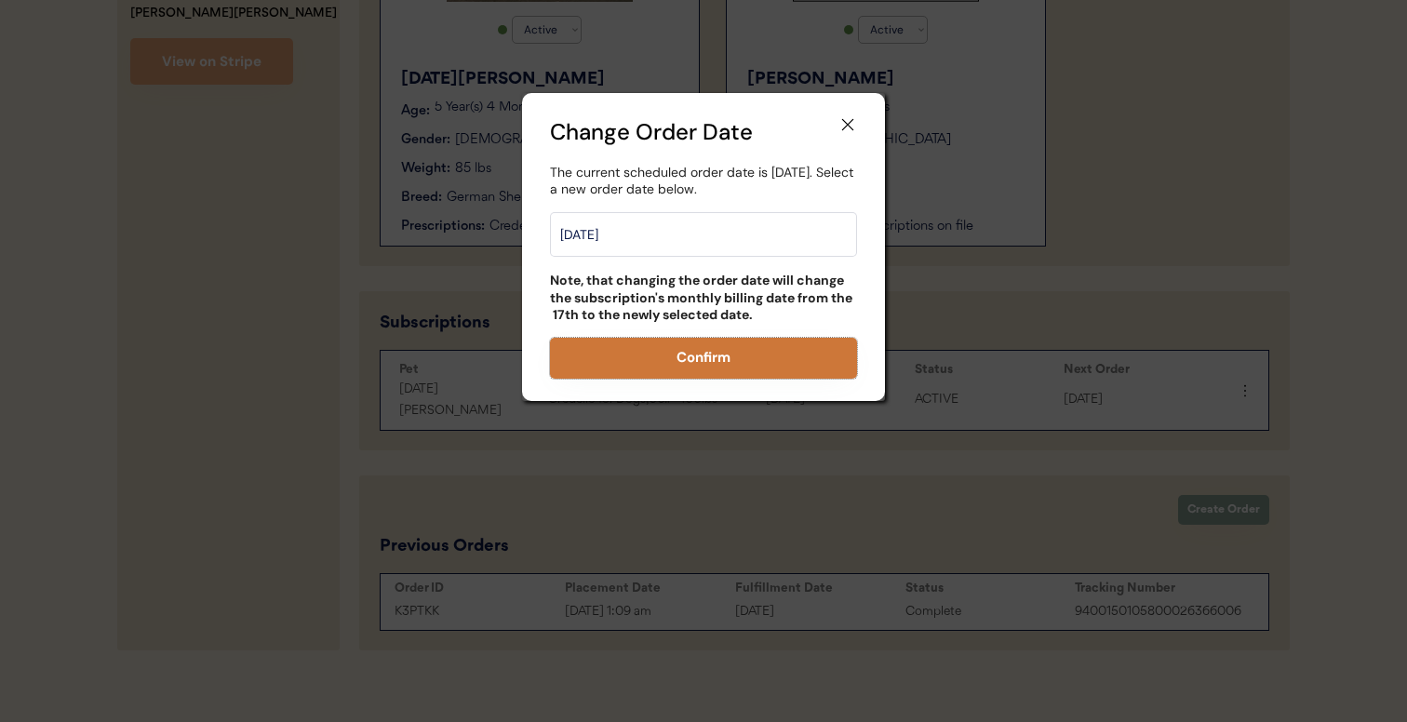
click at [734, 362] on button "Confirm" at bounding box center [703, 358] width 307 height 41
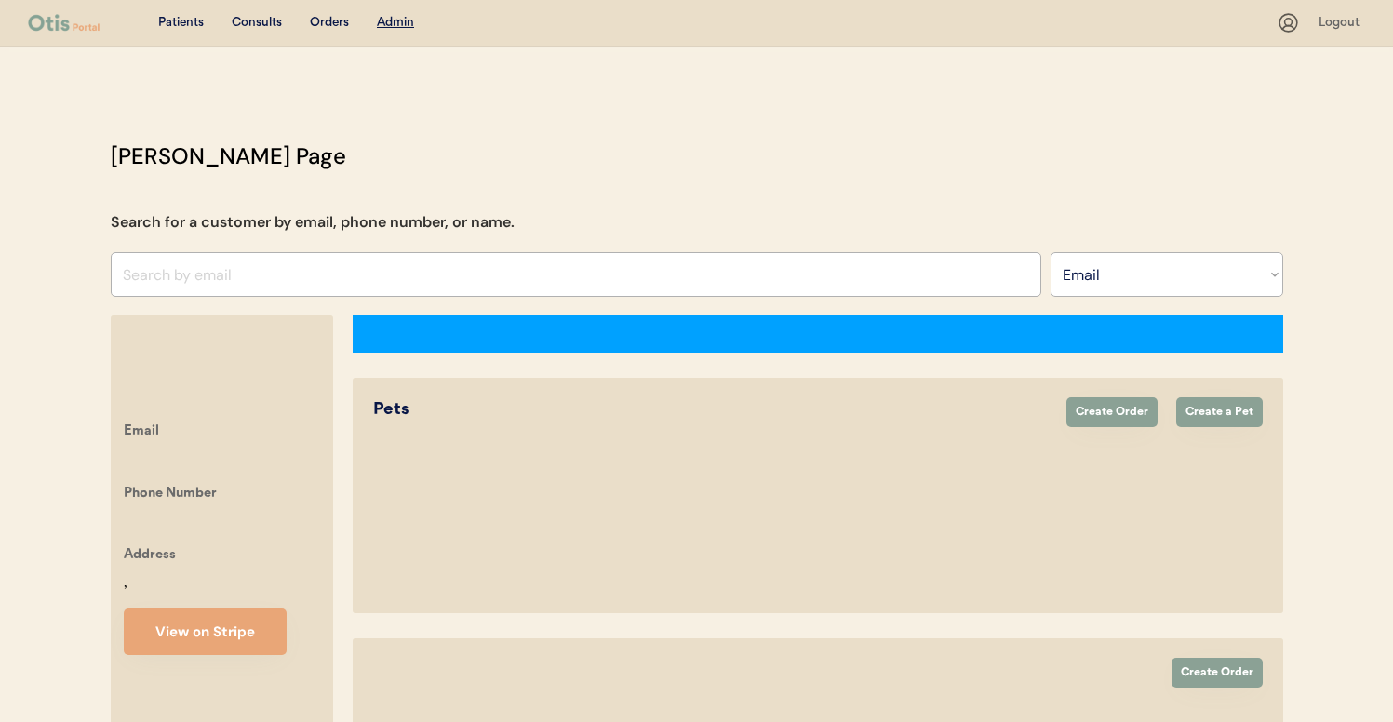
select select ""Email""
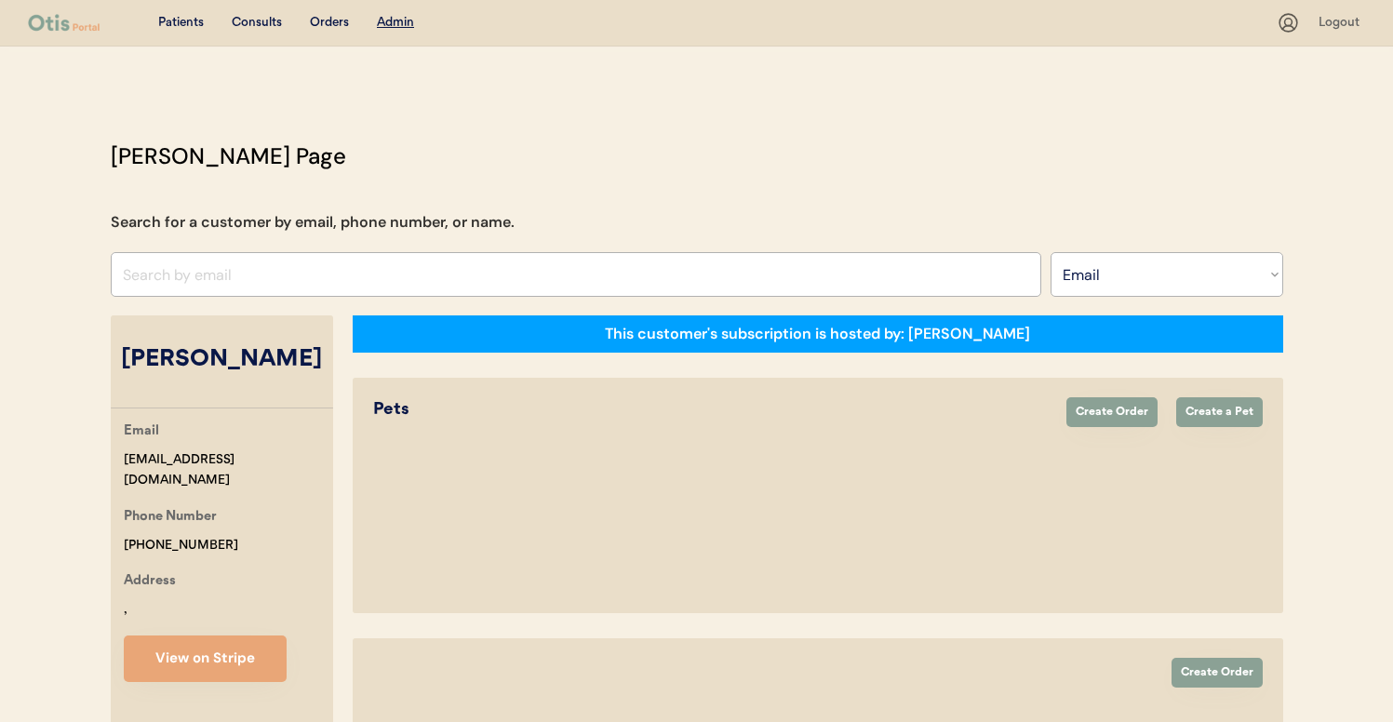
select select "true"
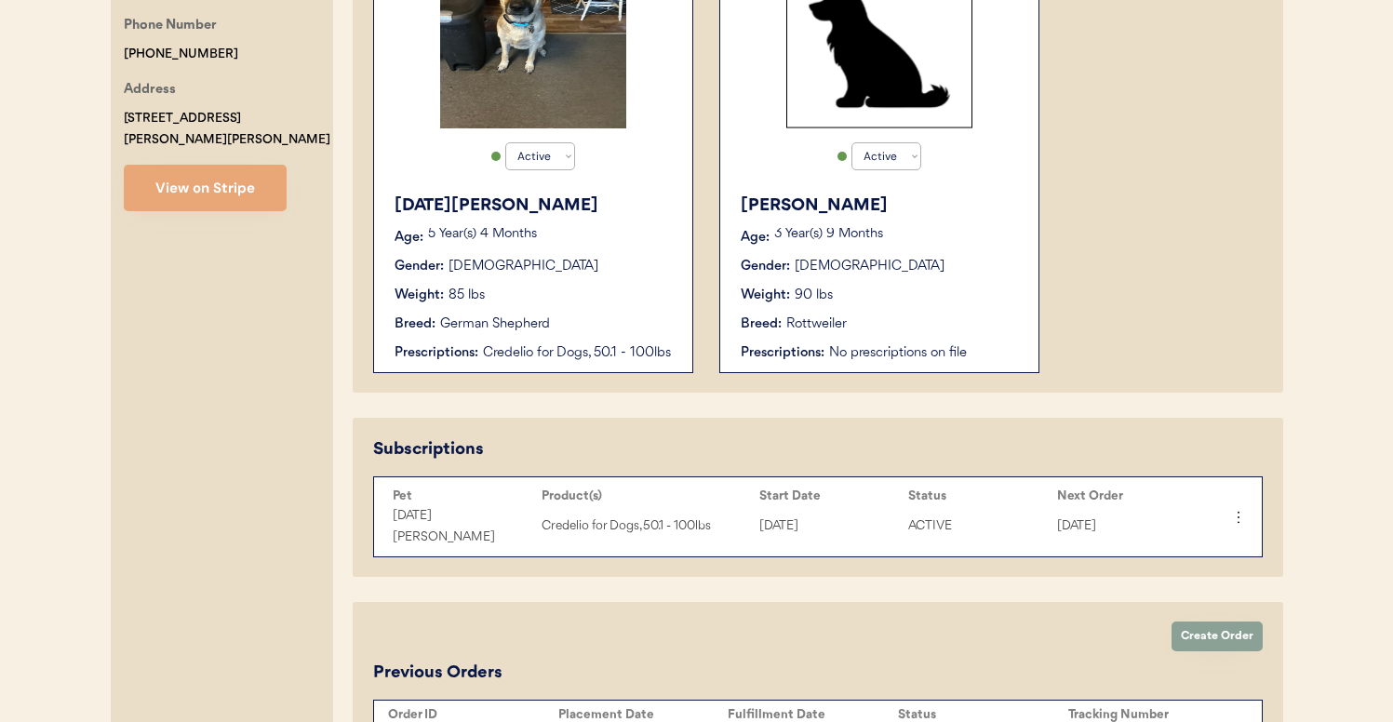
scroll to position [500, 0]
